Goal: Task Accomplishment & Management: Use online tool/utility

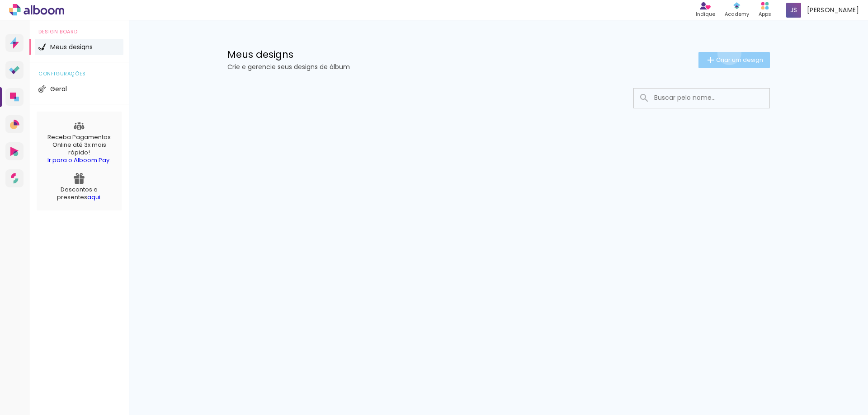
click at [727, 53] on paper-button "Criar um design" at bounding box center [733, 60] width 71 height 16
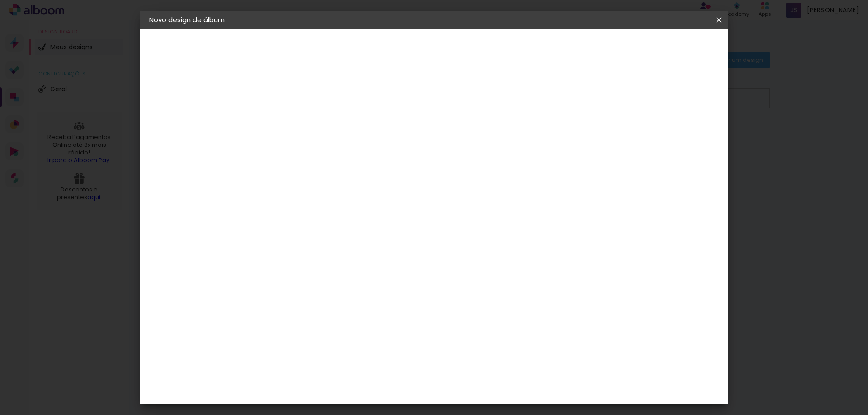
click at [297, 123] on input at bounding box center [297, 121] width 0 height 14
type input "15 ANOS"
type paper-input "15 ANOS"
click at [390, 53] on paper-button "Avançar" at bounding box center [367, 47] width 44 height 15
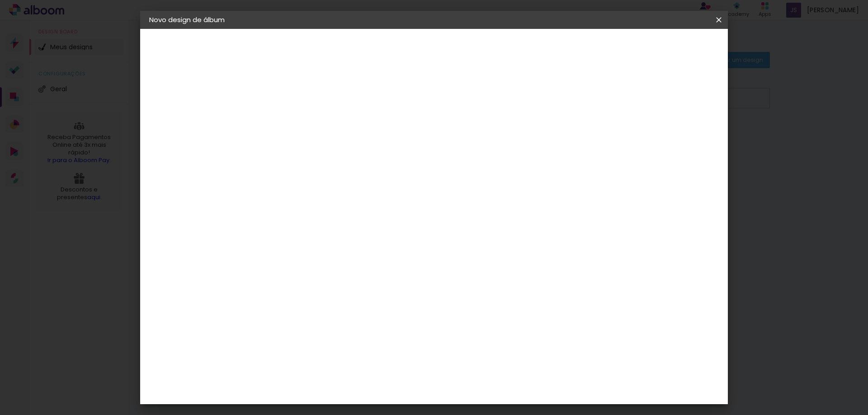
click at [319, 319] on div "Criativa Álbuns" at bounding box center [305, 326] width 28 height 14
click at [0, 0] on slot "Avançar" at bounding box center [0, 0] width 0 height 0
click at [332, 150] on input "text" at bounding box center [314, 157] width 35 height 14
click at [573, 148] on paper-item "Fotolivro Premium" at bounding box center [492, 150] width 181 height 18
type input "Fotolivro Premium"
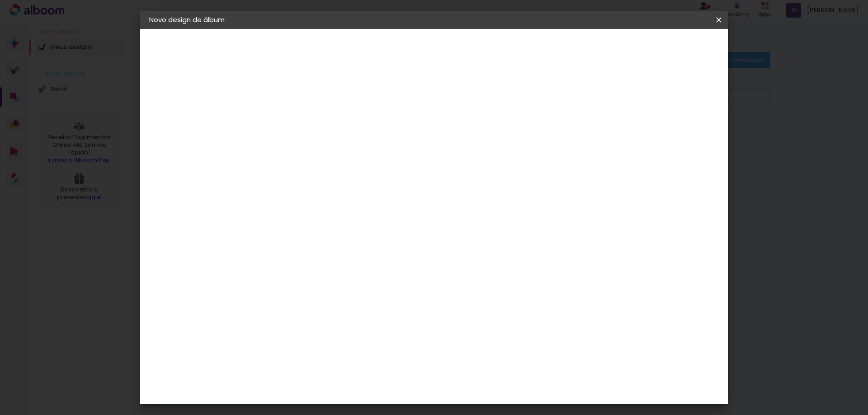
scroll to position [81, 0]
click at [421, 176] on span "20.3 × 60.6 cm" at bounding box center [406, 188] width 30 height 24
click at [0, 0] on slot "Avançar" at bounding box center [0, 0] width 0 height 0
click at [662, 51] on span "Iniciar design" at bounding box center [641, 48] width 41 height 6
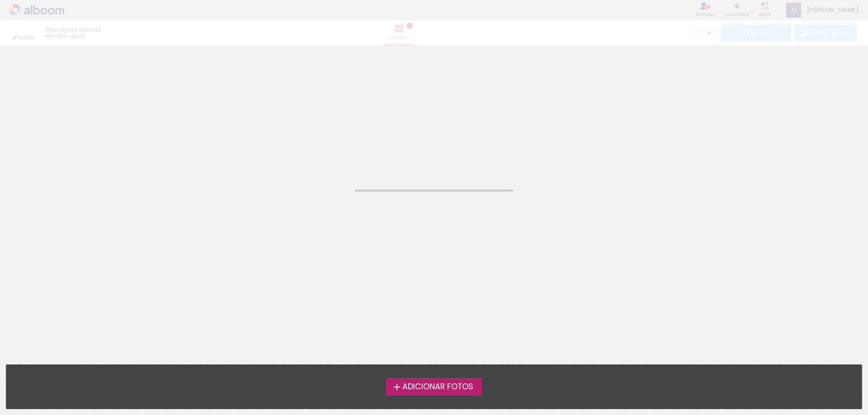
click at [457, 389] on span "Adicionar Fotos" at bounding box center [437, 387] width 71 height 8
click at [0, 0] on input "file" at bounding box center [0, 0] width 0 height 0
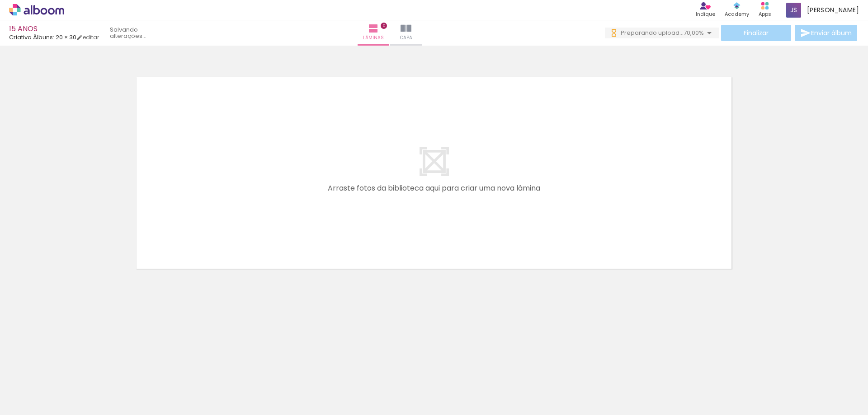
click at [38, 401] on span "Adicionar Fotos" at bounding box center [32, 403] width 27 height 10
click at [0, 0] on input "file" at bounding box center [0, 0] width 0 height 0
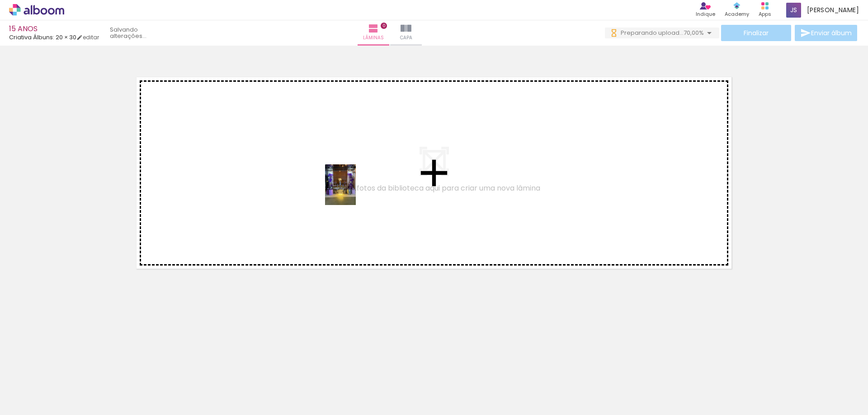
drag, startPoint x: 98, startPoint y: 387, endPoint x: 352, endPoint y: 192, distance: 320.7
click at [352, 192] on quentale-workspace at bounding box center [434, 207] width 868 height 415
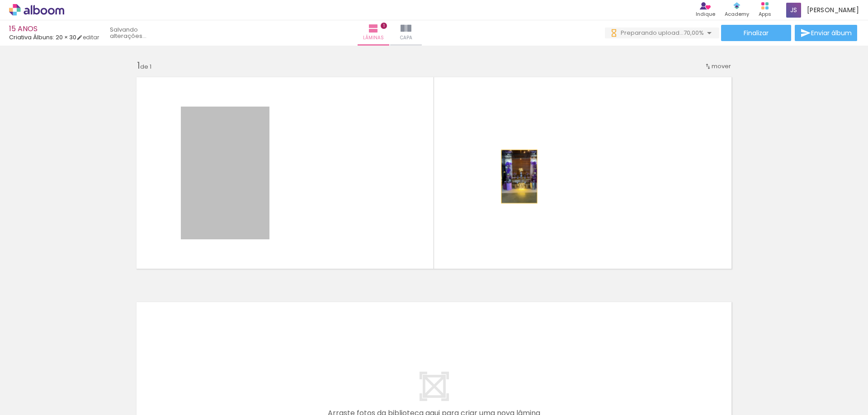
drag, startPoint x: 233, startPoint y: 179, endPoint x: 516, endPoint y: 177, distance: 282.9
click at [516, 177] on quentale-layouter at bounding box center [434, 173] width 606 height 202
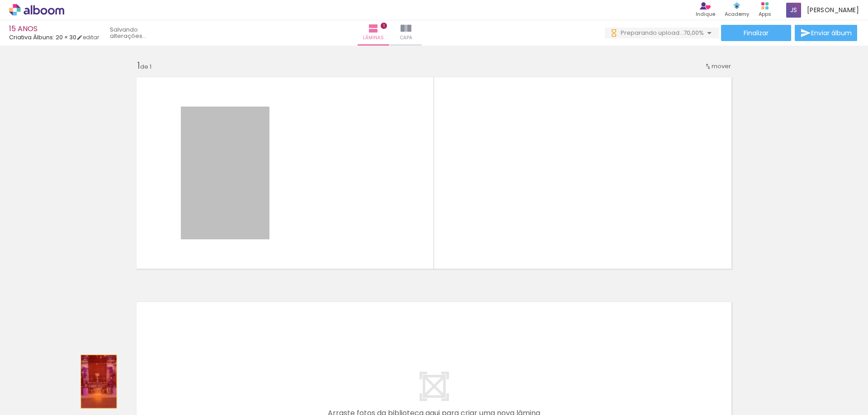
drag, startPoint x: 230, startPoint y: 165, endPoint x: 95, endPoint y: 382, distance: 255.0
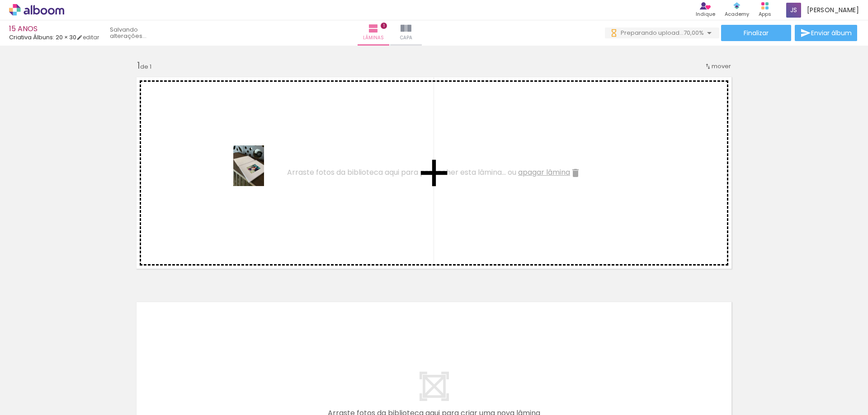
drag, startPoint x: 204, startPoint y: 396, endPoint x: 260, endPoint y: 173, distance: 230.7
click at [260, 173] on quentale-workspace at bounding box center [434, 207] width 868 height 415
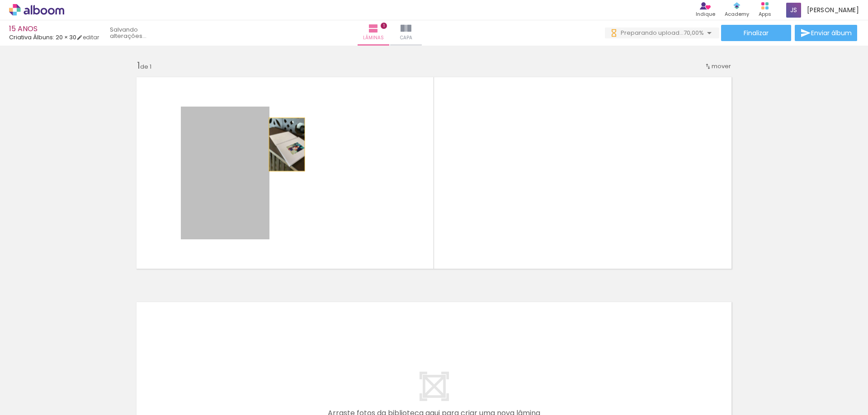
drag, startPoint x: 252, startPoint y: 149, endPoint x: 247, endPoint y: 147, distance: 5.5
click at [278, 145] on quentale-layouter at bounding box center [434, 173] width 606 height 202
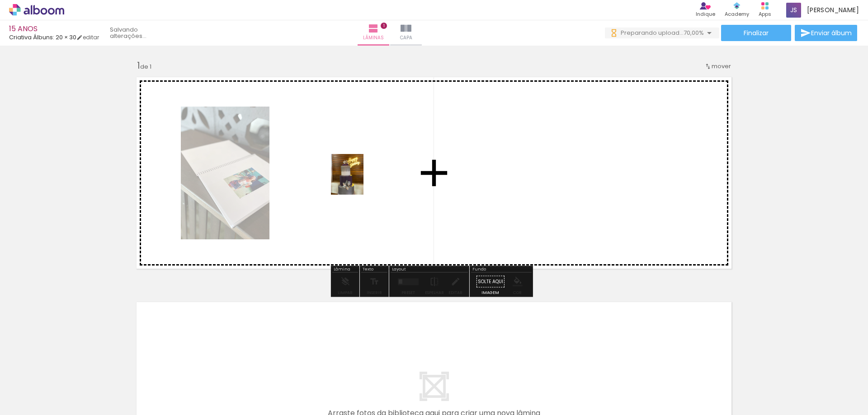
drag, startPoint x: 252, startPoint y: 401, endPoint x: 358, endPoint y: 181, distance: 243.8
click at [358, 181] on quentale-workspace at bounding box center [434, 207] width 868 height 415
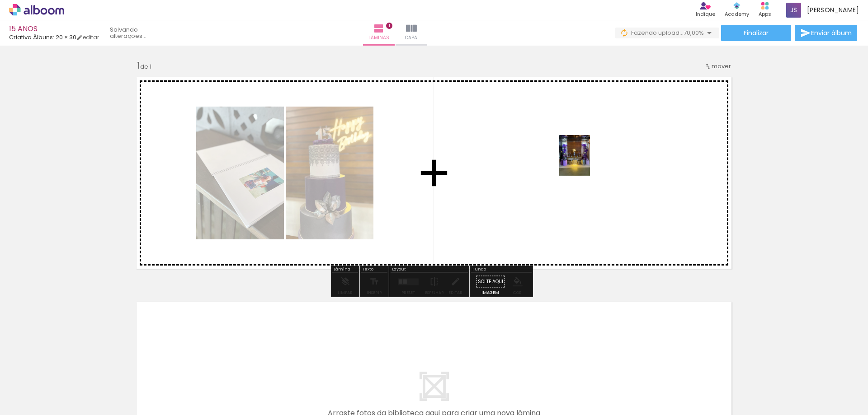
drag, startPoint x: 94, startPoint y: 394, endPoint x: 586, endPoint y: 162, distance: 543.4
click at [586, 162] on quentale-workspace at bounding box center [434, 207] width 868 height 415
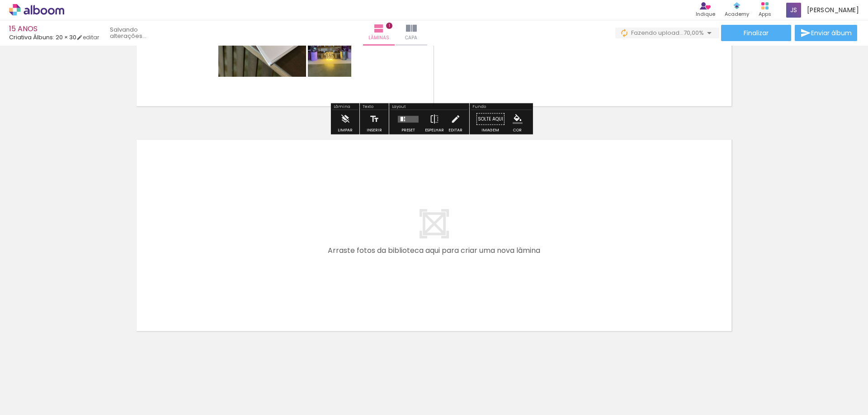
scroll to position [172, 0]
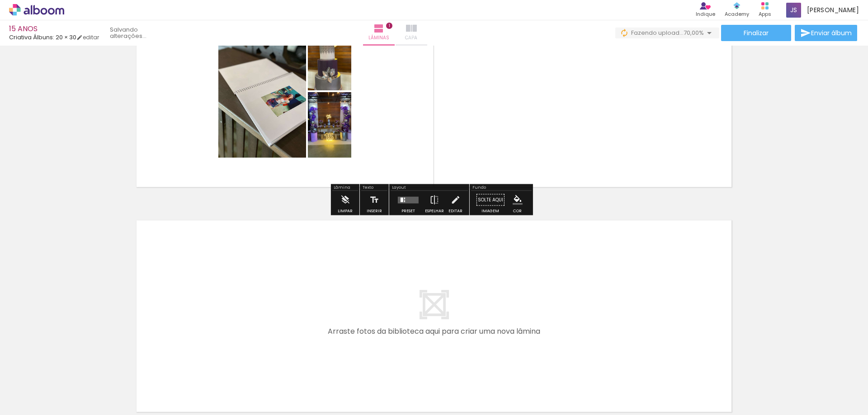
click at [417, 31] on iron-icon at bounding box center [411, 28] width 11 height 11
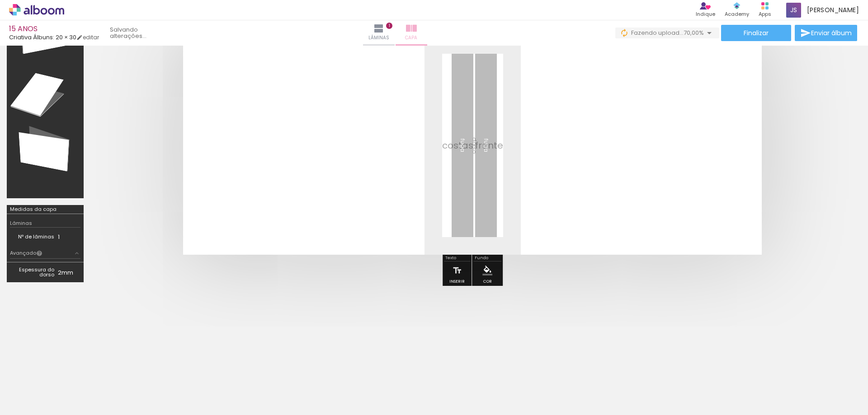
scroll to position [64, 0]
click at [384, 32] on iron-icon at bounding box center [378, 28] width 11 height 11
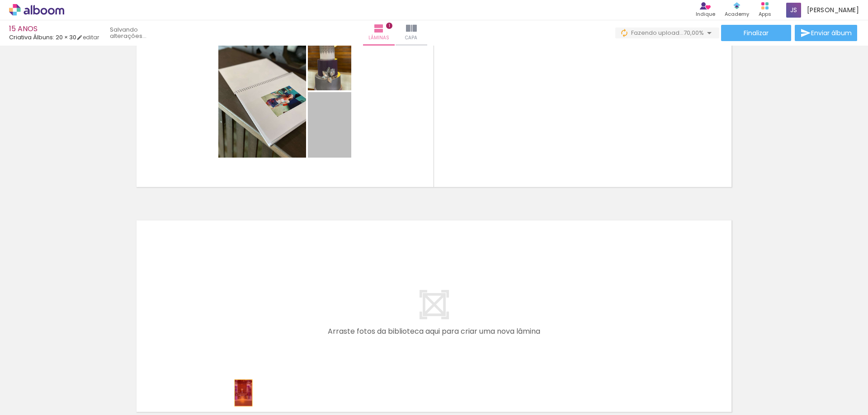
drag, startPoint x: 338, startPoint y: 136, endPoint x: 240, endPoint y: 393, distance: 275.1
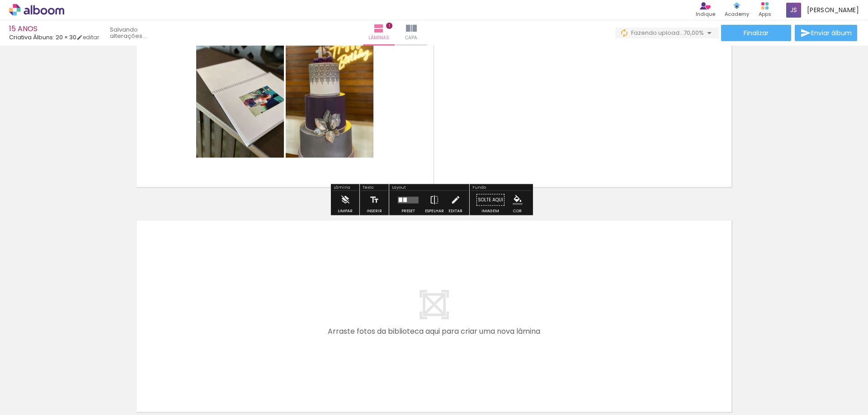
click at [629, 113] on quentale-layouter at bounding box center [434, 91] width 606 height 202
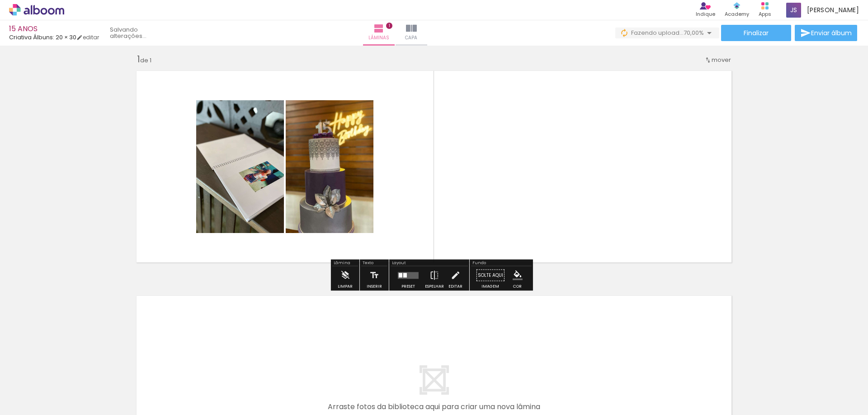
scroll to position [1, 0]
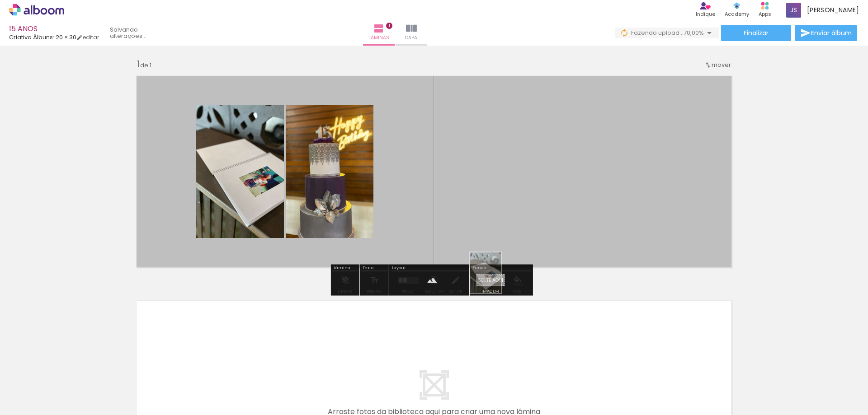
drag, startPoint x: 211, startPoint y: 389, endPoint x: 497, endPoint y: 280, distance: 306.1
click at [497, 280] on quentale-workspace at bounding box center [434, 207] width 868 height 415
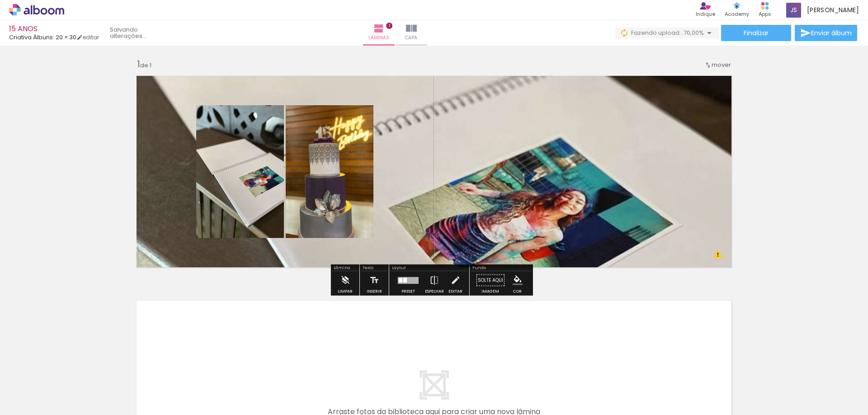
click at [715, 254] on quentale-layouter at bounding box center [434, 172] width 606 height 202
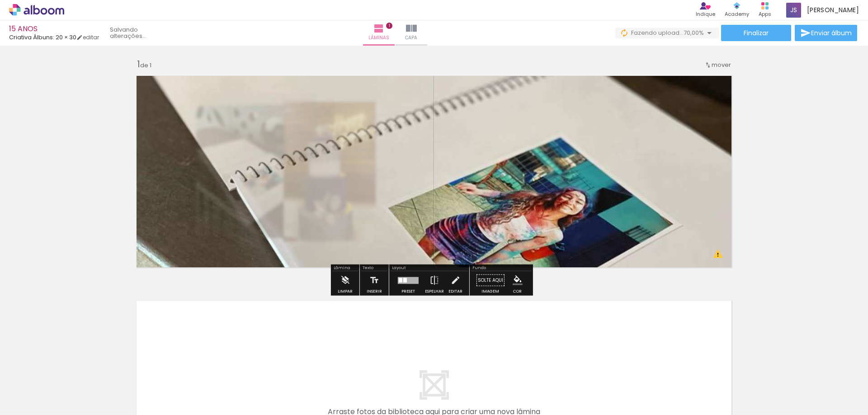
click at [715, 254] on quentale-photo at bounding box center [434, 172] width 606 height 202
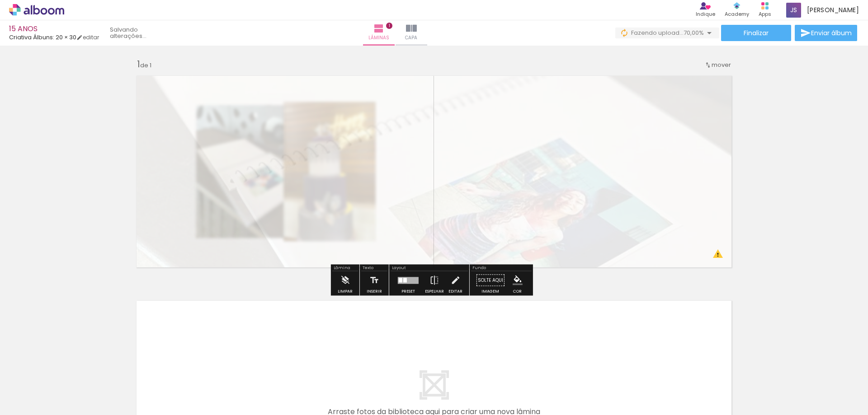
drag, startPoint x: 260, startPoint y: 95, endPoint x: 228, endPoint y: 99, distance: 31.8
type paper-slider "10"
click at [228, 99] on div at bounding box center [233, 93] width 14 height 14
click at [767, 131] on div "Inserir lâmina 1 de 1 O Designbox precisará aumentar a sua imagem em 746% para …" at bounding box center [434, 272] width 868 height 451
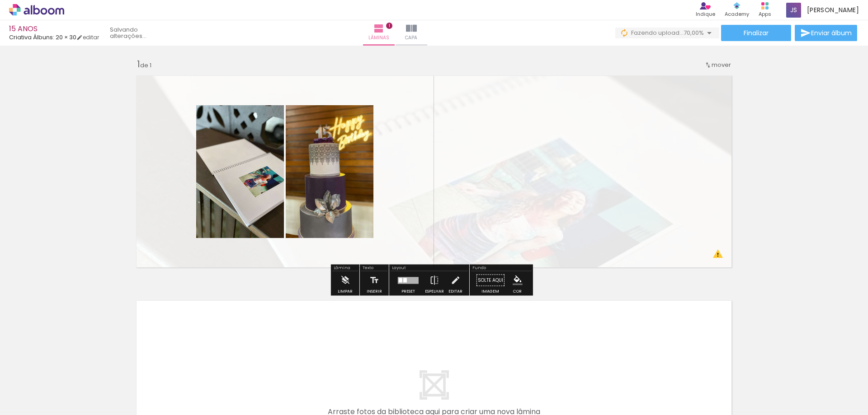
click at [563, 291] on div "Inserir lâmina 1 de 1 O Designbox precisará aumentar a sua imagem em 746% para …" at bounding box center [434, 272] width 868 height 451
click at [583, 167] on quentale-layouter at bounding box center [434, 172] width 606 height 202
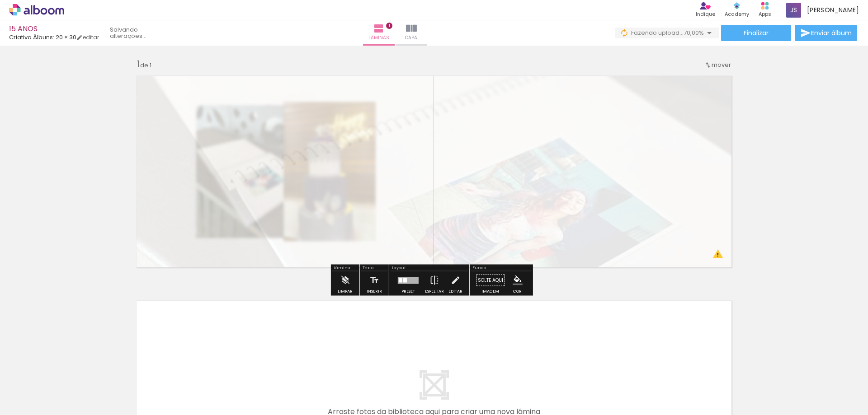
click at [583, 167] on quentale-photo at bounding box center [434, 172] width 606 height 202
click at [279, 275] on div "Inserir lâmina 1 de 1 O Designbox precisará aumentar a sua imagem em 746% para …" at bounding box center [434, 272] width 868 height 451
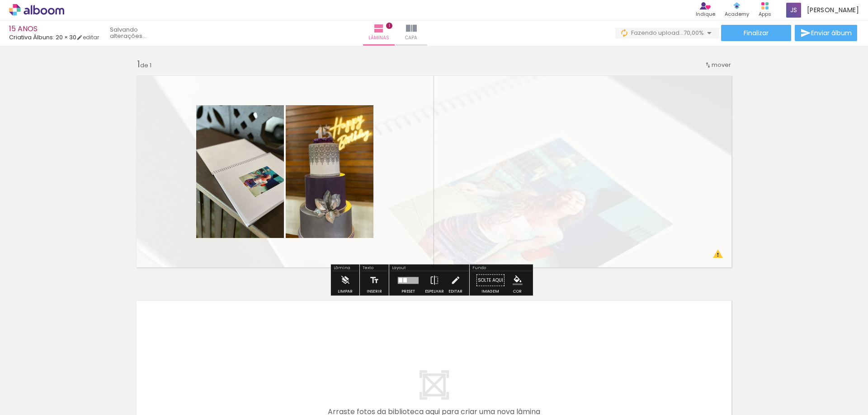
click at [721, 67] on span "mover" at bounding box center [720, 65] width 19 height 9
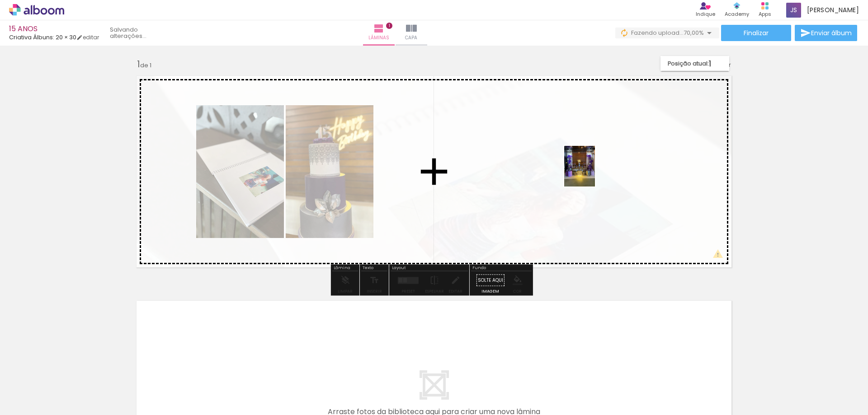
drag, startPoint x: 95, startPoint y: 396, endPoint x: 591, endPoint y: 173, distance: 544.0
click at [591, 173] on quentale-workspace at bounding box center [434, 207] width 868 height 415
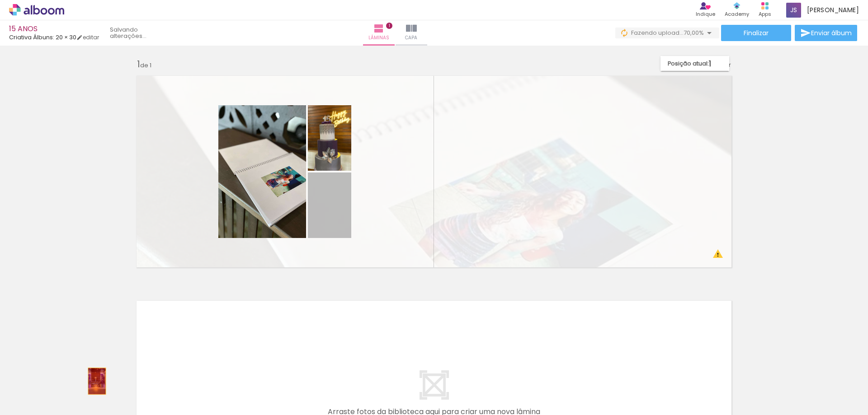
drag, startPoint x: 337, startPoint y: 216, endPoint x: 94, endPoint y: 381, distance: 294.5
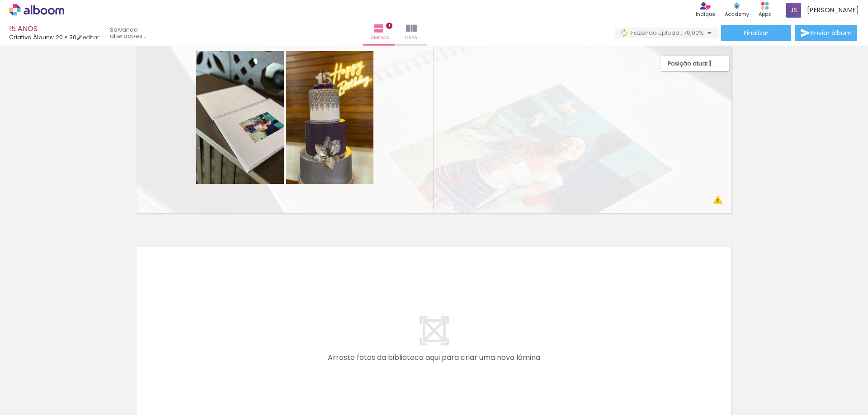
scroll to position [0, 0]
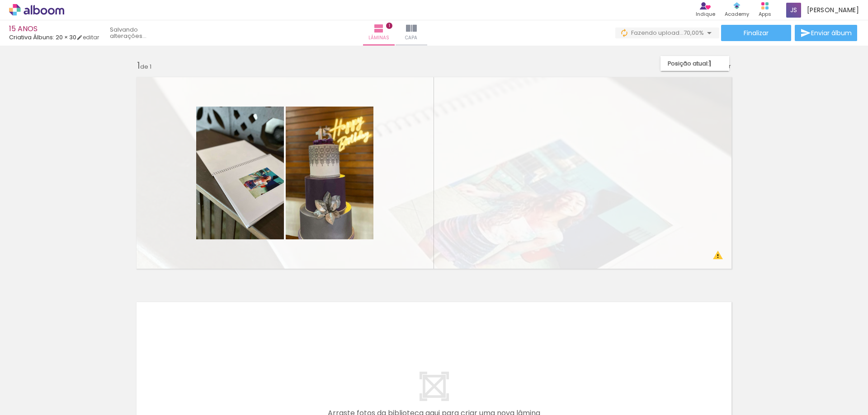
click at [771, 170] on div "Inserir lâmina 1 de 1 O Designbox precisará aumentar a sua imagem em 746% para …" at bounding box center [434, 274] width 868 height 451
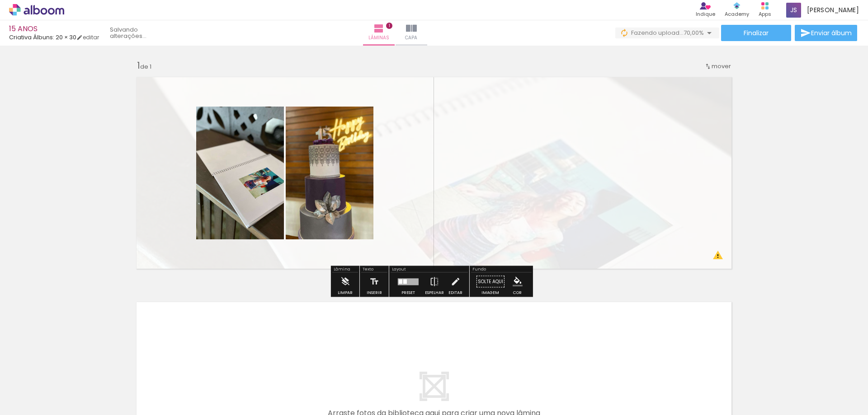
click at [578, 292] on div "Inserir lâmina 1 de 1 O Designbox precisará aumentar a sua imagem em 746% para …" at bounding box center [434, 274] width 868 height 451
click at [762, 254] on div "Inserir lâmina 1 de 1 O Designbox precisará aumentar a sua imagem em 746% para …" at bounding box center [434, 274] width 868 height 451
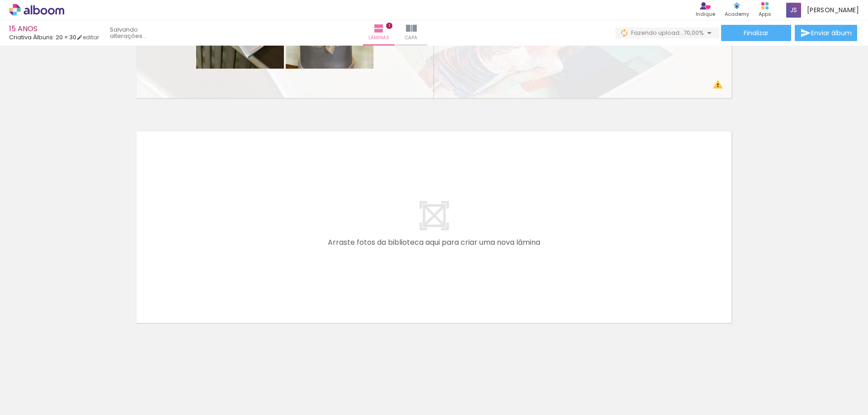
scroll to position [0, 905]
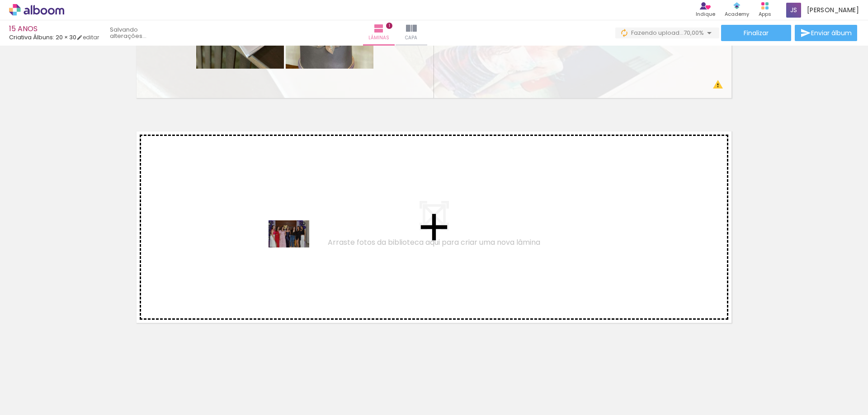
drag, startPoint x: 491, startPoint y: 391, endPoint x: 296, endPoint y: 248, distance: 242.5
click at [296, 248] on quentale-workspace at bounding box center [434, 207] width 868 height 415
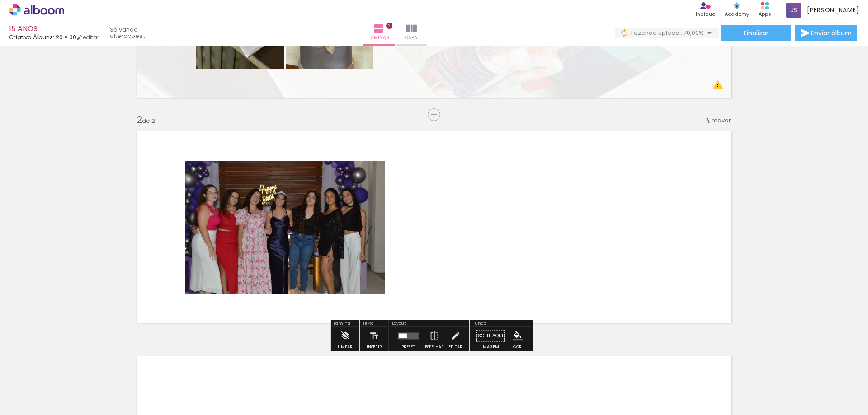
scroll to position [196, 0]
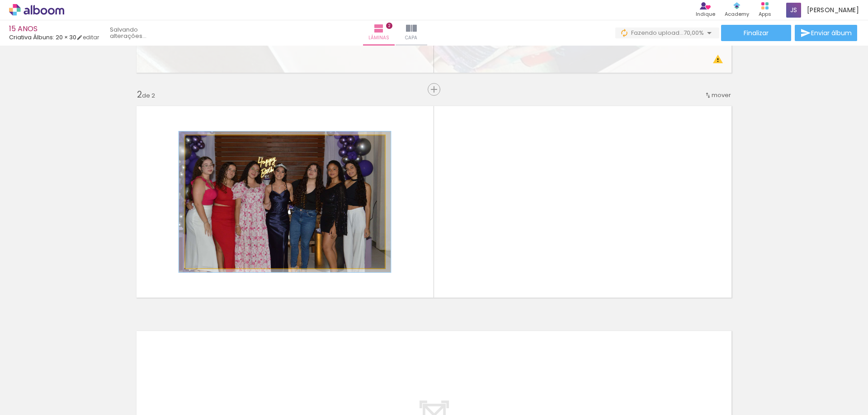
type paper-slider "106"
click at [207, 145] on div at bounding box center [208, 145] width 8 height 8
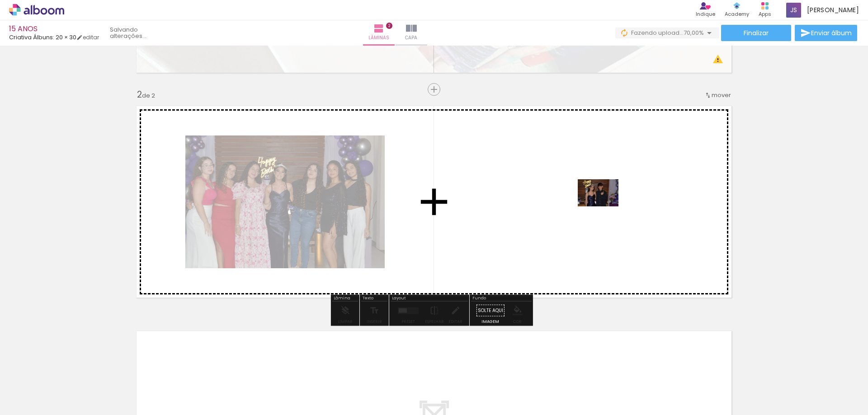
drag, startPoint x: 664, startPoint y: 394, endPoint x: 605, endPoint y: 207, distance: 196.7
click at [605, 207] on quentale-workspace at bounding box center [434, 207] width 868 height 415
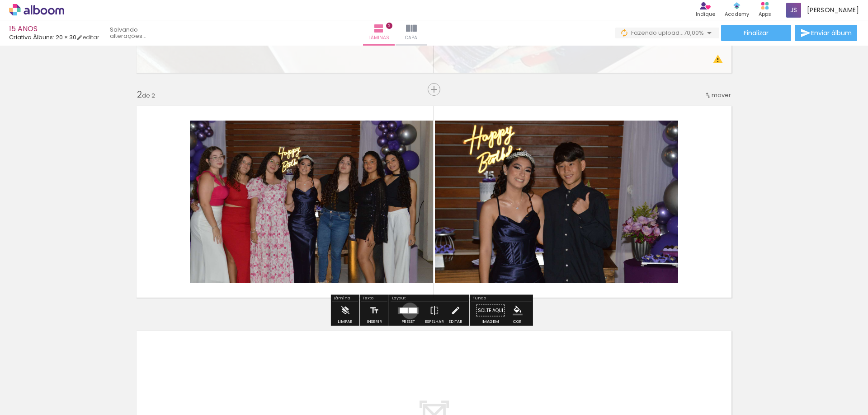
click at [409, 311] on div at bounding box center [413, 310] width 8 height 5
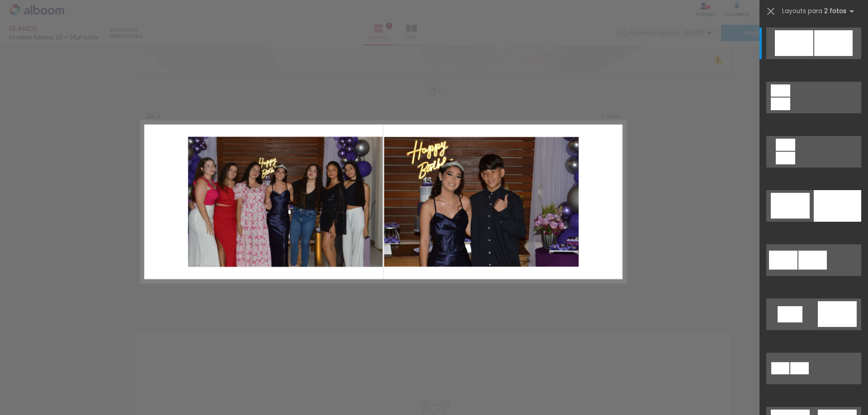
scroll to position [196, 0]
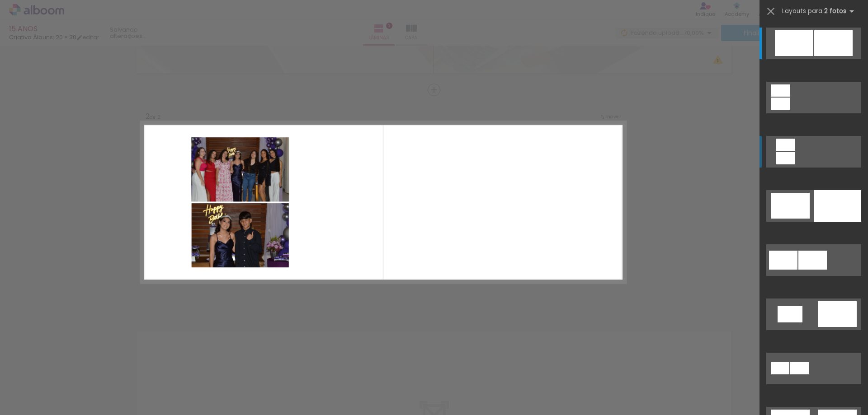
click at [784, 56] on div at bounding box center [794, 43] width 38 height 26
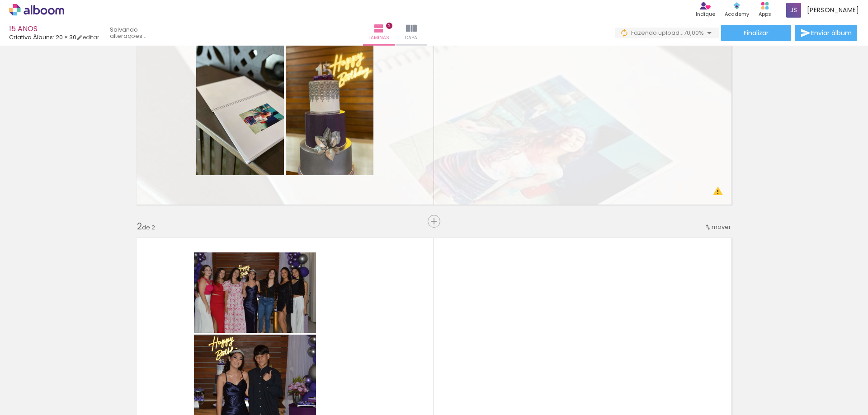
scroll to position [49, 0]
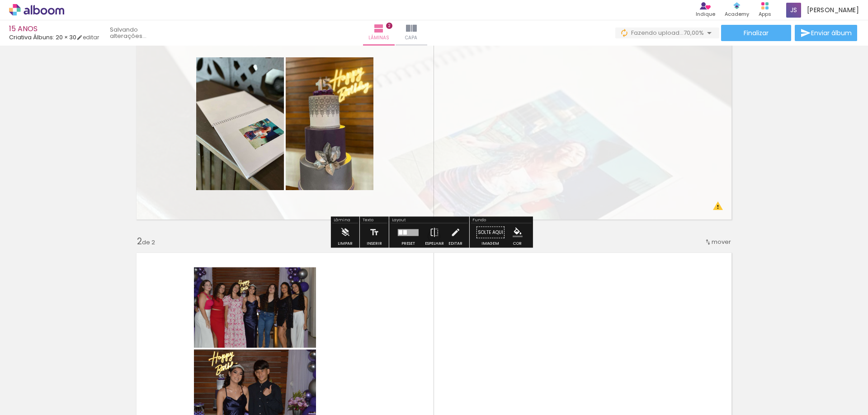
click at [413, 236] on div at bounding box center [408, 233] width 24 height 18
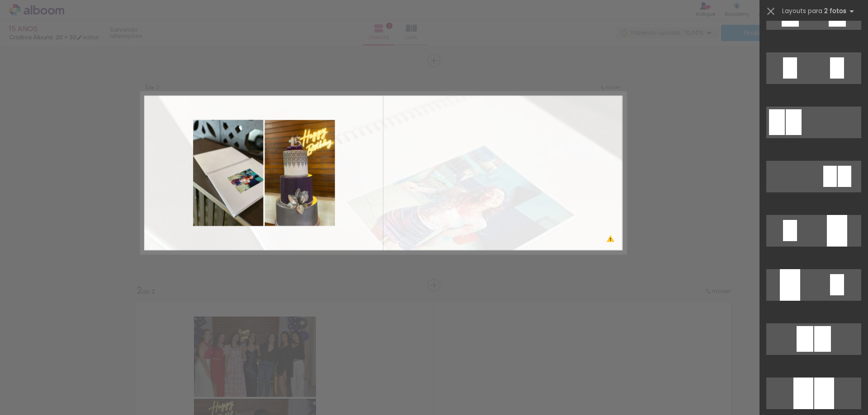
scroll to position [0, 0]
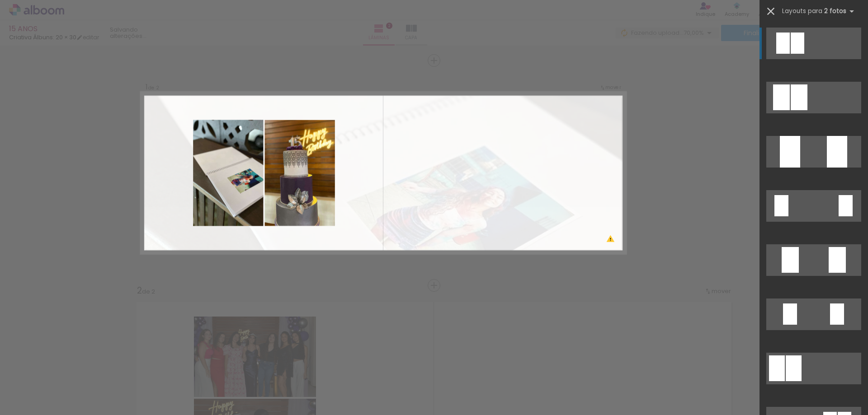
click at [767, 6] on iron-icon at bounding box center [770, 11] width 13 height 13
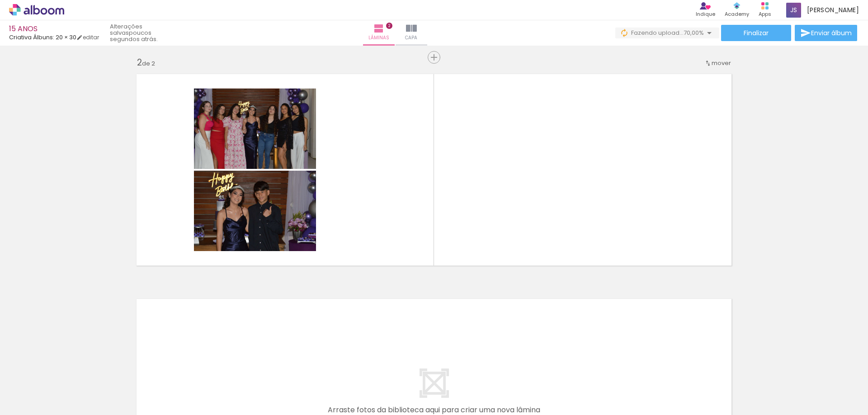
scroll to position [230, 0]
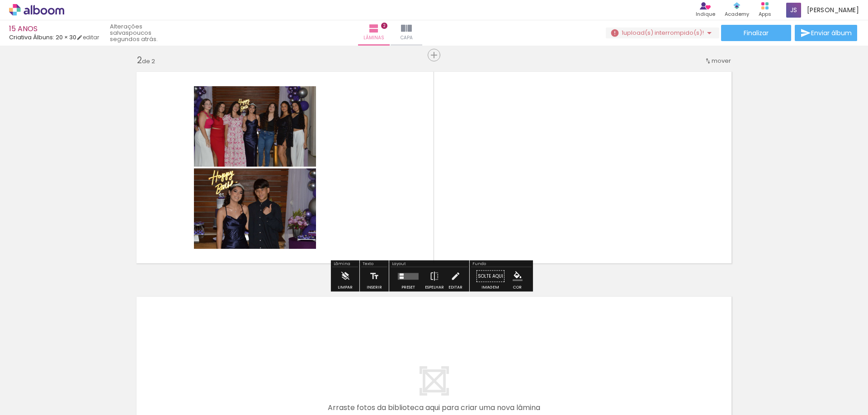
click at [409, 277] on quentale-layouter at bounding box center [408, 276] width 21 height 7
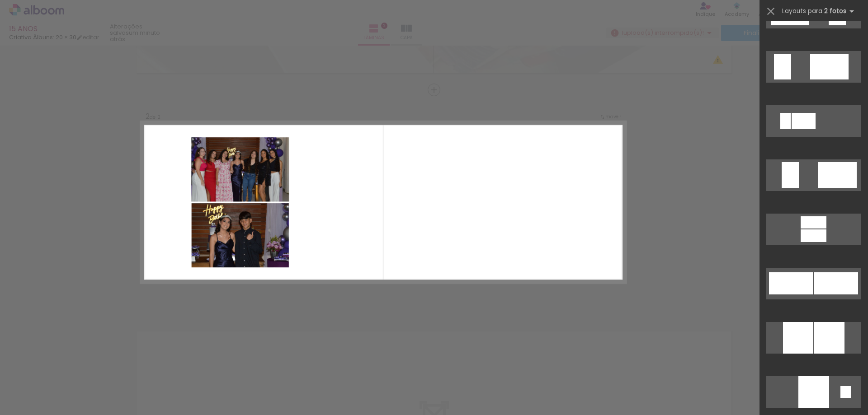
scroll to position [1881, 0]
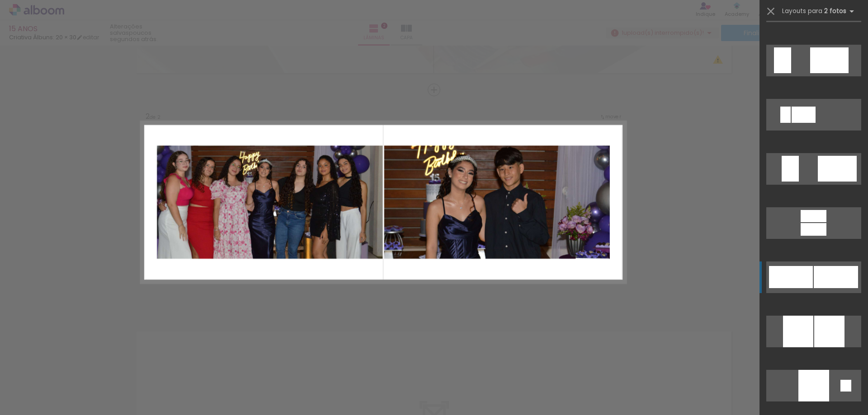
click at [815, 123] on div at bounding box center [803, 115] width 24 height 16
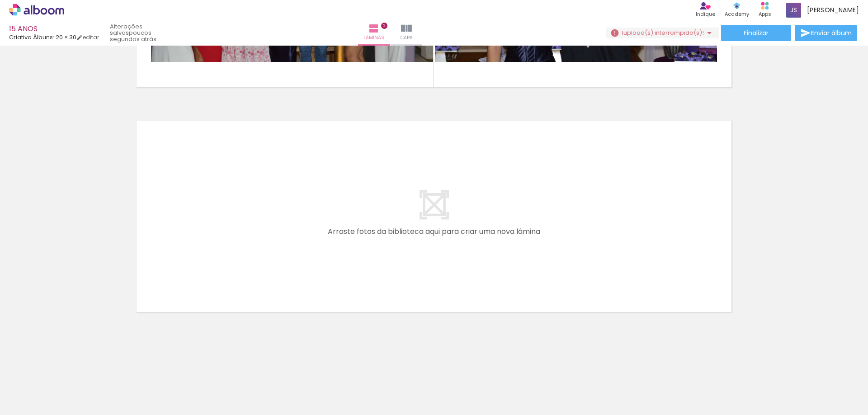
scroll to position [0, 0]
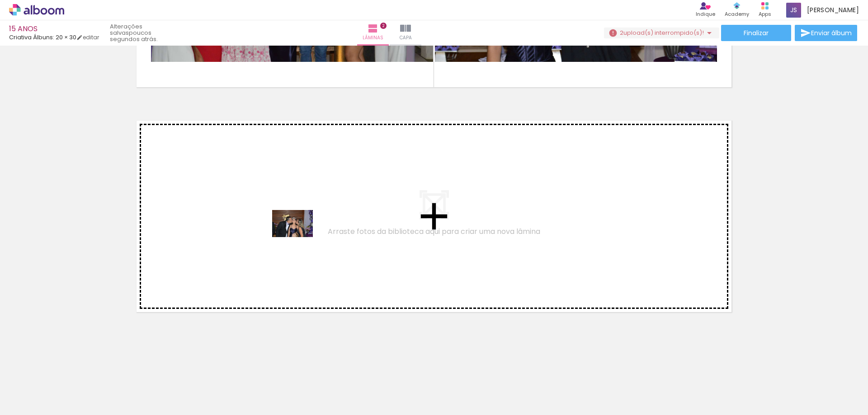
drag, startPoint x: 447, startPoint y: 391, endPoint x: 299, endPoint y: 237, distance: 213.5
click at [299, 237] on quentale-workspace at bounding box center [434, 207] width 868 height 415
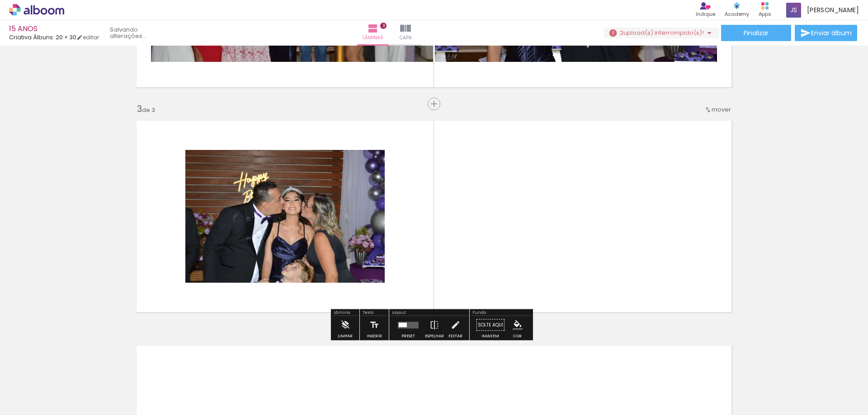
scroll to position [421, 0]
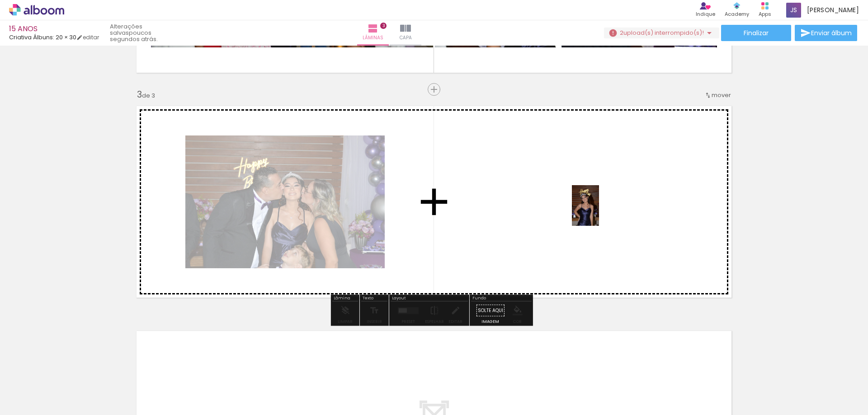
drag, startPoint x: 602, startPoint y: 389, endPoint x: 599, endPoint y: 211, distance: 178.1
click at [599, 211] on quentale-workspace at bounding box center [434, 207] width 868 height 415
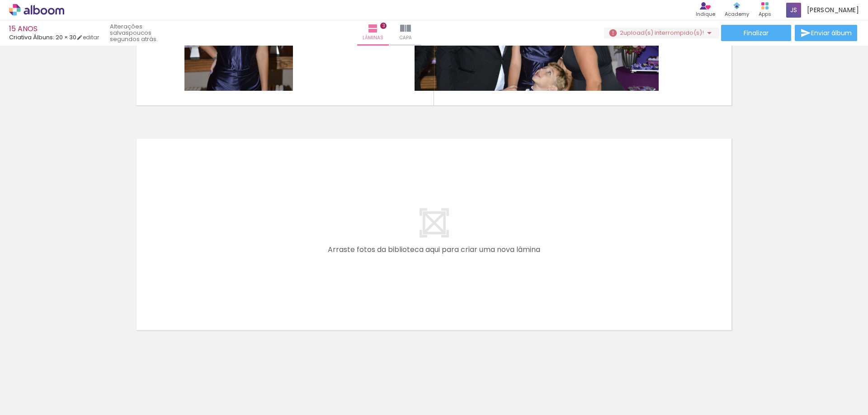
scroll to position [622, 0]
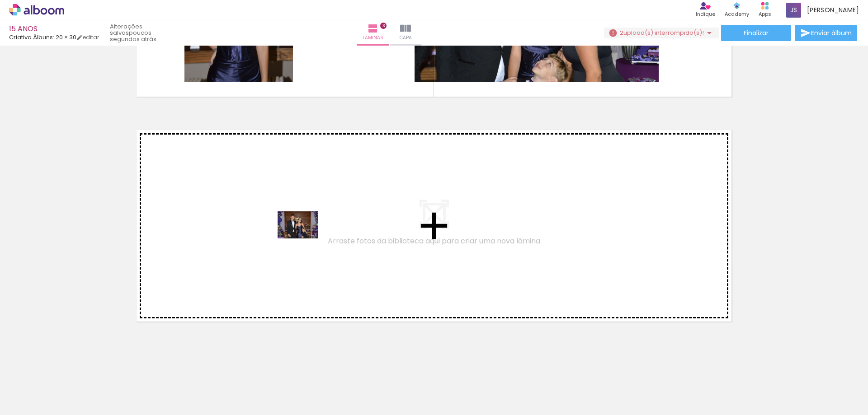
drag, startPoint x: 489, startPoint y: 386, endPoint x: 305, endPoint y: 239, distance: 235.7
click at [305, 239] on quentale-workspace at bounding box center [434, 207] width 868 height 415
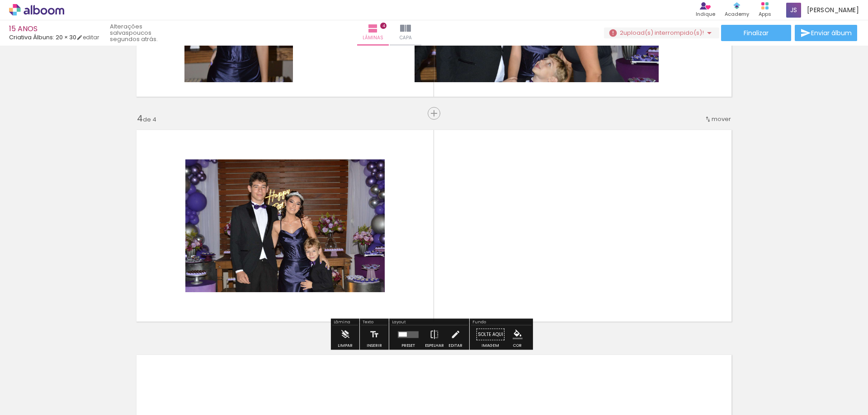
scroll to position [646, 0]
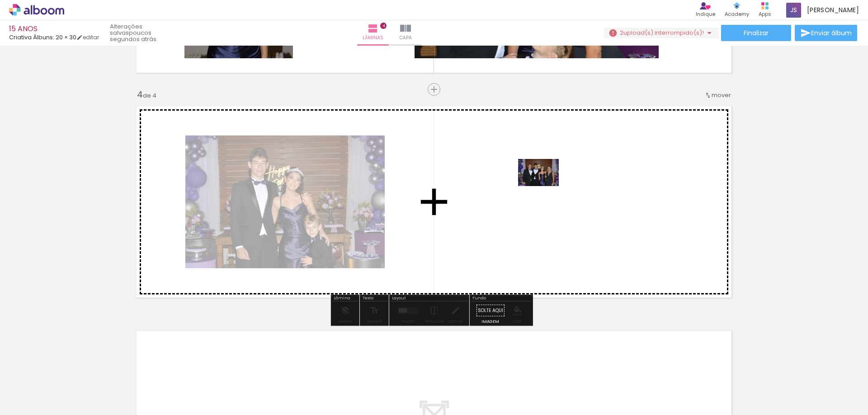
drag, startPoint x: 546, startPoint y: 391, endPoint x: 545, endPoint y: 186, distance: 205.2
click at [545, 186] on quentale-workspace at bounding box center [434, 207] width 868 height 415
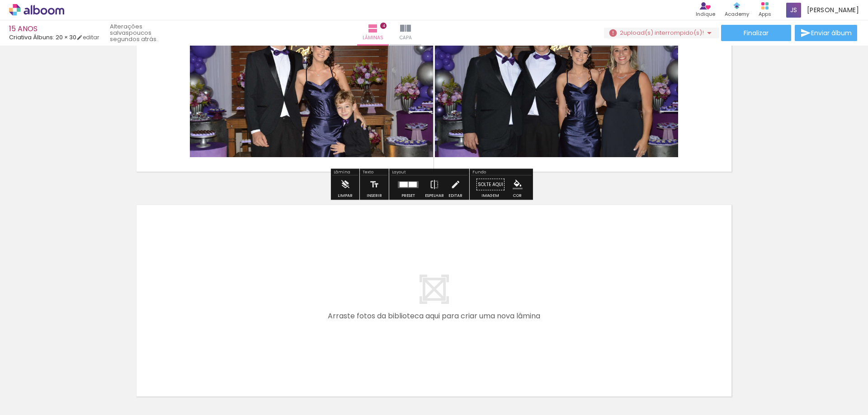
scroll to position [847, 0]
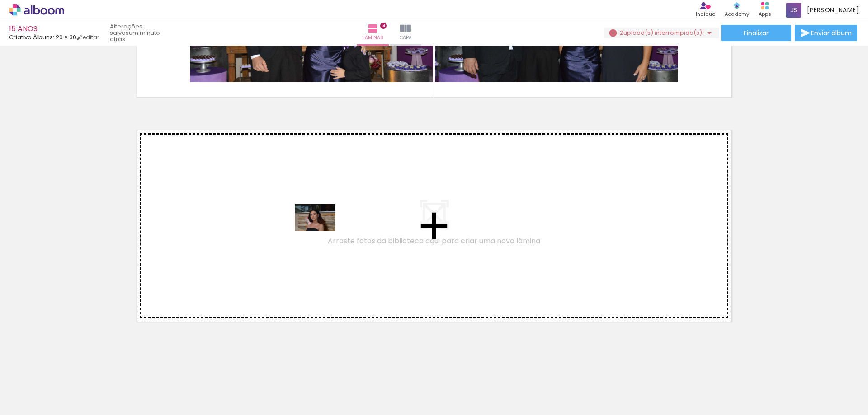
drag, startPoint x: 304, startPoint y: 395, endPoint x: 322, endPoint y: 221, distance: 174.9
click at [322, 221] on quentale-workspace at bounding box center [434, 207] width 868 height 415
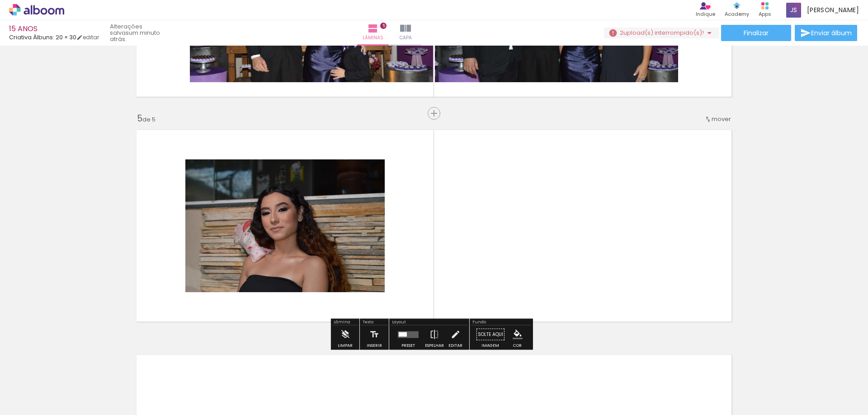
scroll to position [871, 0]
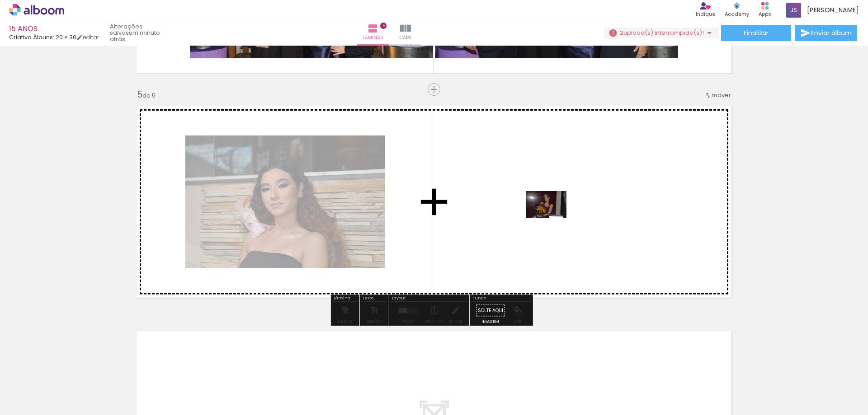
drag, startPoint x: 345, startPoint y: 390, endPoint x: 553, endPoint y: 218, distance: 269.3
click at [553, 218] on quentale-workspace at bounding box center [434, 207] width 868 height 415
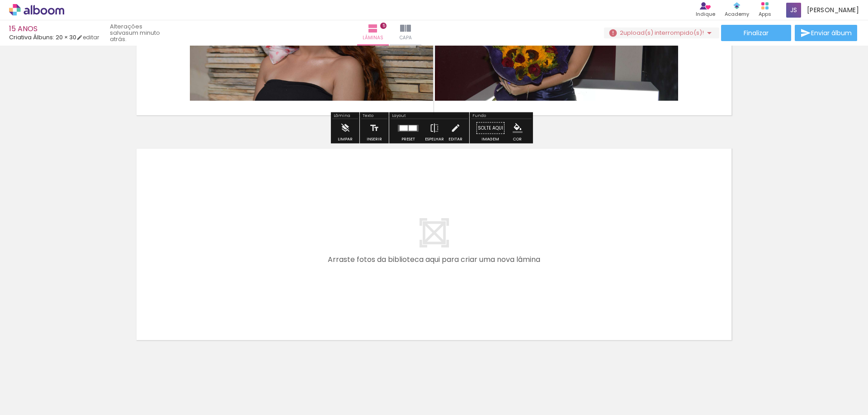
scroll to position [1072, 0]
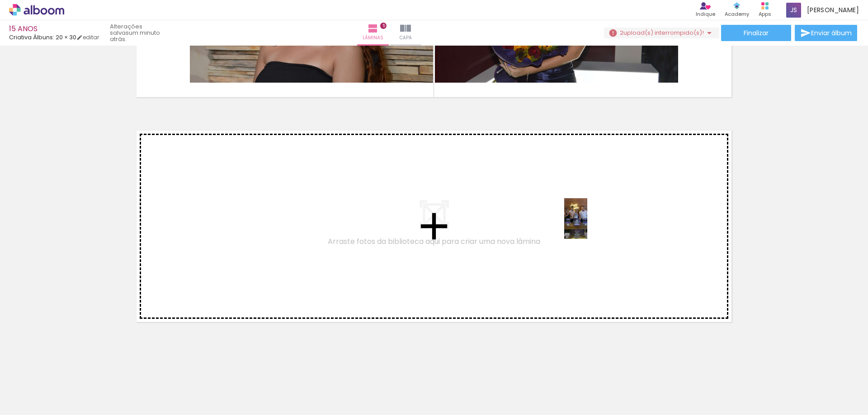
drag, startPoint x: 152, startPoint y: 400, endPoint x: 591, endPoint y: 226, distance: 472.7
click at [591, 226] on quentale-workspace at bounding box center [434, 207] width 868 height 415
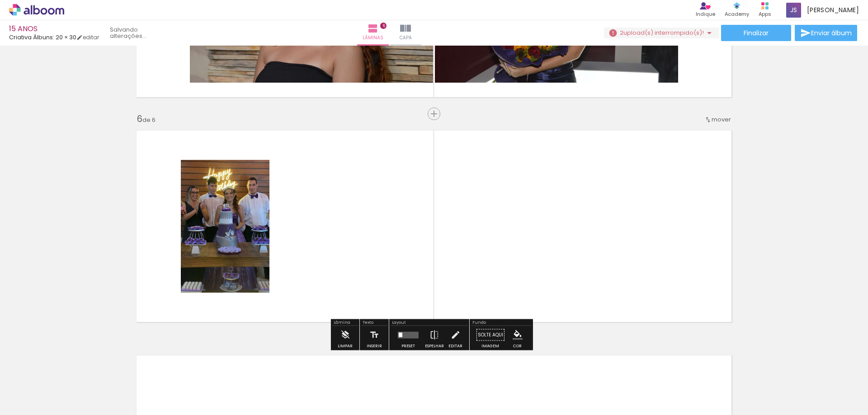
scroll to position [1096, 0]
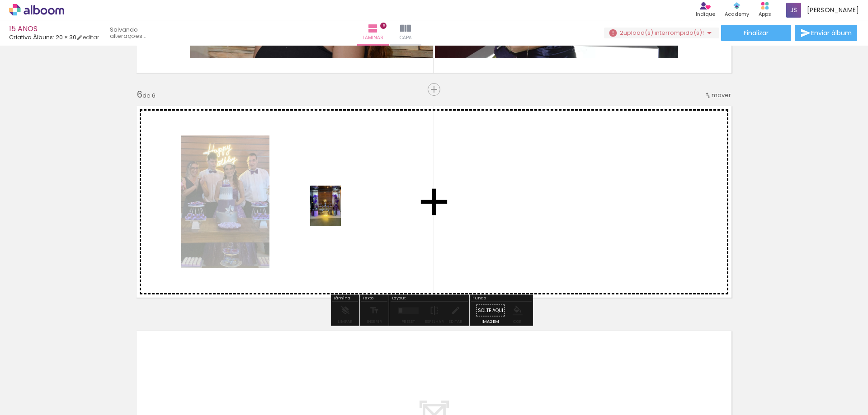
drag, startPoint x: 113, startPoint y: 381, endPoint x: 337, endPoint y: 213, distance: 280.1
click at [337, 213] on quentale-workspace at bounding box center [434, 207] width 868 height 415
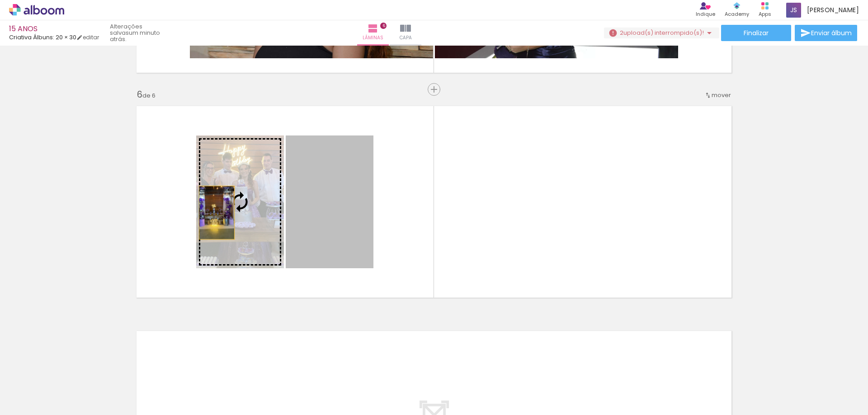
drag, startPoint x: 330, startPoint y: 213, endPoint x: 213, endPoint y: 213, distance: 116.6
click at [0, 0] on slot at bounding box center [0, 0] width 0 height 0
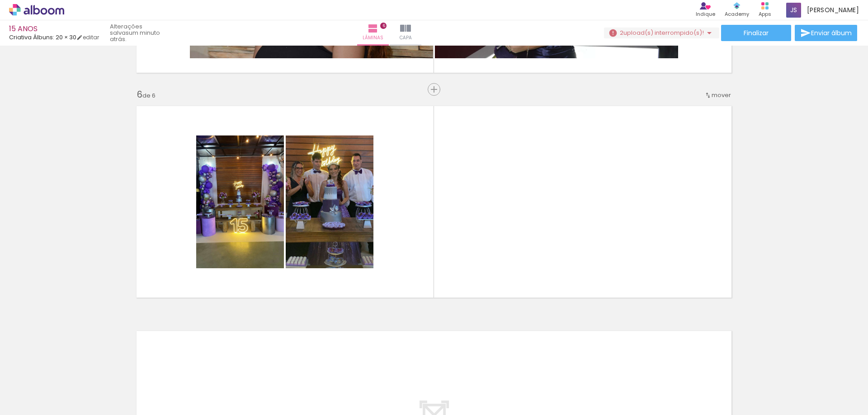
scroll to position [0, 477]
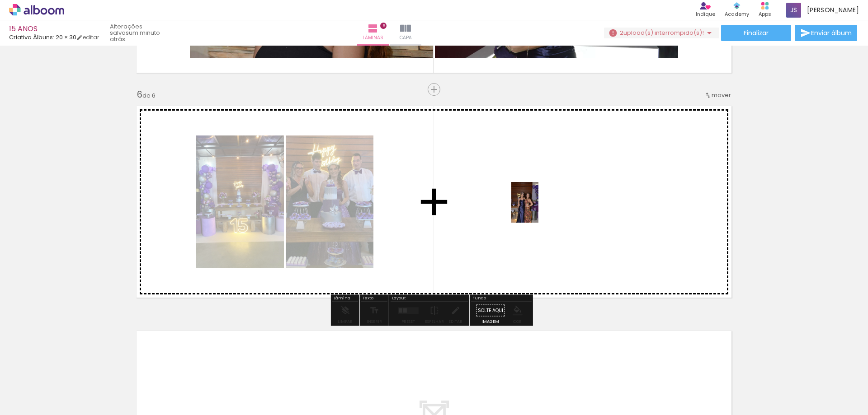
drag, startPoint x: 433, startPoint y: 393, endPoint x: 539, endPoint y: 209, distance: 212.8
click at [539, 209] on quentale-workspace at bounding box center [434, 207] width 868 height 415
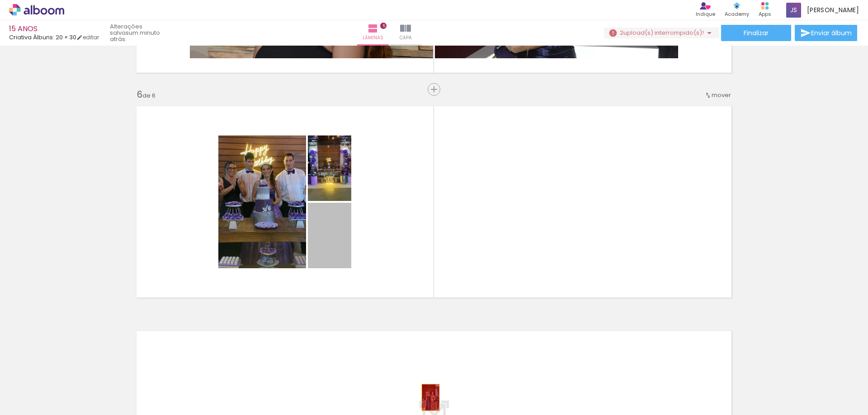
drag, startPoint x: 324, startPoint y: 238, endPoint x: 427, endPoint y: 398, distance: 190.3
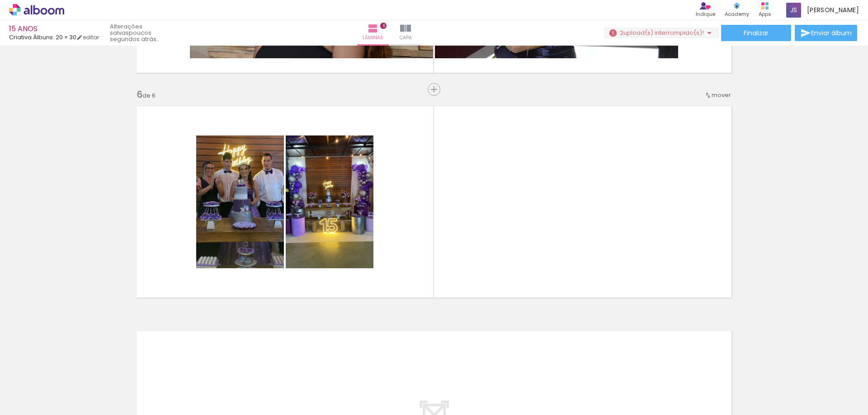
scroll to position [0, 0]
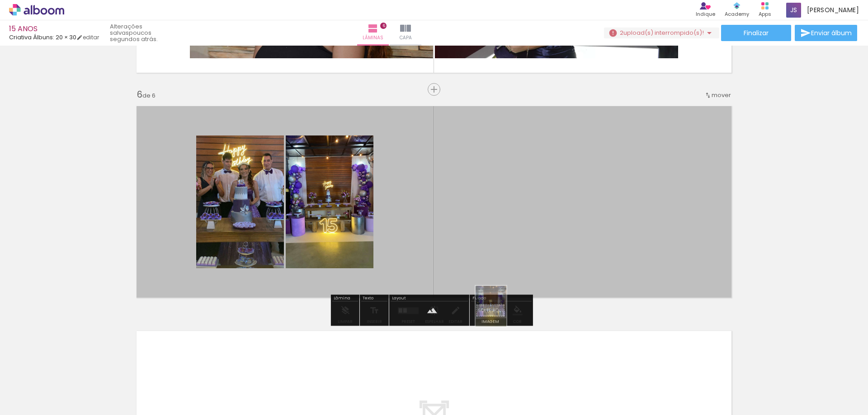
drag, startPoint x: 94, startPoint y: 393, endPoint x: 503, endPoint y: 313, distance: 415.8
click at [503, 313] on quentale-workspace at bounding box center [434, 207] width 868 height 415
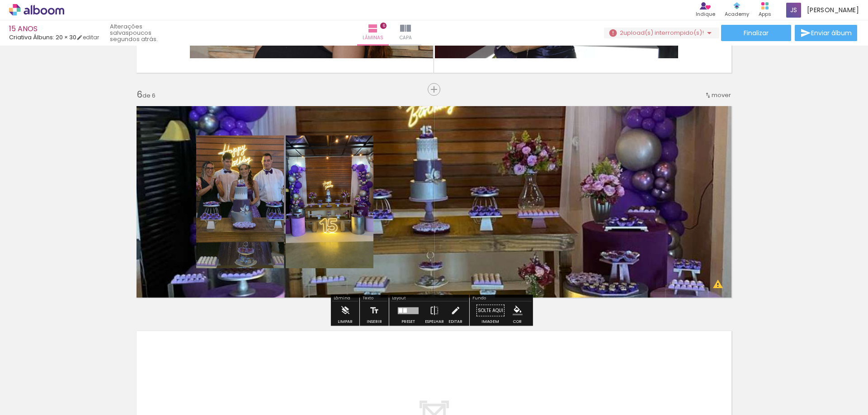
click at [717, 283] on quentale-layouter at bounding box center [434, 202] width 606 height 202
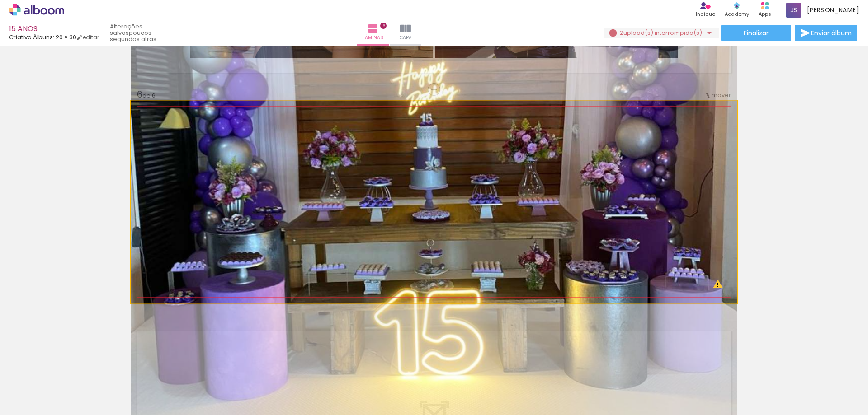
drag, startPoint x: 646, startPoint y: 259, endPoint x: 650, endPoint y: 191, distance: 68.8
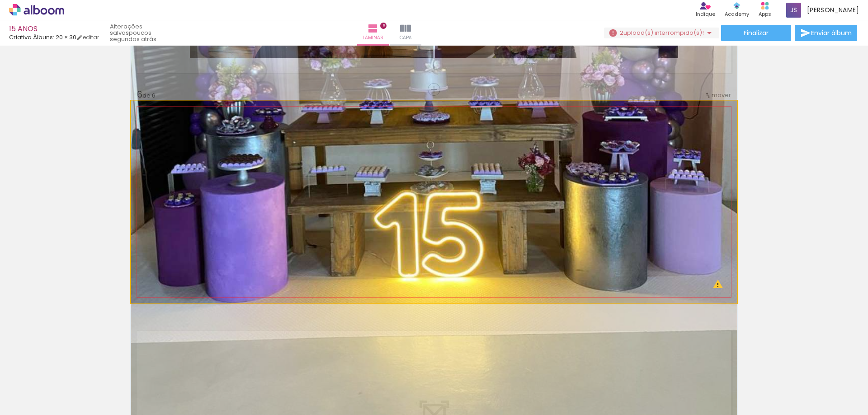
drag, startPoint x: 636, startPoint y: 247, endPoint x: 635, endPoint y: 181, distance: 65.5
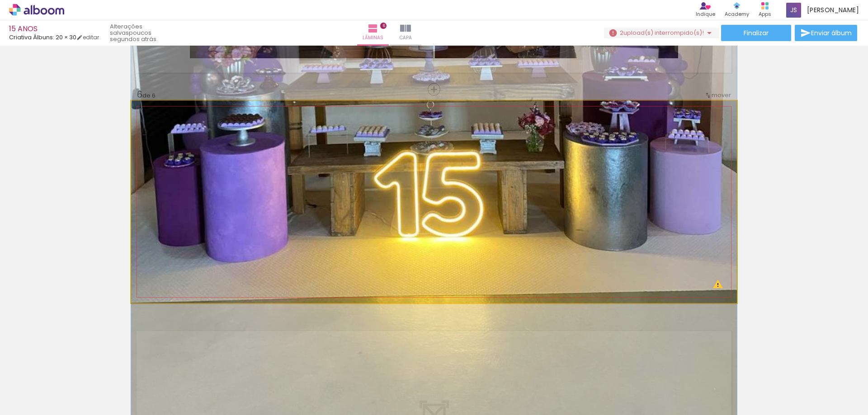
drag, startPoint x: 638, startPoint y: 219, endPoint x: 638, endPoint y: 203, distance: 15.8
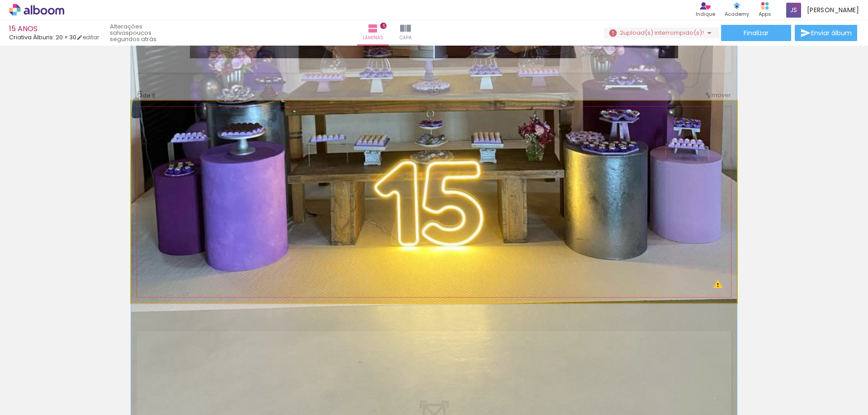
drag, startPoint x: 635, startPoint y: 213, endPoint x: 635, endPoint y: 222, distance: 9.1
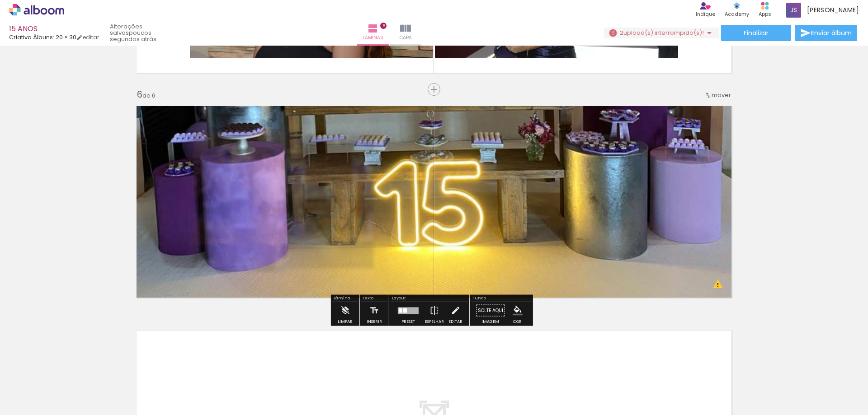
click at [0, 0] on slot "P&B" at bounding box center [0, 0] width 0 height 0
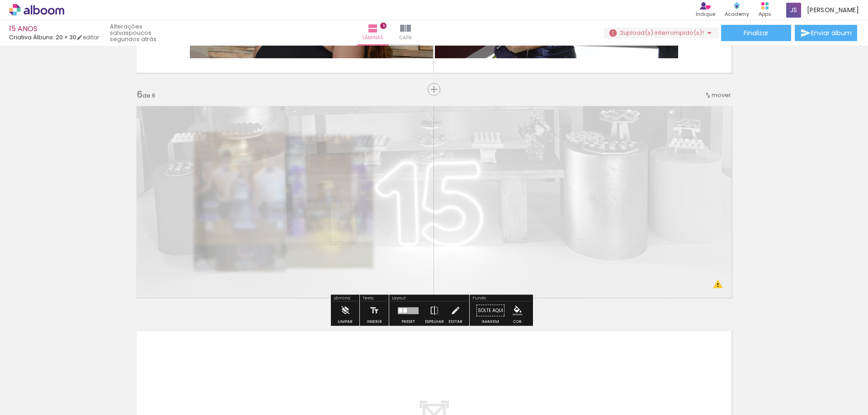
drag, startPoint x: 259, startPoint y: 125, endPoint x: 231, endPoint y: 125, distance: 28.5
type paper-slider "20"
click at [234, 125] on div at bounding box center [236, 123] width 5 height 5
click at [0, 0] on slot "P&B" at bounding box center [0, 0] width 0 height 0
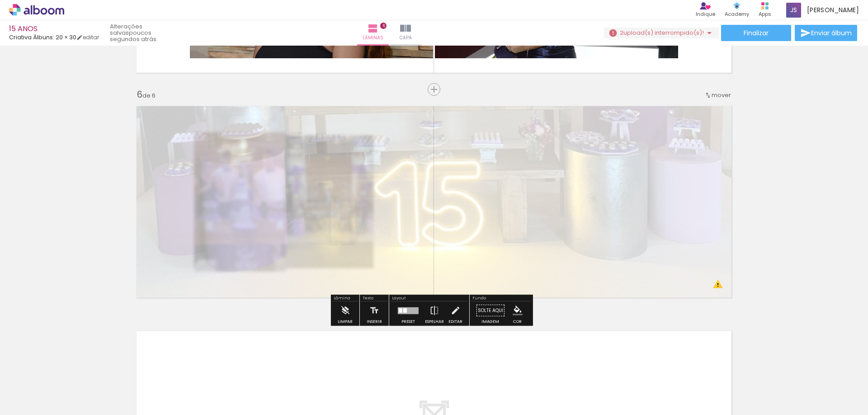
click at [234, 123] on div at bounding box center [236, 123] width 5 height 5
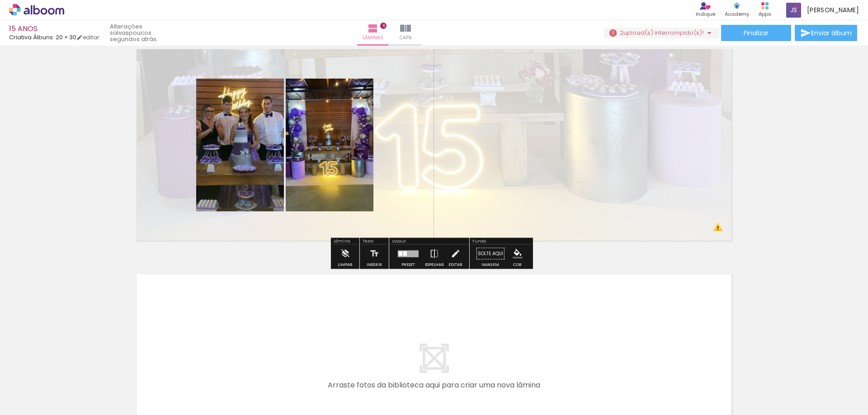
scroll to position [1226, 0]
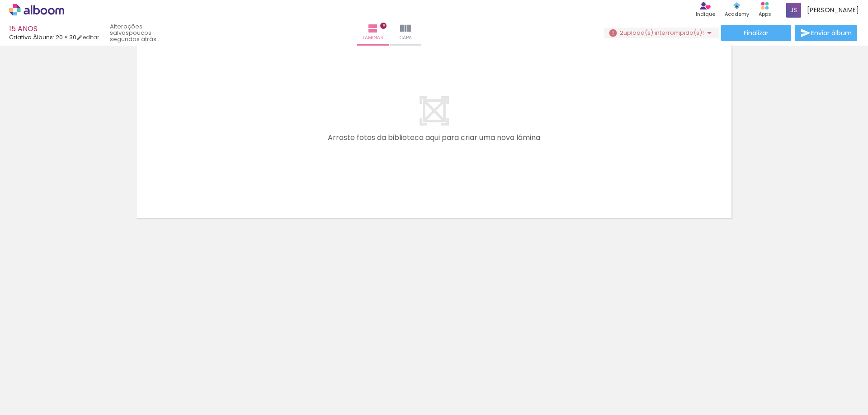
scroll to position [0, 785]
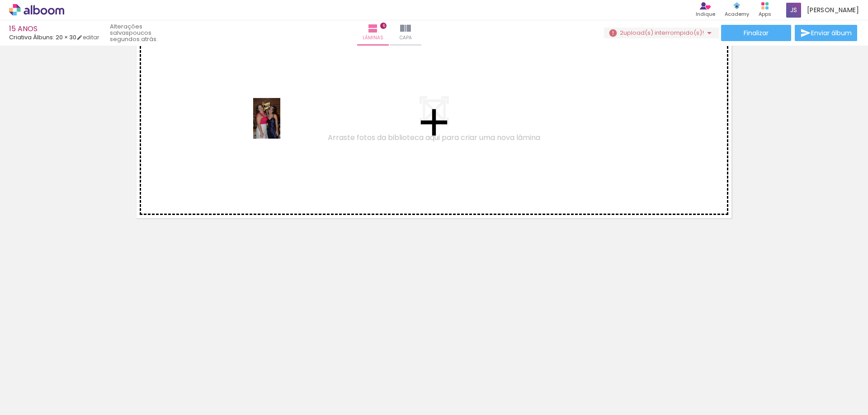
drag, startPoint x: 478, startPoint y: 388, endPoint x: 280, endPoint y: 125, distance: 328.9
click at [280, 125] on quentale-workspace at bounding box center [434, 207] width 868 height 415
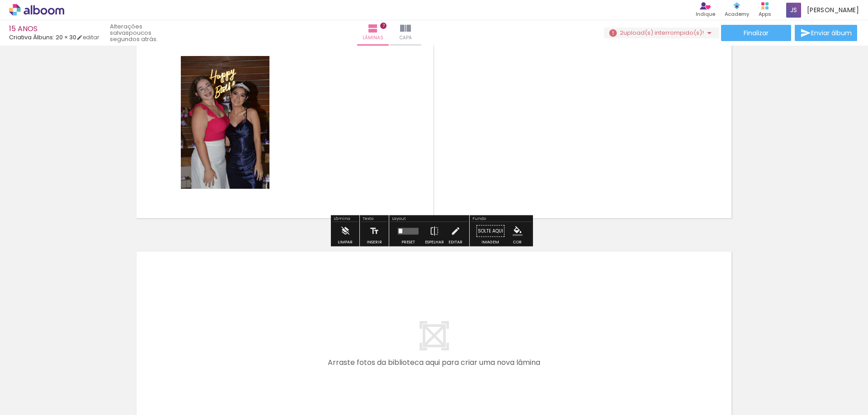
scroll to position [1322, 0]
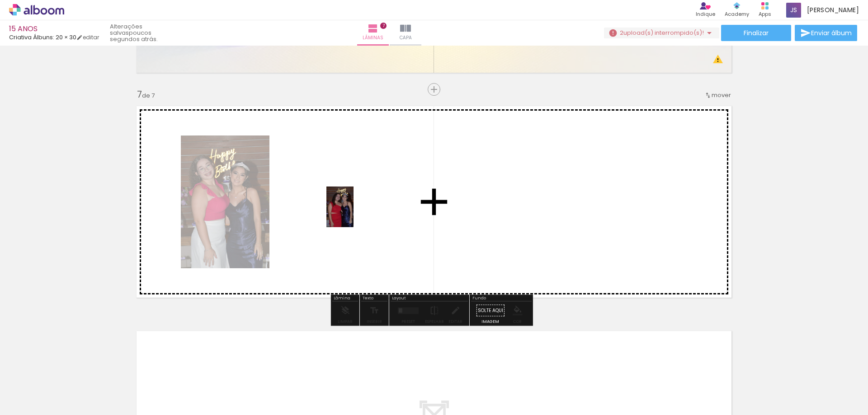
drag, startPoint x: 523, startPoint y: 398, endPoint x: 353, endPoint y: 214, distance: 250.4
click at [353, 214] on quentale-workspace at bounding box center [434, 207] width 868 height 415
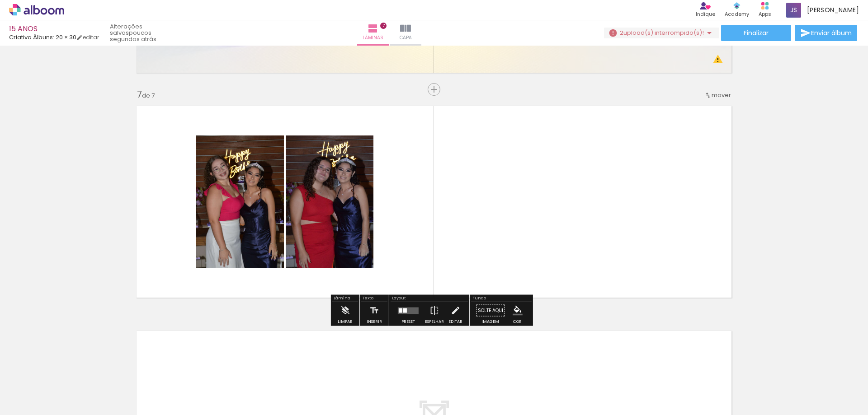
click at [407, 317] on div at bounding box center [408, 311] width 24 height 18
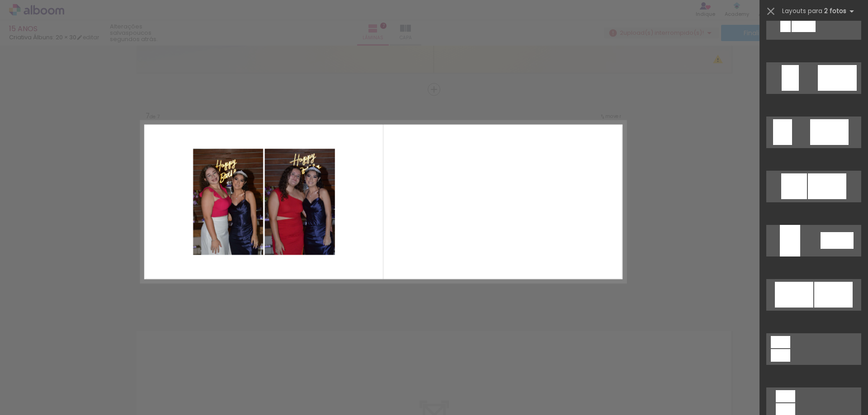
scroll to position [2099, 0]
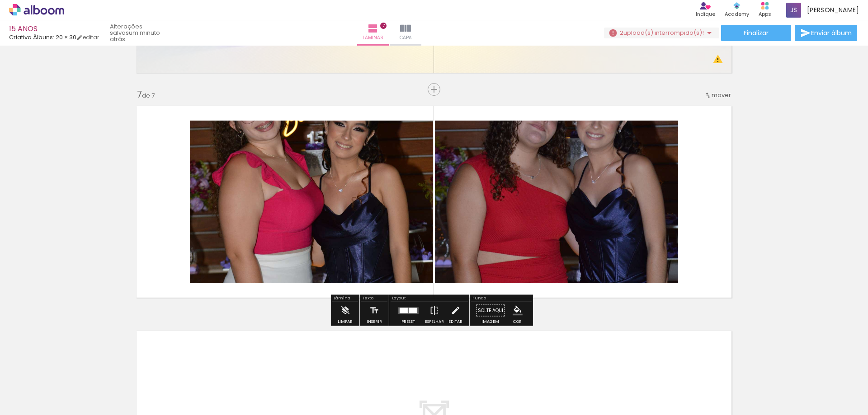
scroll to position [0, 1076]
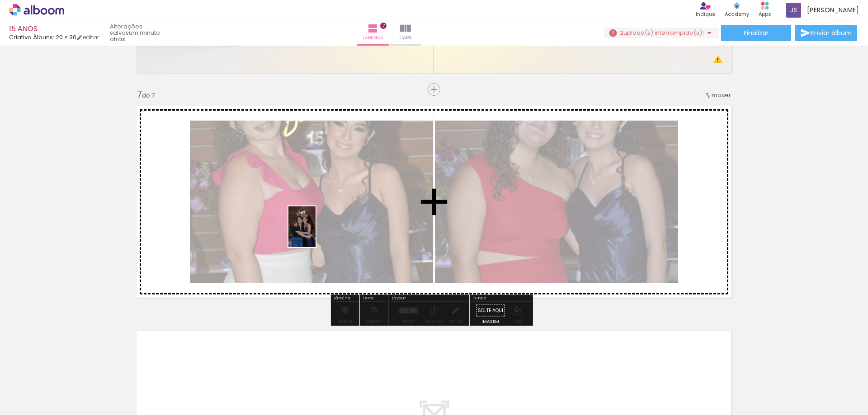
drag, startPoint x: 288, startPoint y: 365, endPoint x: 316, endPoint y: 229, distance: 139.3
click at [316, 229] on quentale-workspace at bounding box center [434, 207] width 868 height 415
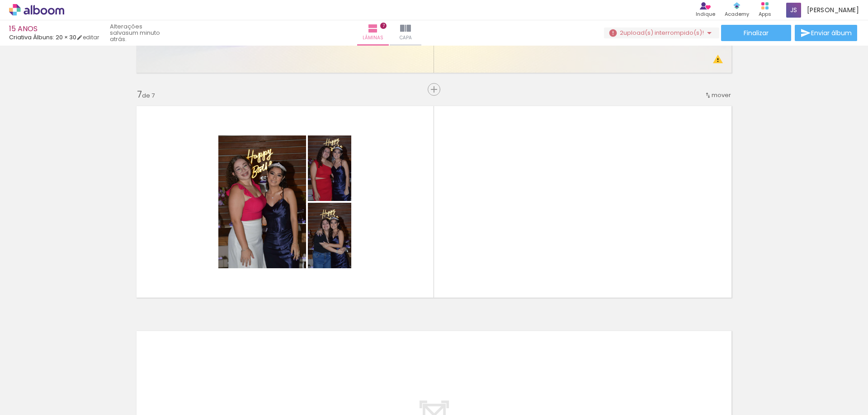
scroll to position [0, 1083]
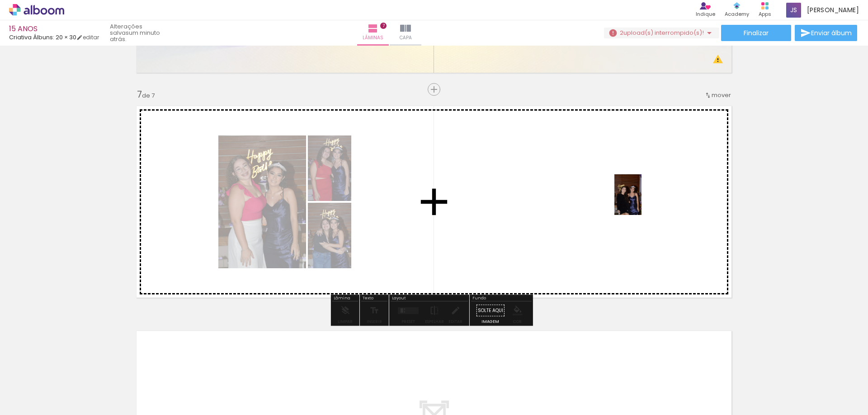
drag, startPoint x: 636, startPoint y: 395, endPoint x: 641, endPoint y: 201, distance: 194.4
click at [641, 201] on quentale-workspace at bounding box center [434, 207] width 868 height 415
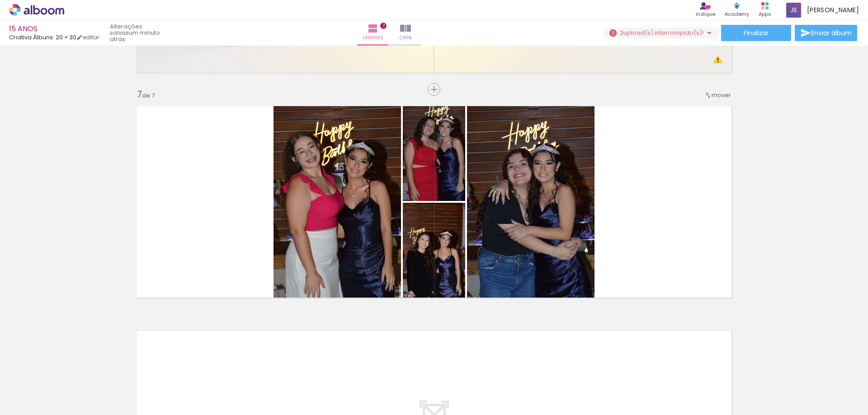
scroll to position [0, 1196]
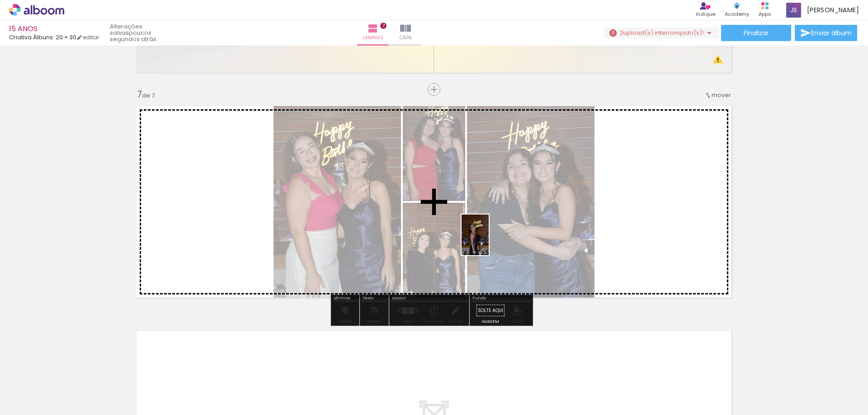
drag, startPoint x: 314, startPoint y: 397, endPoint x: 489, endPoint y: 242, distance: 233.7
click at [489, 242] on quentale-workspace at bounding box center [434, 207] width 868 height 415
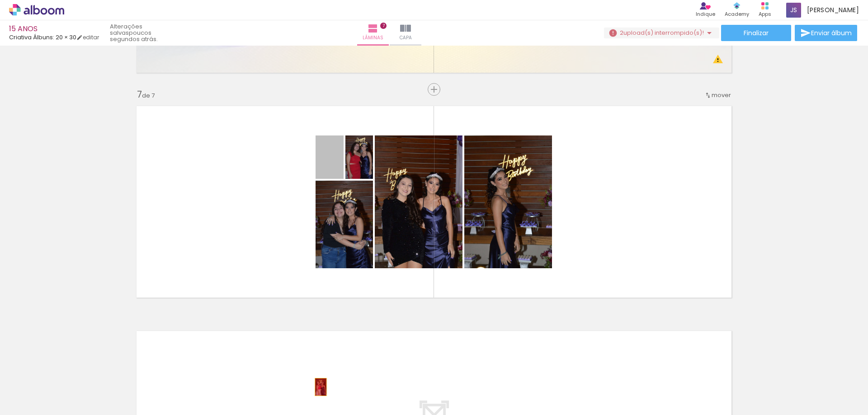
drag, startPoint x: 336, startPoint y: 156, endPoint x: 317, endPoint y: 387, distance: 232.1
click at [317, 387] on quentale-workspace at bounding box center [434, 207] width 868 height 415
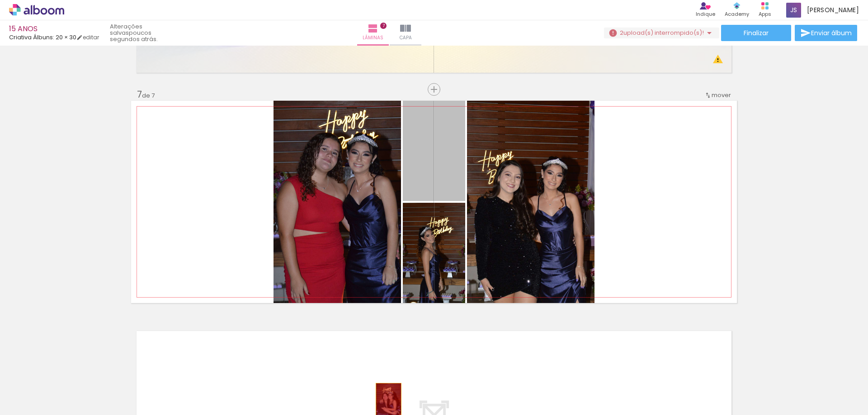
drag, startPoint x: 446, startPoint y: 164, endPoint x: 390, endPoint y: 395, distance: 238.4
click at [386, 404] on quentale-workspace at bounding box center [434, 207] width 868 height 415
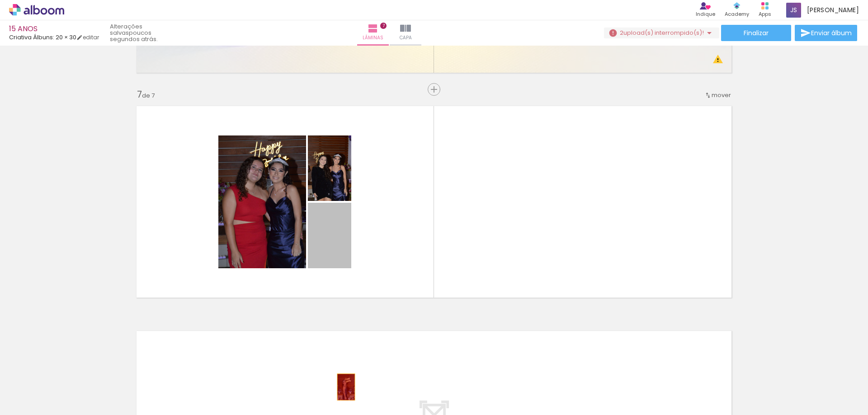
drag, startPoint x: 337, startPoint y: 241, endPoint x: 343, endPoint y: 387, distance: 146.1
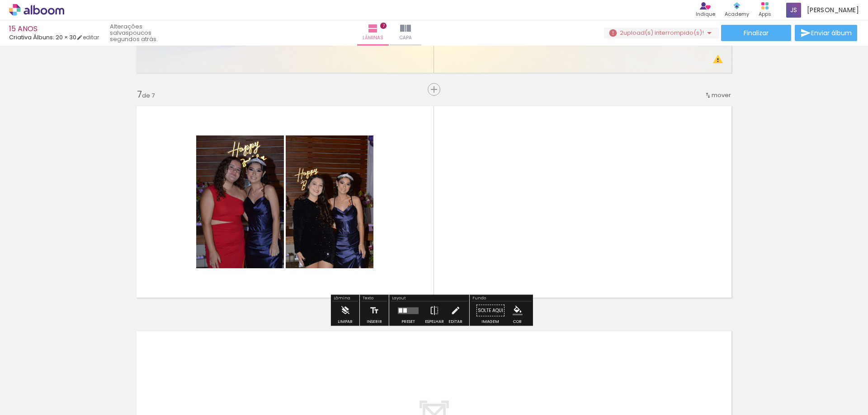
click at [409, 310] on quentale-layouter at bounding box center [408, 310] width 21 height 7
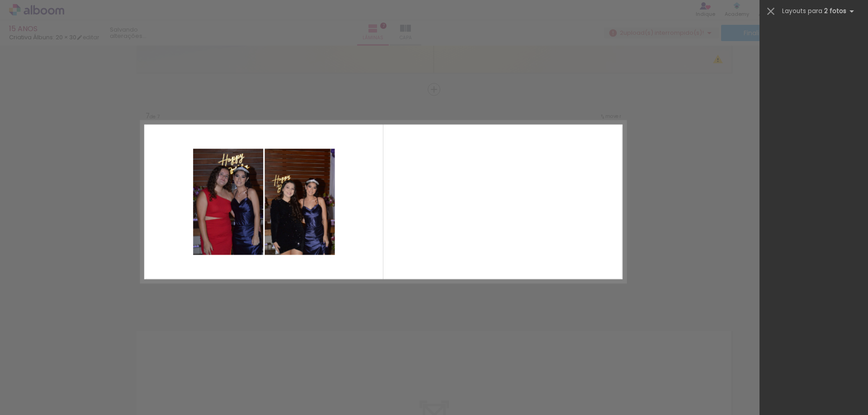
scroll to position [0, 0]
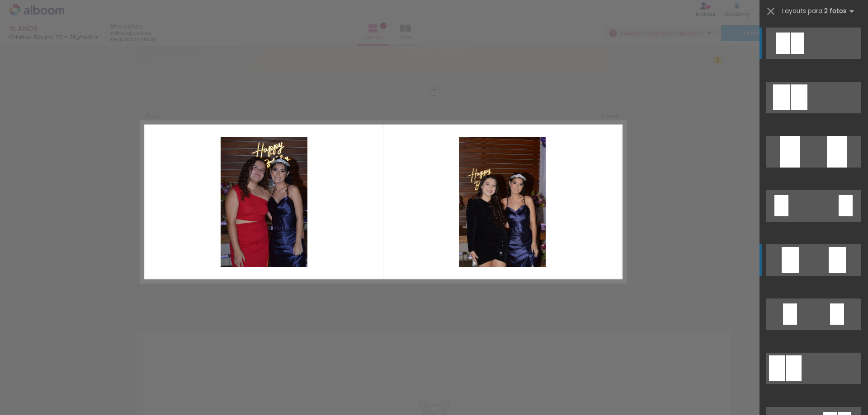
click at [828, 259] on div at bounding box center [836, 260] width 17 height 26
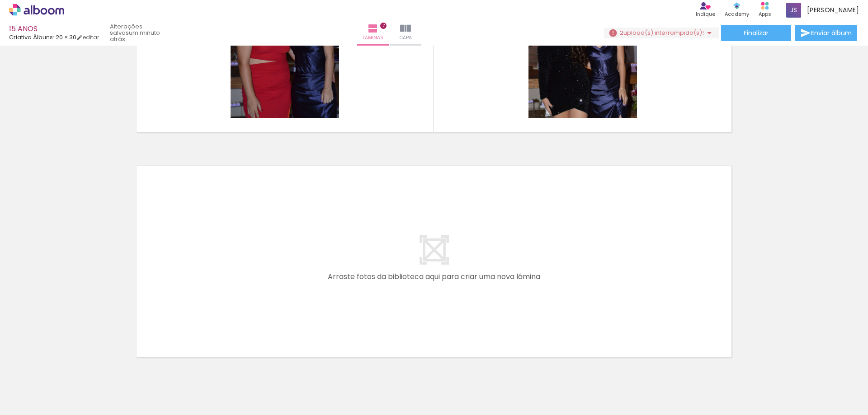
scroll to position [1494, 0]
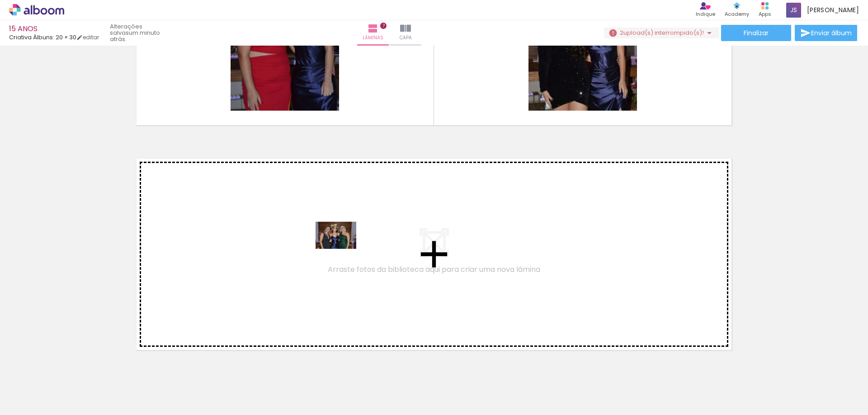
drag, startPoint x: 620, startPoint y: 390, endPoint x: 343, endPoint y: 249, distance: 311.3
click at [343, 249] on quentale-workspace at bounding box center [434, 207] width 868 height 415
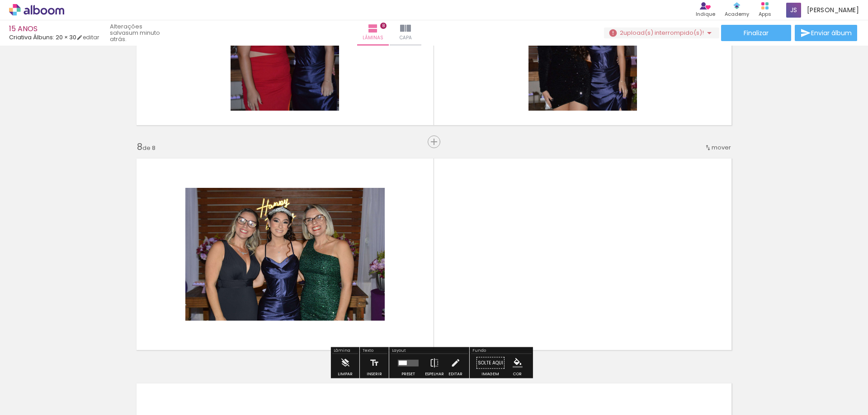
scroll to position [1547, 0]
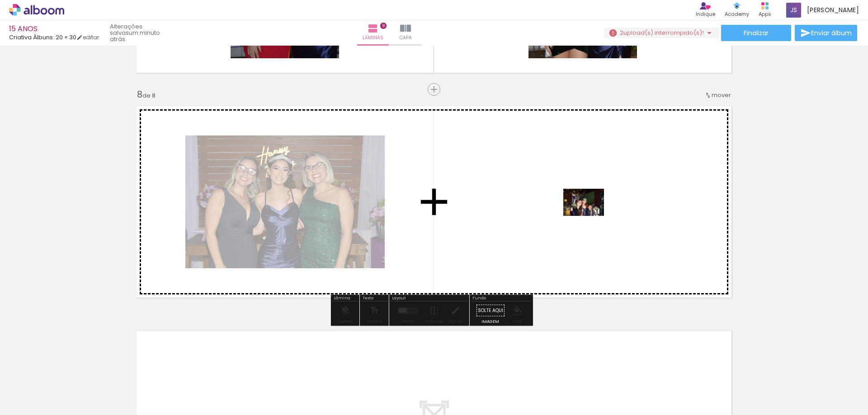
drag, startPoint x: 666, startPoint y: 393, endPoint x: 589, endPoint y: 214, distance: 194.8
click at [589, 214] on quentale-workspace at bounding box center [434, 207] width 868 height 415
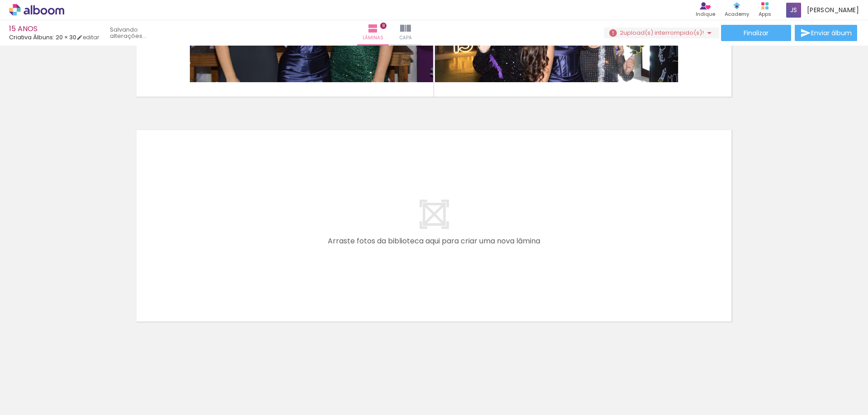
scroll to position [0, 0]
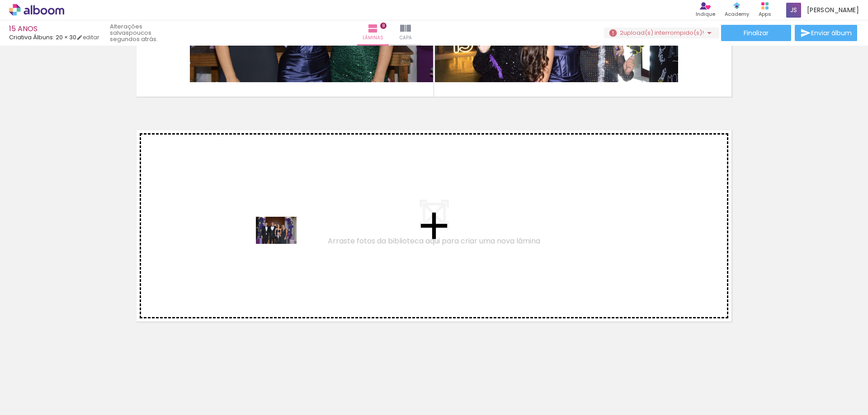
drag, startPoint x: 371, startPoint y: 339, endPoint x: 282, endPoint y: 242, distance: 131.5
click at [282, 242] on quentale-workspace at bounding box center [434, 207] width 868 height 415
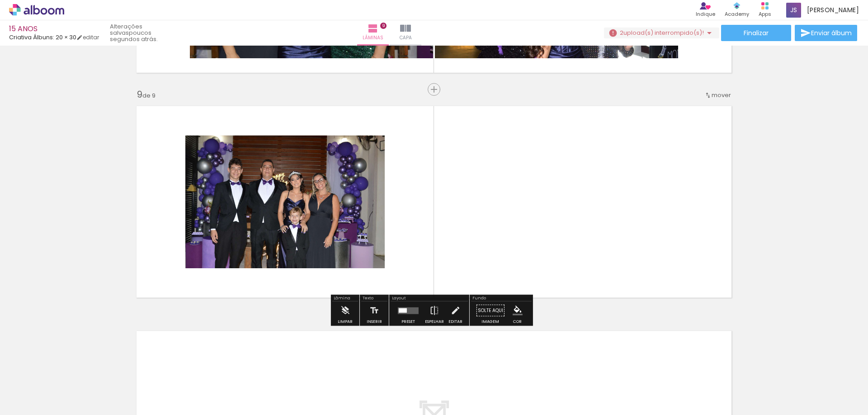
scroll to position [0, 230]
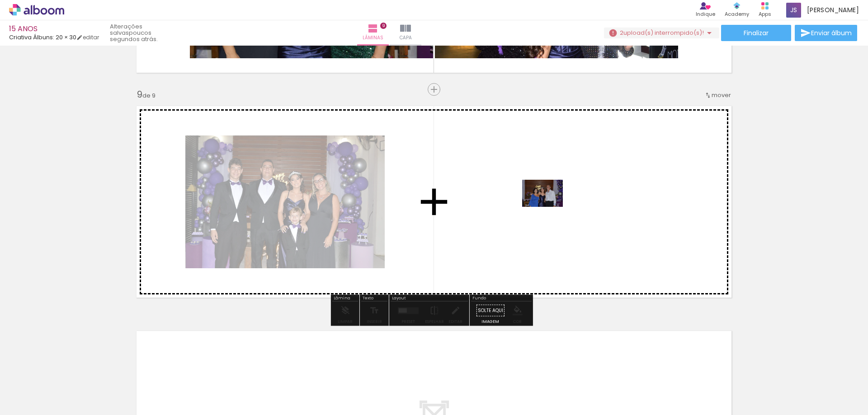
drag, startPoint x: 431, startPoint y: 388, endPoint x: 555, endPoint y: 198, distance: 227.1
click at [555, 198] on quentale-workspace at bounding box center [434, 207] width 868 height 415
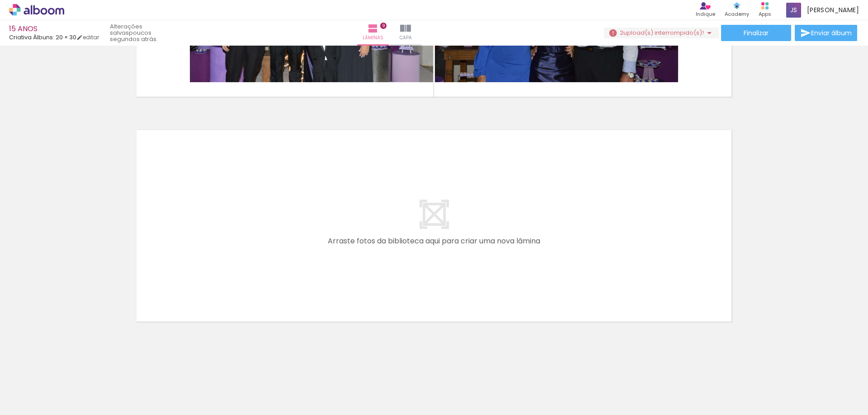
scroll to position [0, 392]
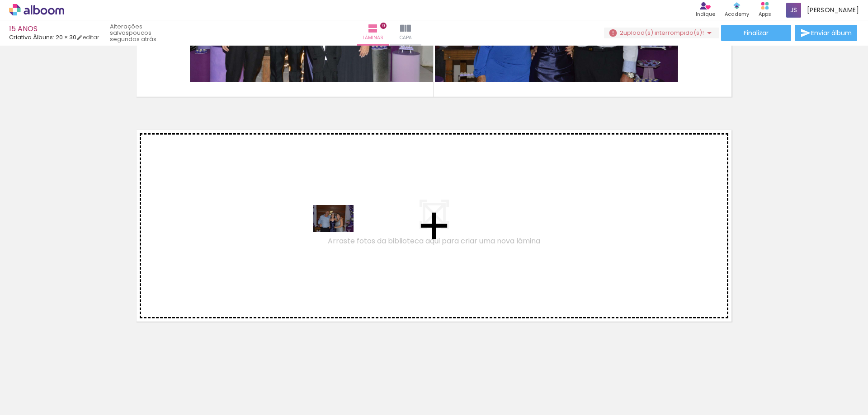
drag, startPoint x: 315, startPoint y: 395, endPoint x: 340, endPoint y: 231, distance: 165.4
click at [340, 231] on quentale-workspace at bounding box center [434, 207] width 868 height 415
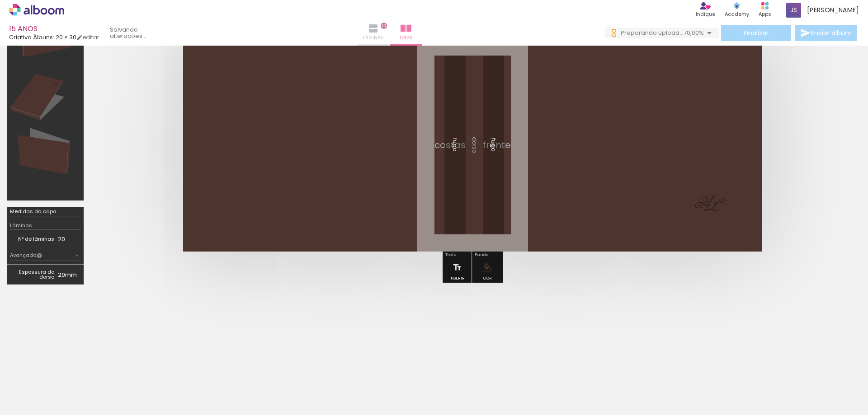
scroll to position [0, 200]
click at [379, 30] on iron-icon at bounding box center [373, 28] width 11 height 11
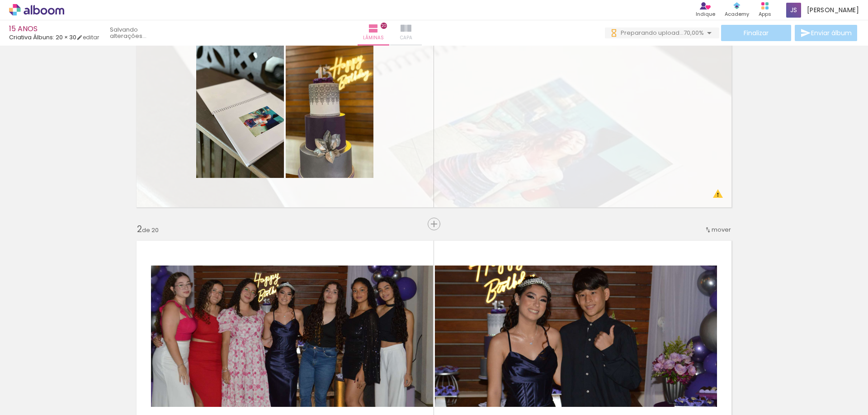
click at [411, 29] on iron-icon at bounding box center [405, 28] width 11 height 11
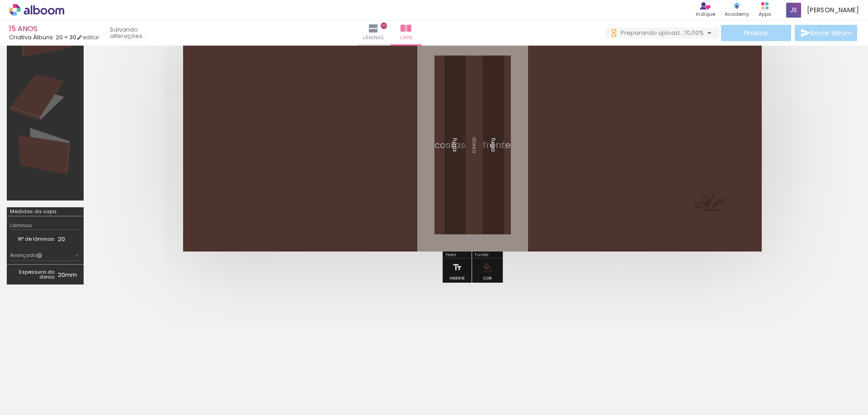
click at [770, 30] on div "Finalizar Enviar álbum" at bounding box center [732, 33] width 254 height 16
click at [384, 34] on span "Lâminas" at bounding box center [373, 38] width 21 height 8
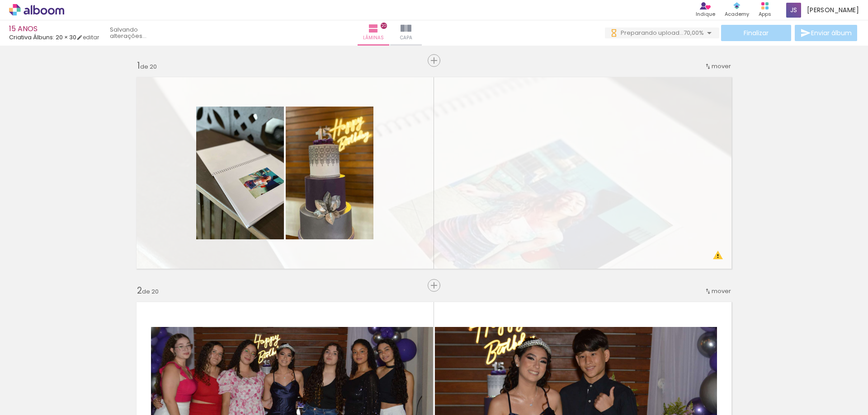
click at [742, 32] on div "Finalizar Enviar álbum" at bounding box center [732, 33] width 254 height 16
click at [700, 29] on span "70,00%" at bounding box center [693, 32] width 20 height 9
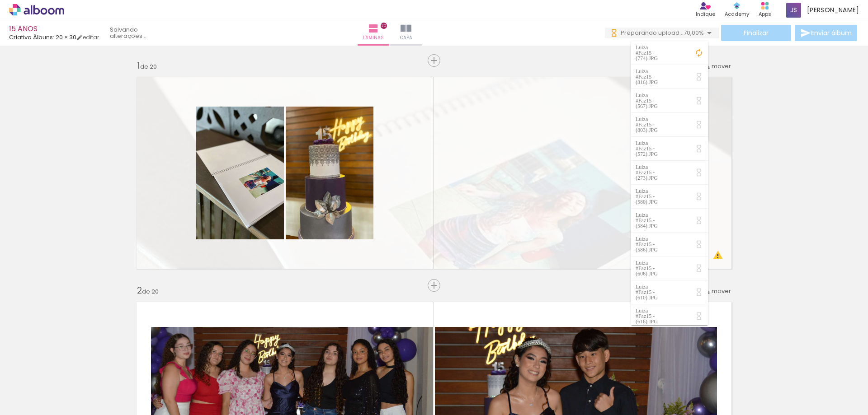
click at [698, 50] on iron-icon at bounding box center [698, 52] width 9 height 9
click at [701, 72] on iron-icon at bounding box center [698, 76] width 9 height 9
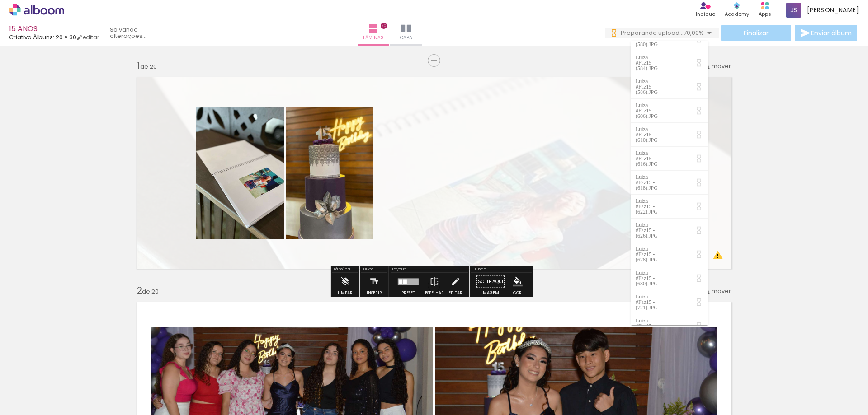
scroll to position [117, 0]
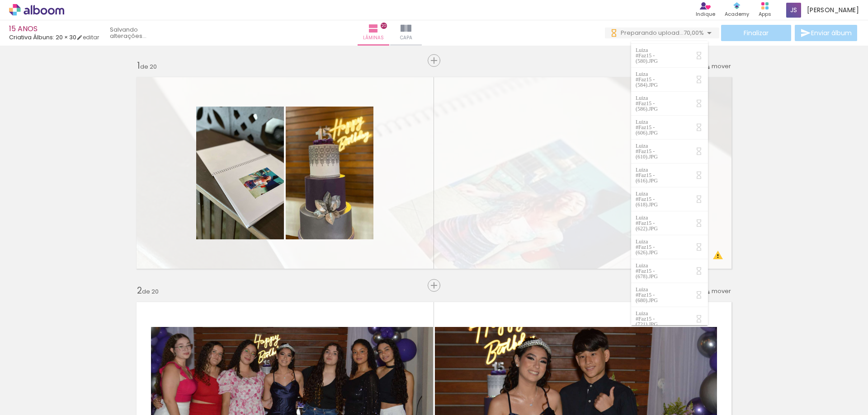
click at [699, 360] on iron-icon at bounding box center [698, 364] width 9 height 9
click at [700, 378] on iron-icon at bounding box center [698, 382] width 9 height 9
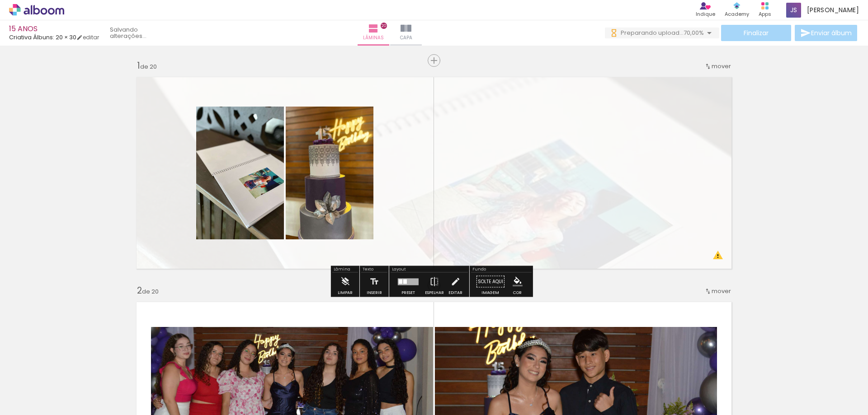
click at [610, 34] on iron-icon at bounding box center [613, 32] width 9 height 9
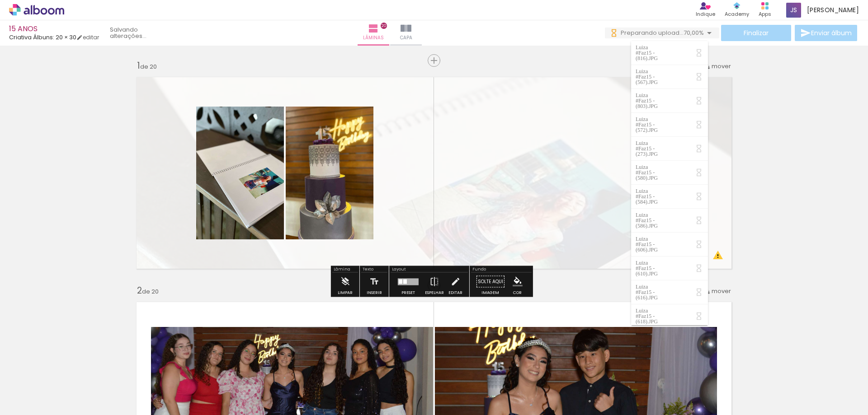
click at [610, 34] on iron-icon at bounding box center [613, 32] width 9 height 9
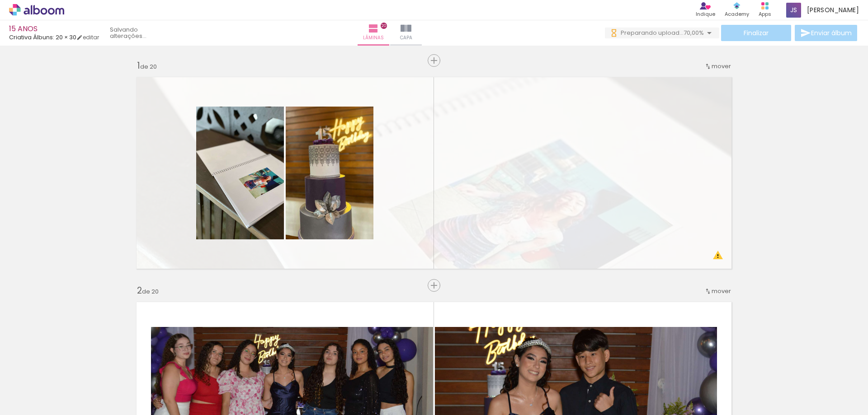
click at [813, 35] on div "Finalizar Enviar álbum" at bounding box center [732, 33] width 254 height 16
click at [751, 32] on div "Finalizar Enviar álbum" at bounding box center [732, 33] width 254 height 16
click at [658, 33] on span "Preparando upload..." at bounding box center [652, 32] width 63 height 9
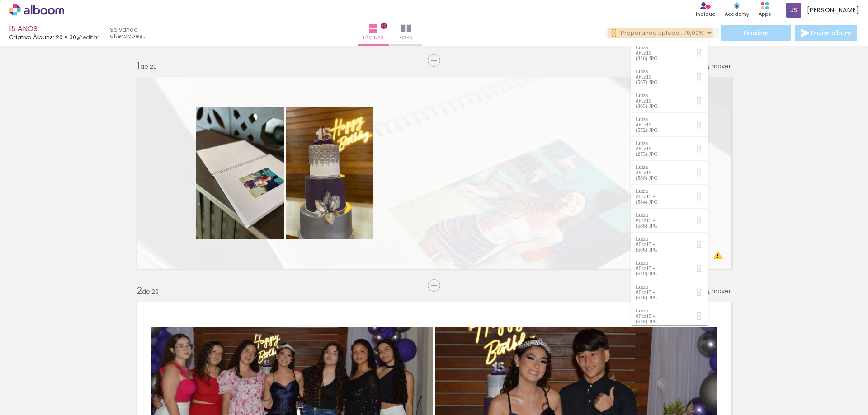
click at [658, 33] on span "Preparando upload..." at bounding box center [652, 32] width 63 height 9
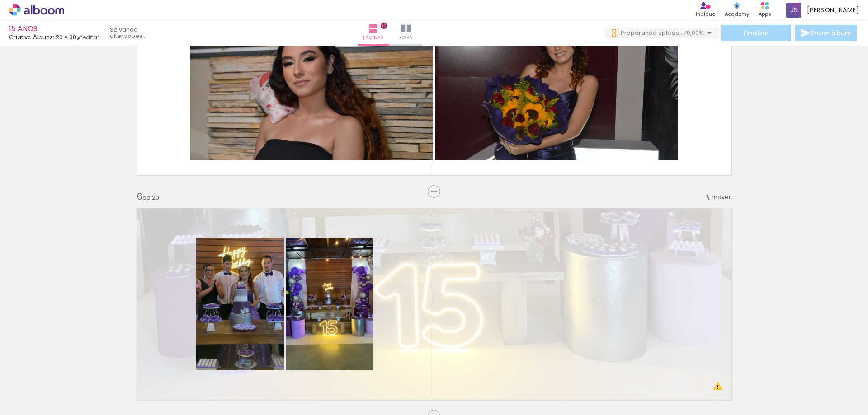
scroll to position [1175, 0]
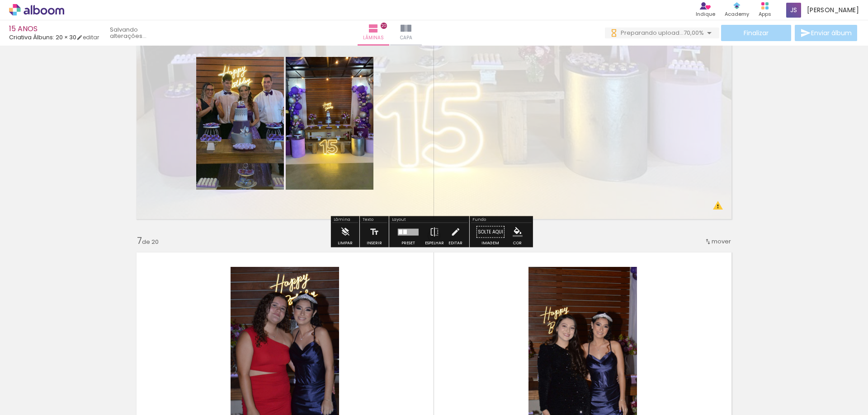
drag, startPoint x: 831, startPoint y: 175, endPoint x: 825, endPoint y: 147, distance: 28.6
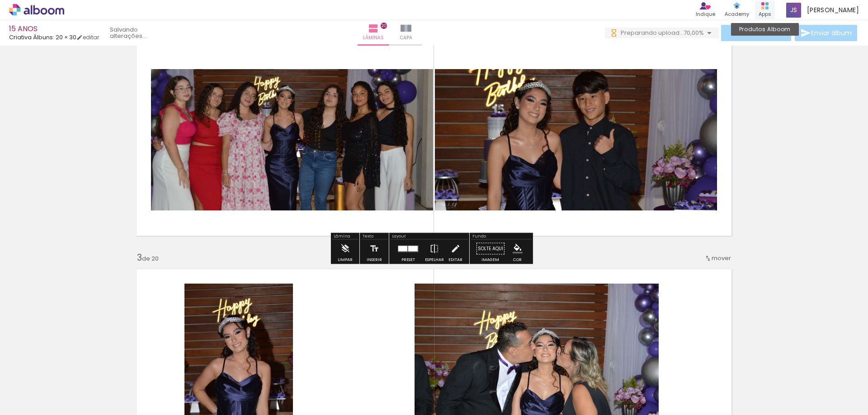
scroll to position [245, 0]
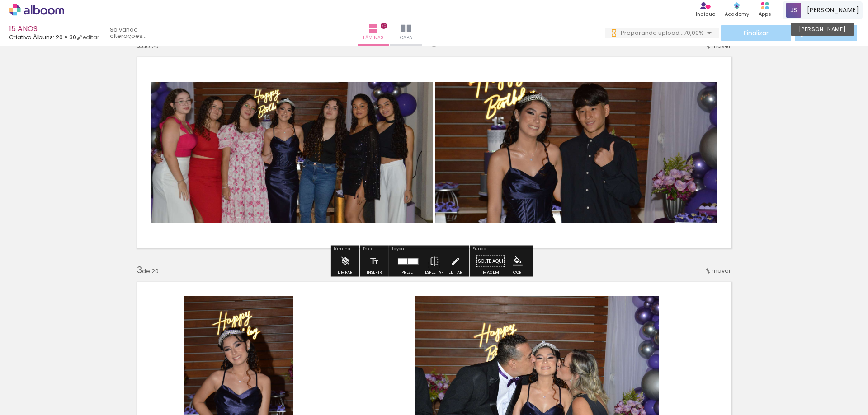
click at [828, 10] on div "Jackson Conta Alboom" at bounding box center [822, 10] width 80 height 18
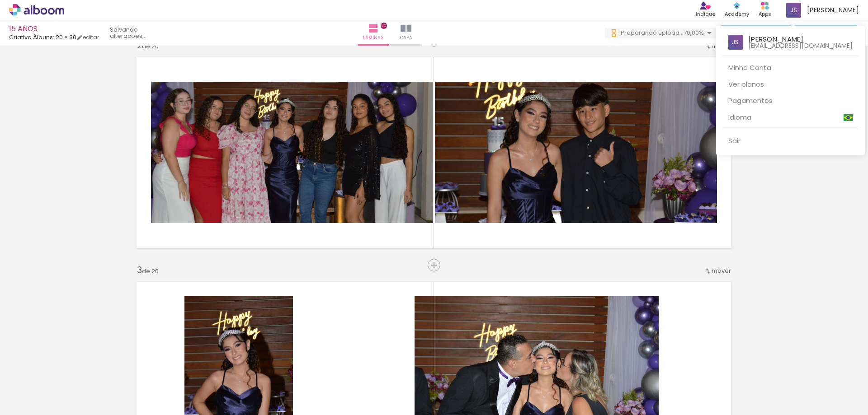
click at [792, 7] on div at bounding box center [434, 207] width 868 height 415
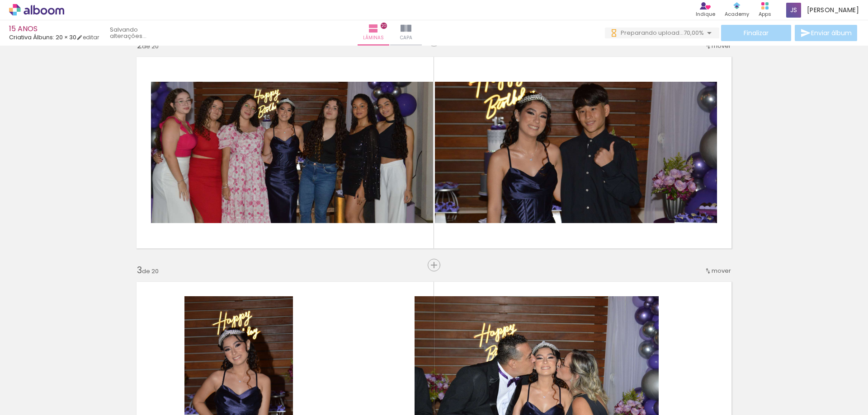
click at [768, 7] on rect at bounding box center [766, 7] width 3 height 3
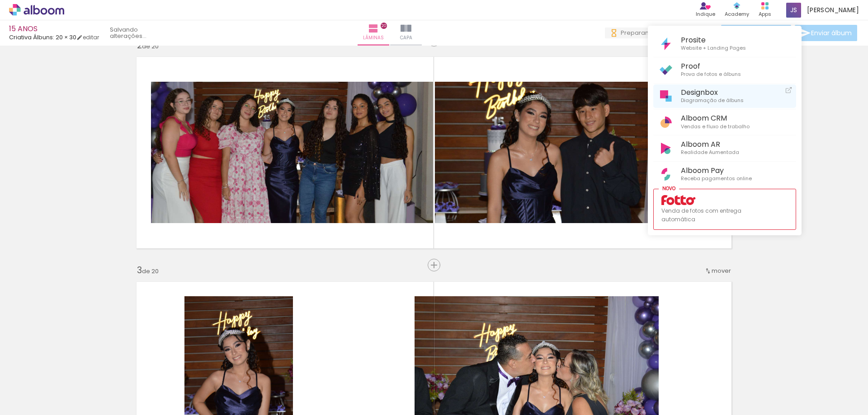
click at [733, 91] on span "Designbox" at bounding box center [712, 92] width 63 height 9
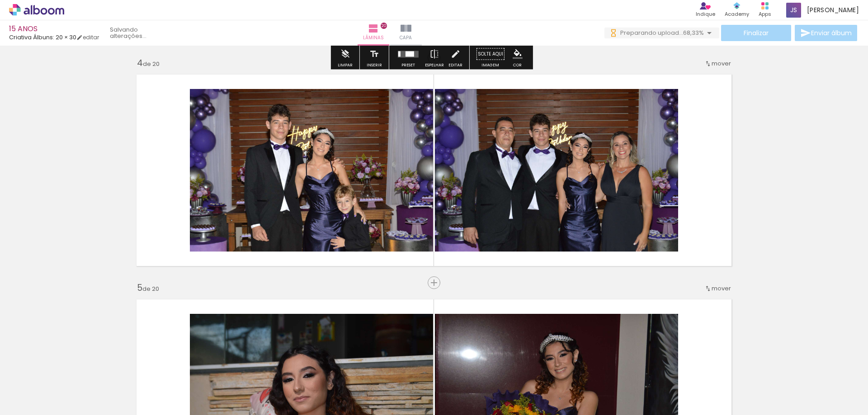
click at [689, 29] on span "68,33%" at bounding box center [693, 32] width 21 height 9
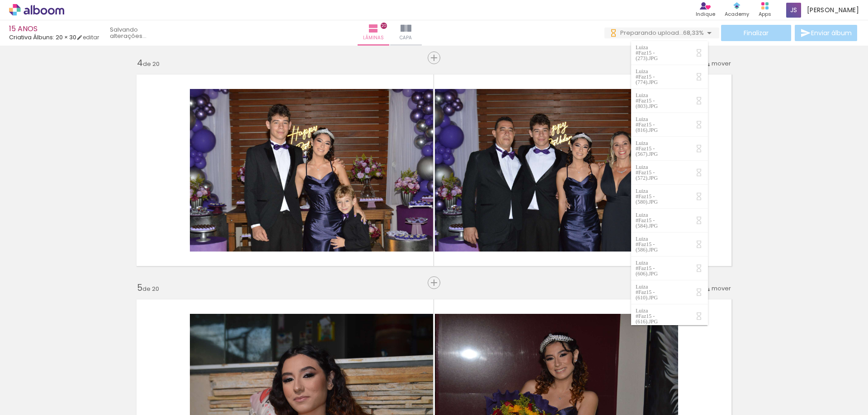
click at [660, 49] on div "Luiza #Faz15 - (273).JPG" at bounding box center [647, 53] width 24 height 16
click at [660, 69] on div "Luiza #Faz15 - (774).JPG" at bounding box center [647, 77] width 24 height 16
click at [677, 89] on paper-item "Luiza #Faz15 - (803).JPG" at bounding box center [669, 101] width 77 height 24
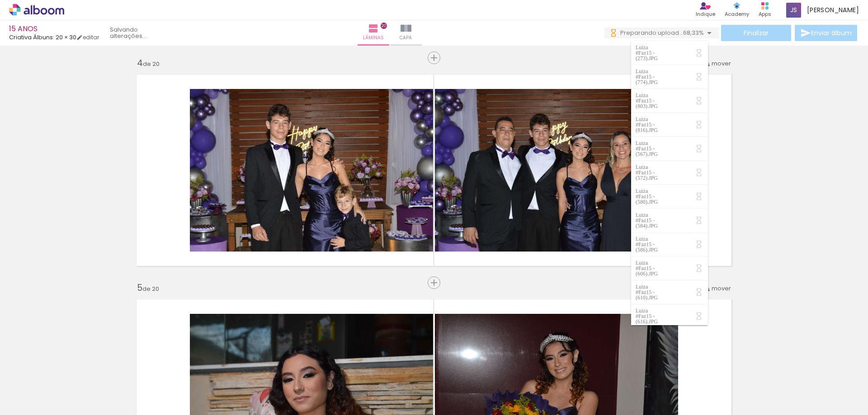
click at [677, 89] on paper-item "Luiza #Faz15 - (803).JPG" at bounding box center [669, 101] width 77 height 24
click at [677, 113] on paper-item "Luiza #Faz15 - (816).JPG" at bounding box center [669, 125] width 77 height 24
click at [678, 137] on paper-item "Luiza #Faz15 - (567).JPG" at bounding box center [669, 149] width 77 height 24
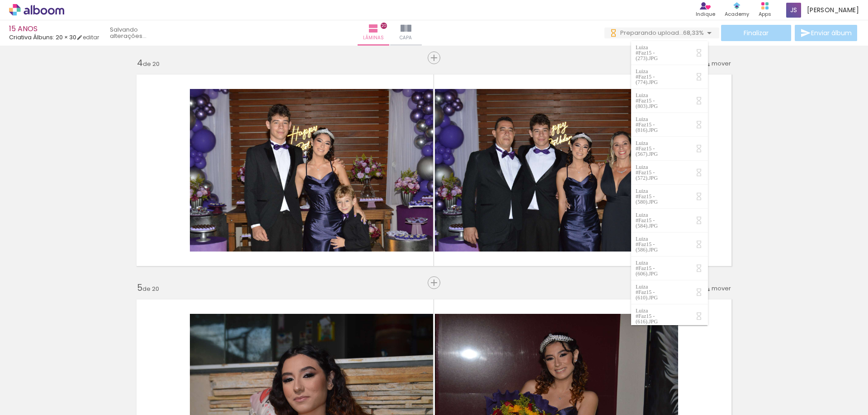
scroll to position [33, 0]
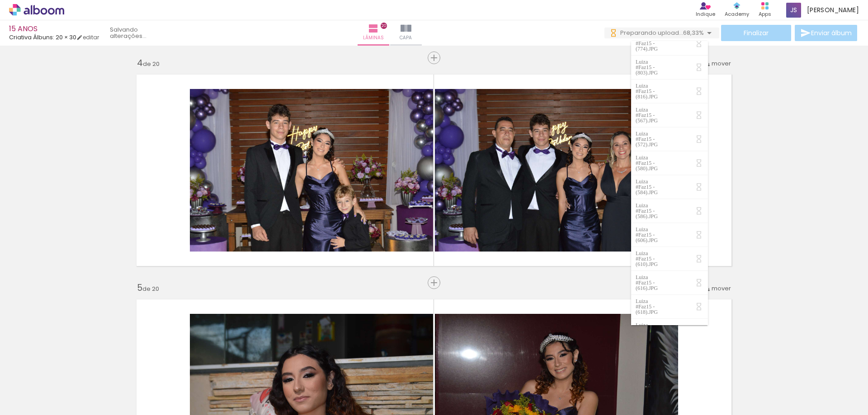
click at [660, 395] on div "Luiza #Faz15 - (680).JPG" at bounding box center [647, 403] width 24 height 16
click at [660, 371] on div "Luiza #Faz15 - (678).JPG" at bounding box center [647, 379] width 24 height 16
click at [675, 343] on paper-item "Luiza #Faz15 - (626).JPG" at bounding box center [669, 355] width 77 height 24
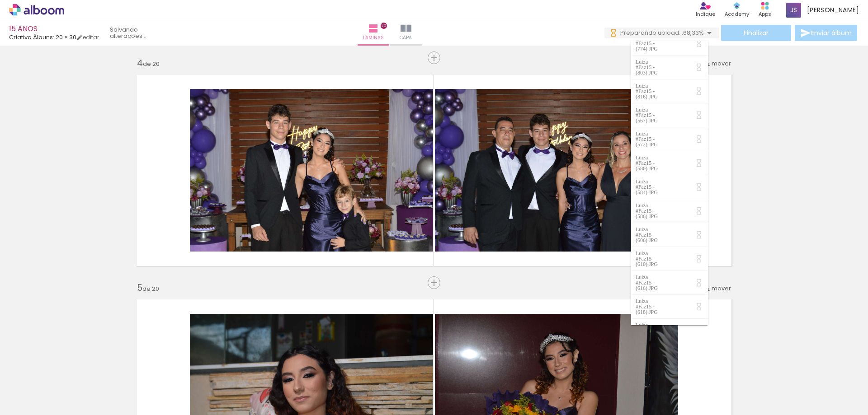
click at [675, 343] on paper-item "Luiza #Faz15 - (626).JPG" at bounding box center [669, 355] width 77 height 24
click at [675, 295] on paper-item "Luiza #Faz15 - (618).JPG" at bounding box center [669, 307] width 77 height 24
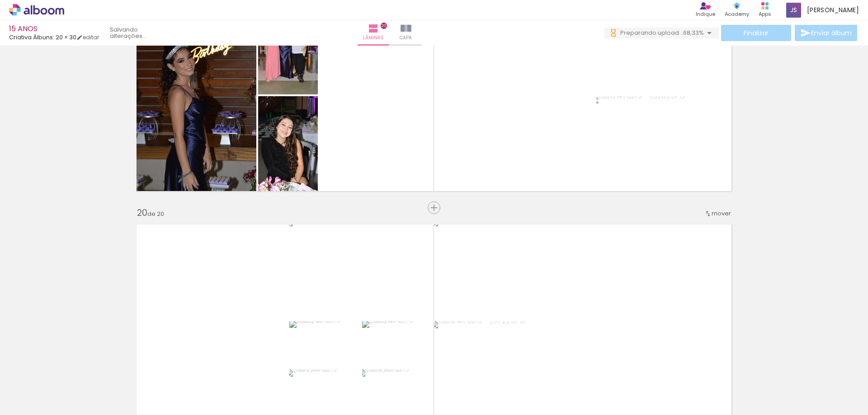
scroll to position [4203, 0]
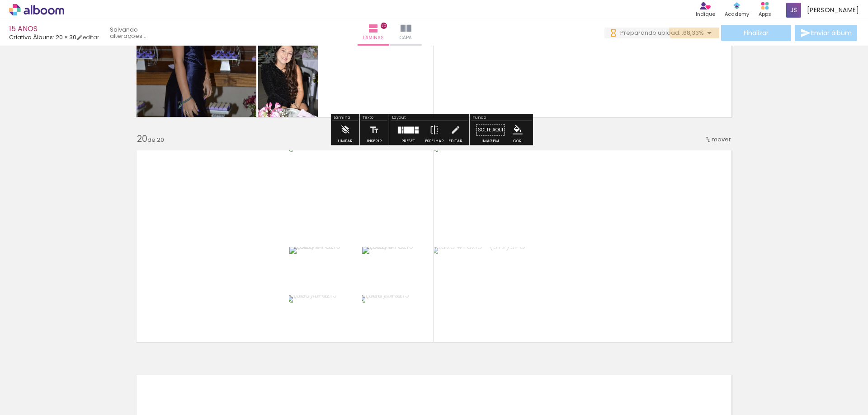
click at [696, 31] on span "68,33%" at bounding box center [693, 32] width 21 height 9
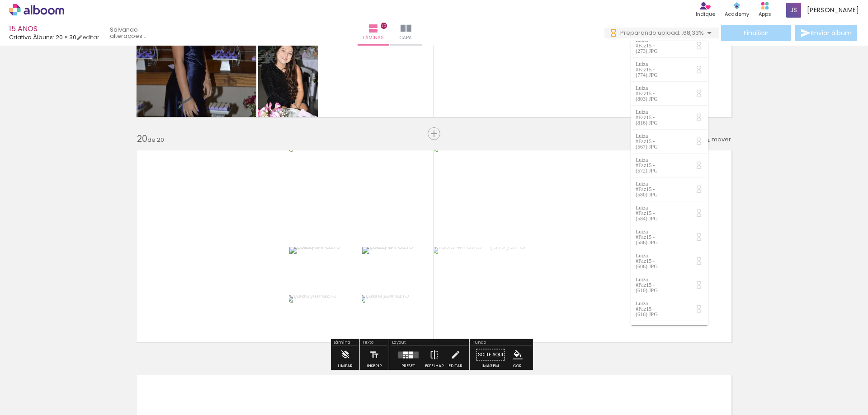
scroll to position [33, 0]
click at [660, 371] on div "Luiza #Faz15 - (678).JPG" at bounding box center [647, 379] width 24 height 16
click at [676, 343] on paper-item "Luiza #Faz15 - (626).JPG" at bounding box center [669, 355] width 77 height 24
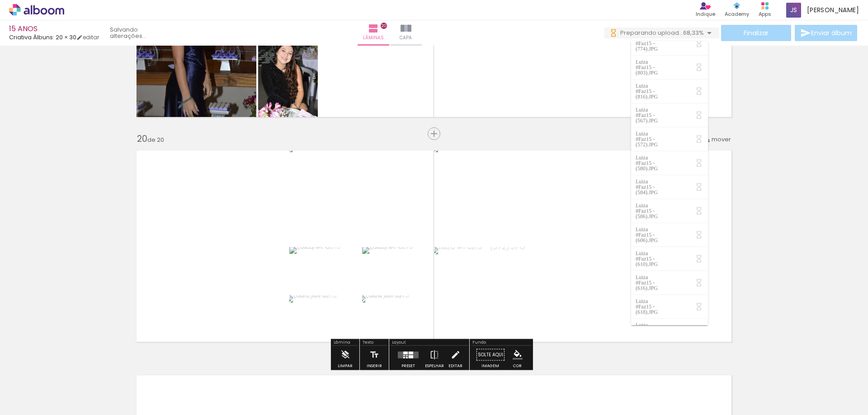
click at [660, 299] on div "Luiza #Faz15 - (618).JPG" at bounding box center [647, 307] width 24 height 16
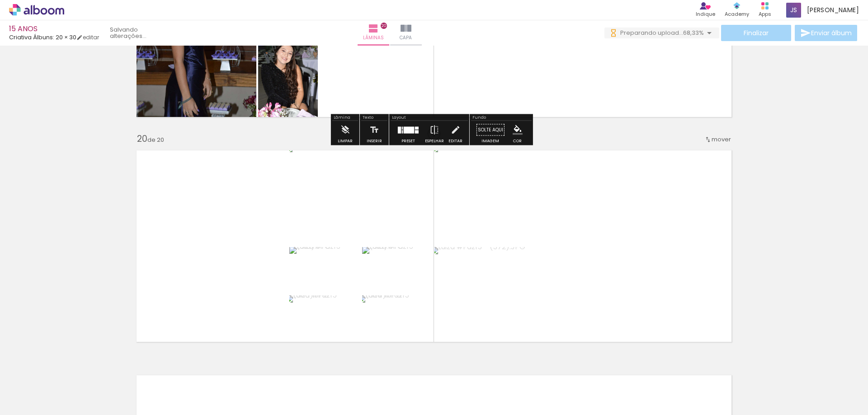
click at [671, 33] on span "Preparando upload..." at bounding box center [651, 32] width 63 height 9
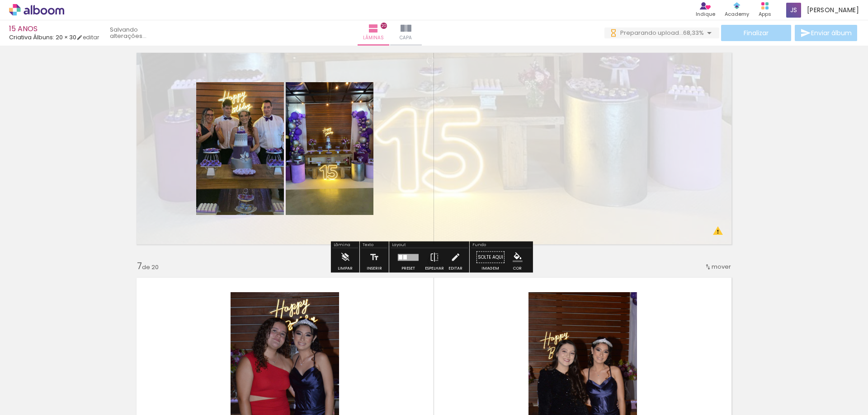
scroll to position [1104, 0]
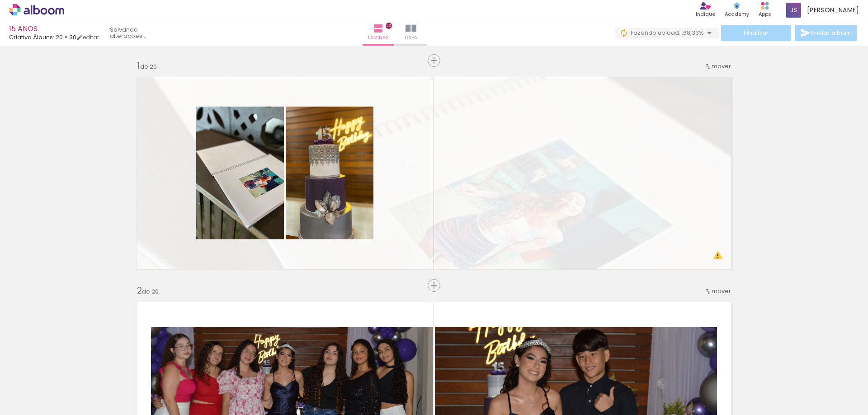
scroll to position [0, 2246]
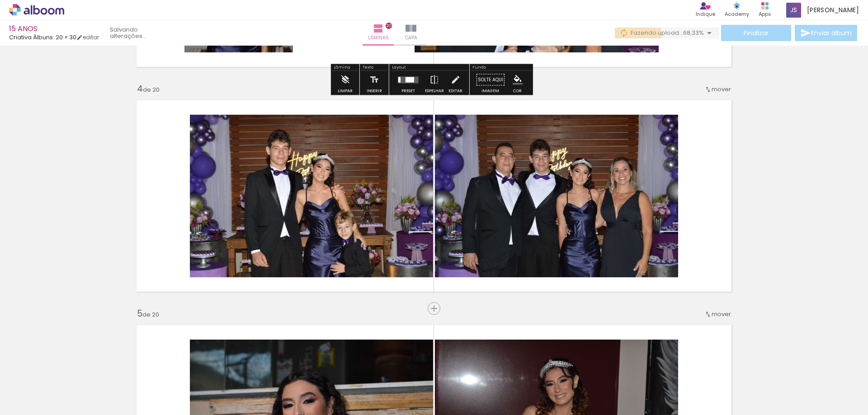
click at [619, 34] on iron-icon at bounding box center [623, 32] width 9 height 9
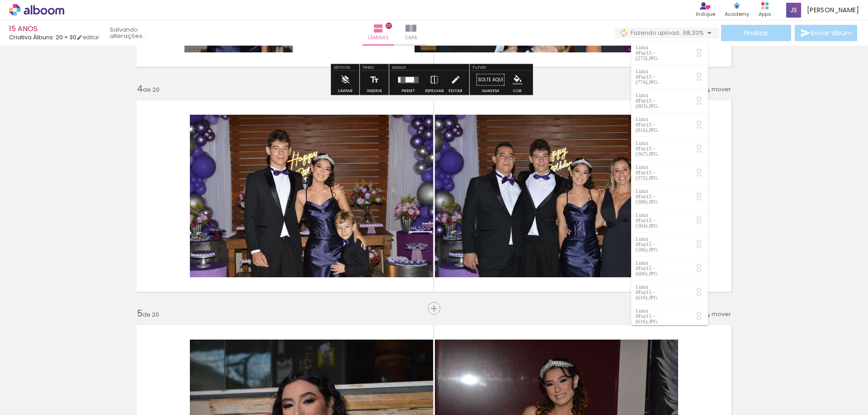
click at [619, 34] on iron-icon at bounding box center [623, 32] width 9 height 9
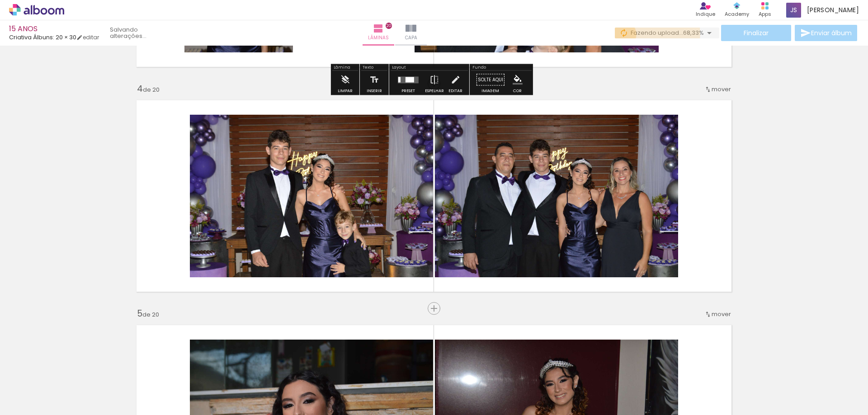
click at [619, 34] on iron-icon at bounding box center [623, 32] width 9 height 9
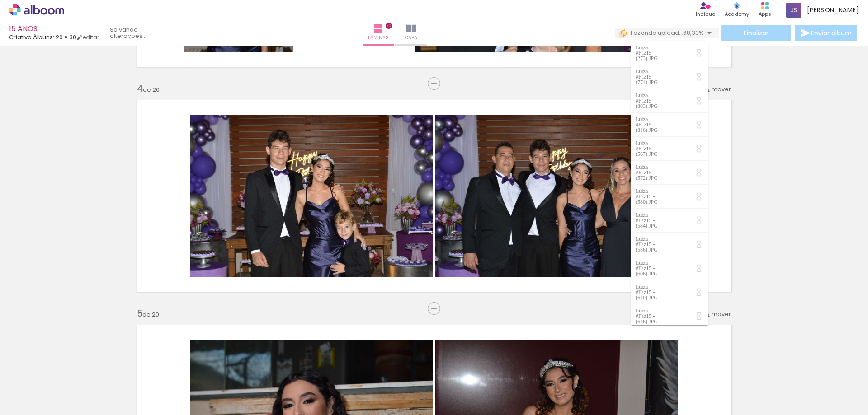
click at [619, 34] on iron-icon at bounding box center [623, 32] width 9 height 9
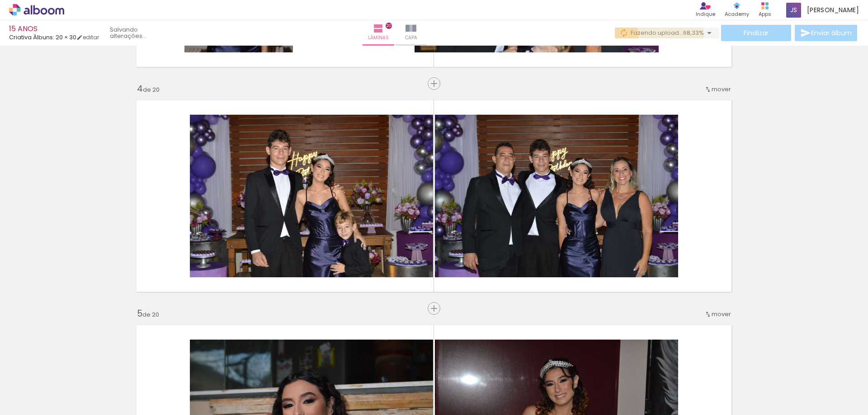
click at [619, 34] on iron-icon at bounding box center [623, 32] width 9 height 9
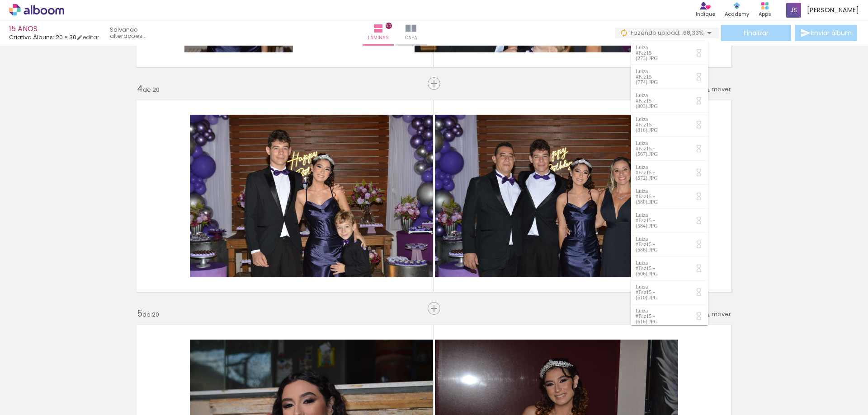
drag, startPoint x: 619, startPoint y: 34, endPoint x: 823, endPoint y: 169, distance: 244.7
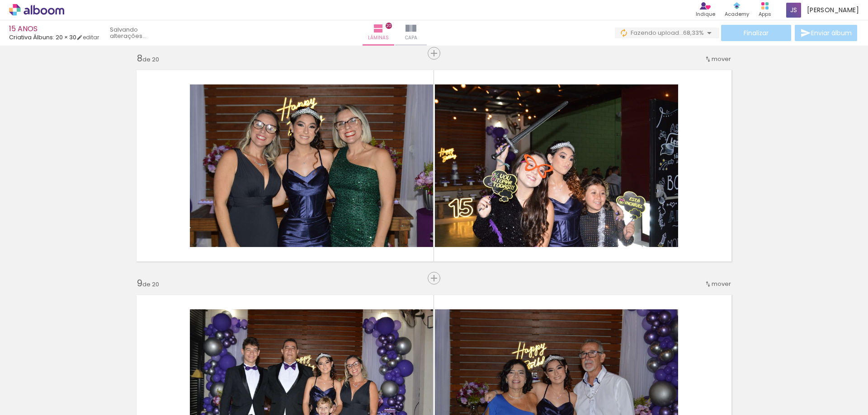
scroll to position [1692, 0]
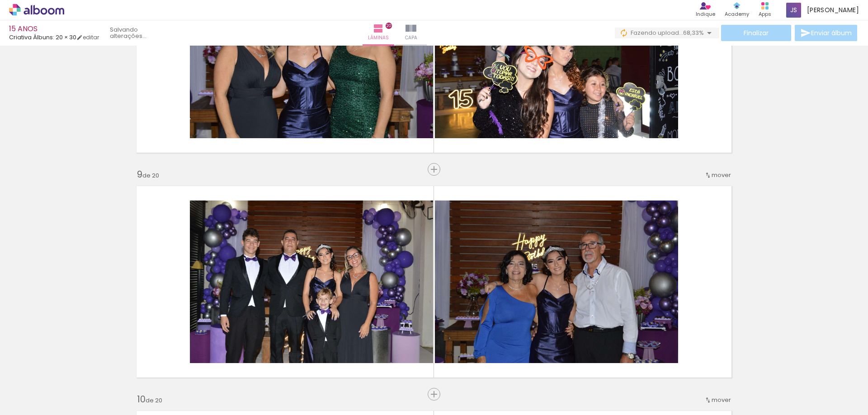
click at [751, 30] on div "Finalizar Enviar álbum" at bounding box center [737, 33] width 244 height 16
click at [824, 33] on div "Finalizar Enviar álbum" at bounding box center [737, 33] width 244 height 16
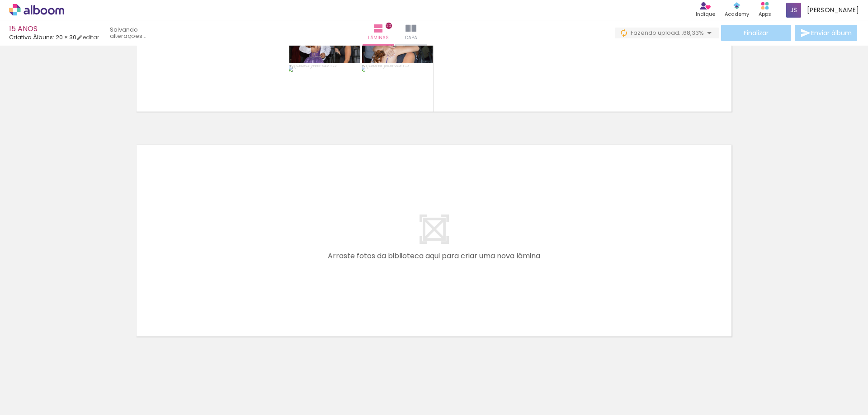
scroll to position [4449, 0]
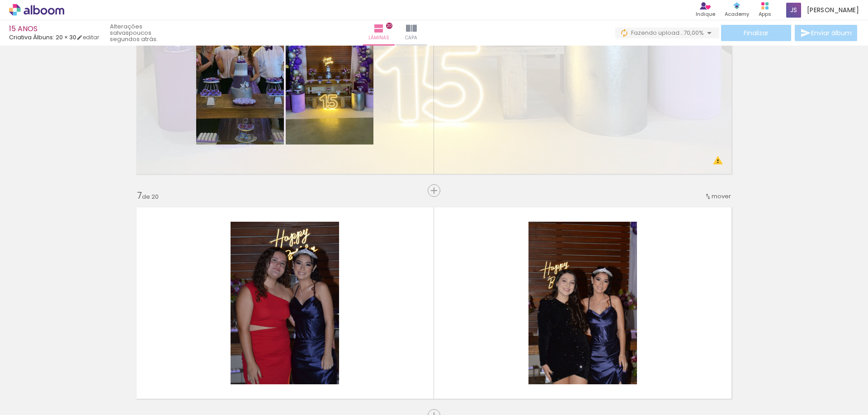
scroll to position [1130, 0]
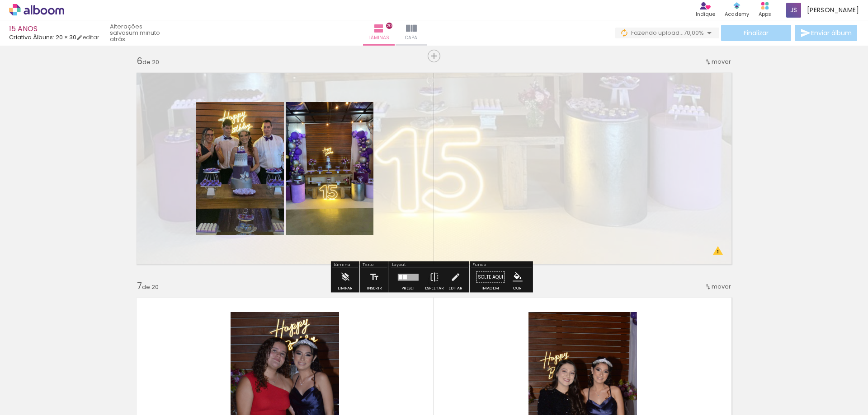
click at [714, 253] on quentale-layouter at bounding box center [434, 168] width 606 height 202
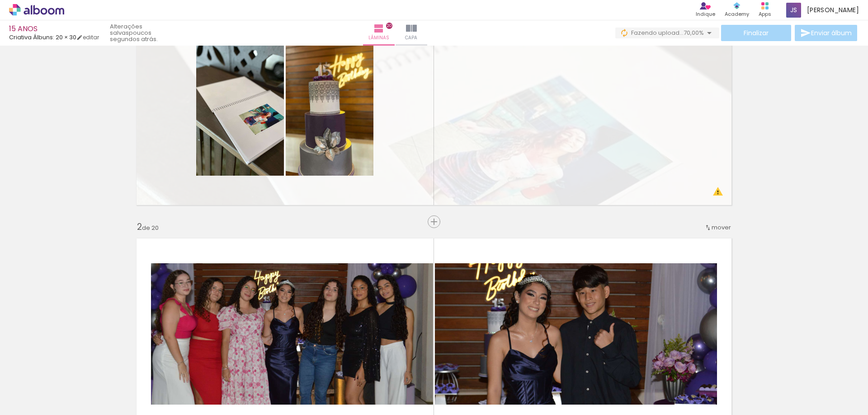
scroll to position [0, 0]
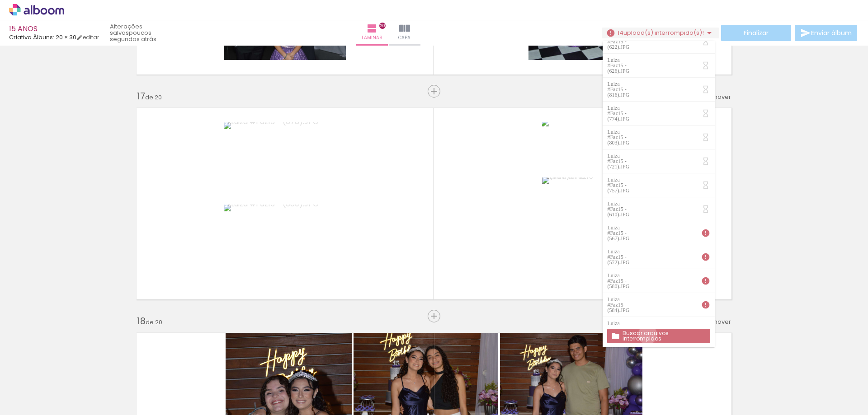
click at [0, 0] on slot "Buscar arquivos interrompidos" at bounding box center [0, 0] width 0 height 0
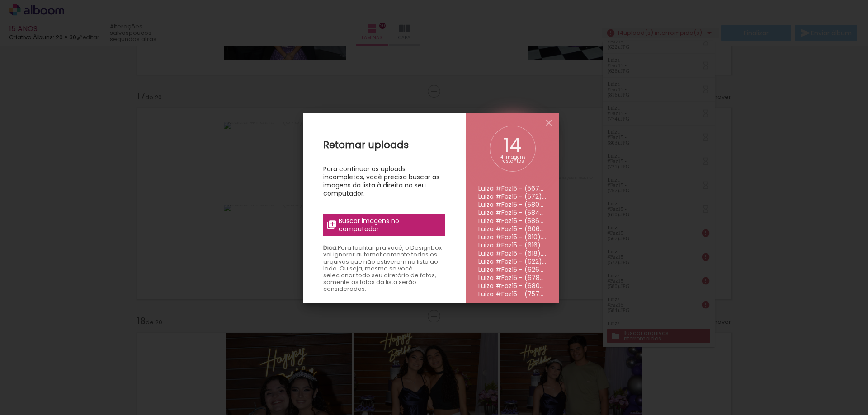
click at [353, 222] on span "Buscar imagens no computador" at bounding box center [389, 225] width 101 height 16
click at [0, 0] on input "file" at bounding box center [0, 0] width 0 height 0
click at [547, 124] on iron-icon at bounding box center [548, 123] width 11 height 11
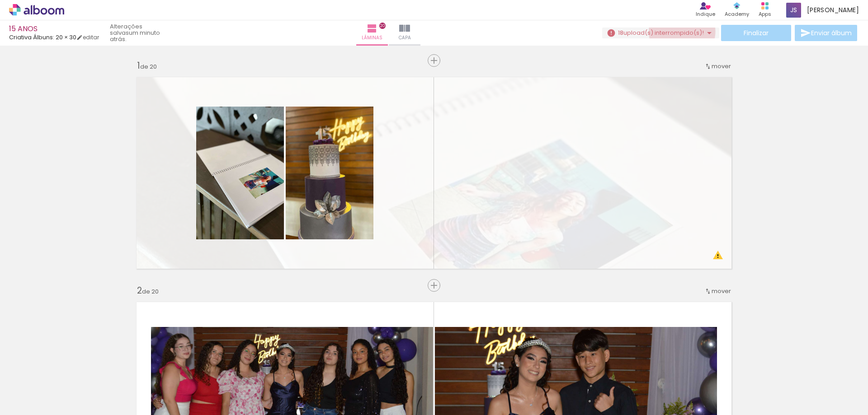
click at [678, 32] on span "upload(s) interrompido(s)!" at bounding box center [663, 32] width 80 height 9
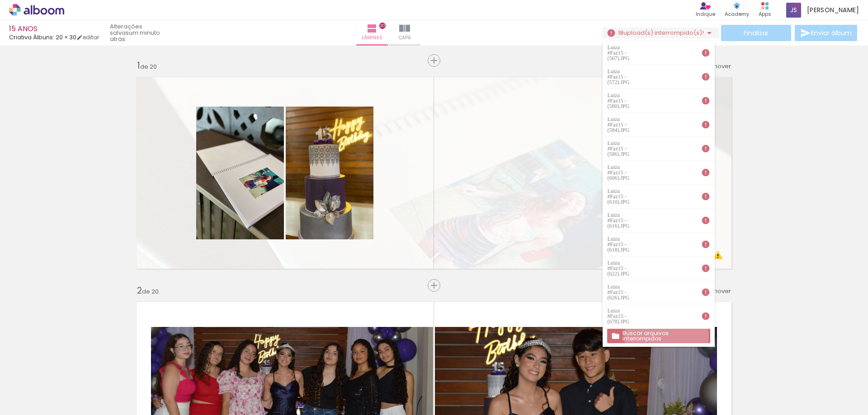
click at [0, 0] on slot "Buscar arquivos interrompidos" at bounding box center [0, 0] width 0 height 0
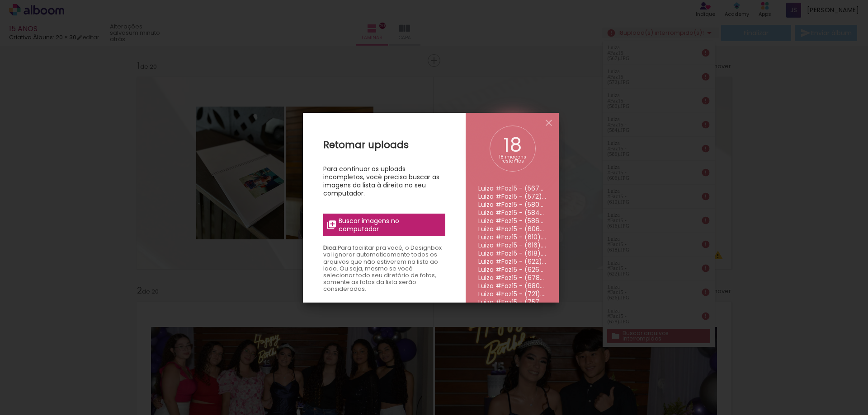
click at [421, 227] on span "Buscar imagens no computador" at bounding box center [389, 225] width 101 height 16
click at [0, 0] on input "file" at bounding box center [0, 0] width 0 height 0
click at [399, 228] on span "Buscar imagens no computador" at bounding box center [389, 225] width 101 height 16
click at [0, 0] on input "file" at bounding box center [0, 0] width 0 height 0
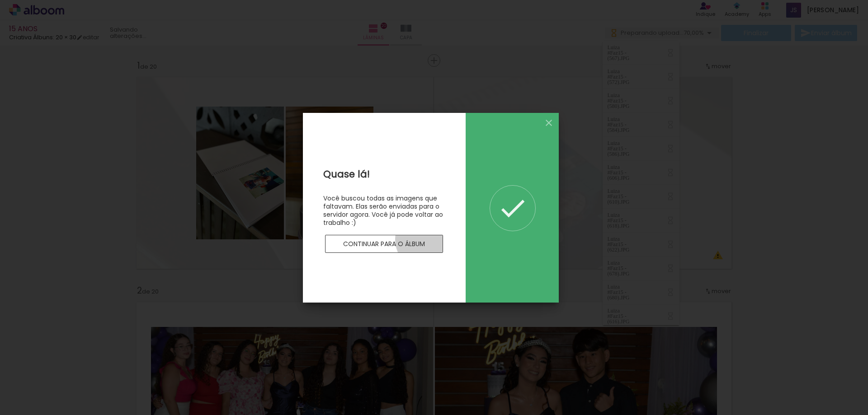
click at [428, 240] on paper-button "Continuar para o álbum" at bounding box center [384, 244] width 118 height 18
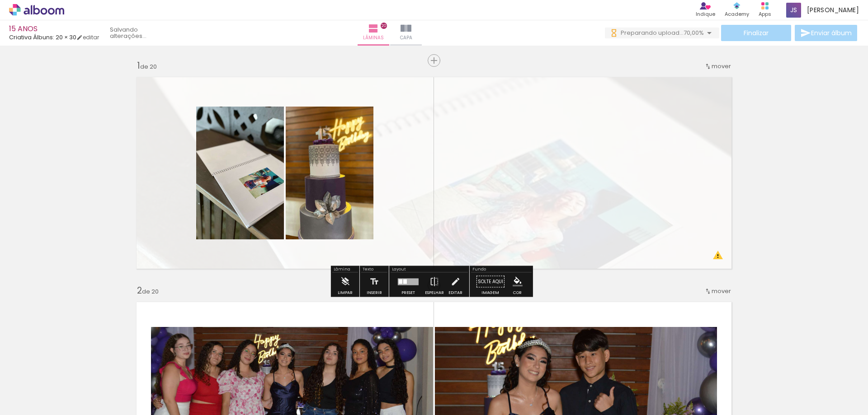
click at [706, 33] on iron-icon at bounding box center [709, 33] width 11 height 11
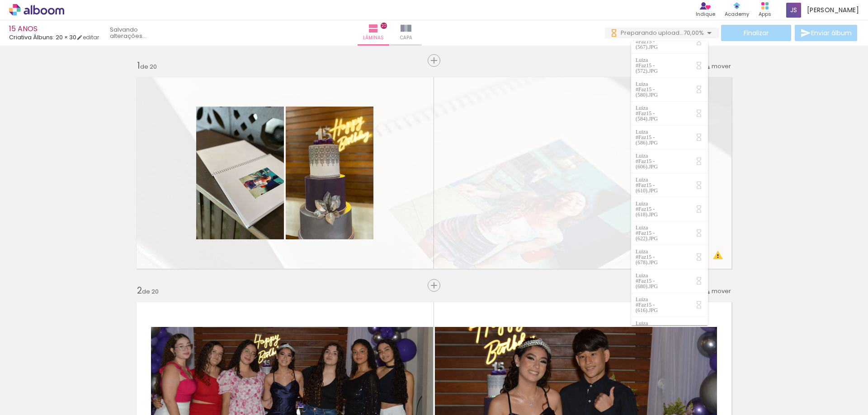
scroll to position [17, 0]
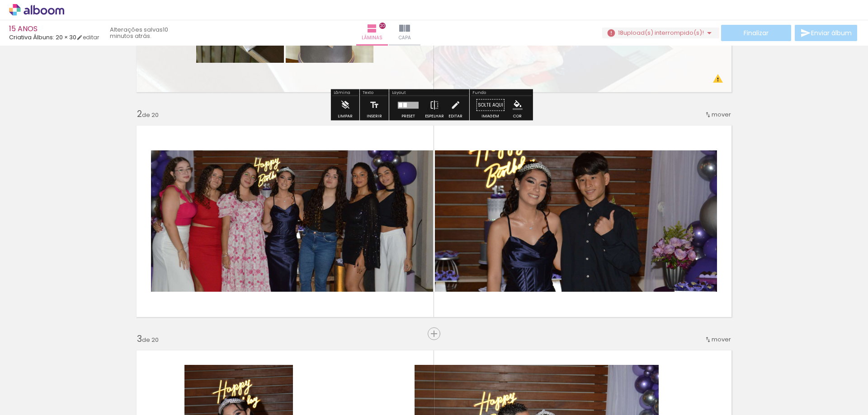
scroll to position [226, 0]
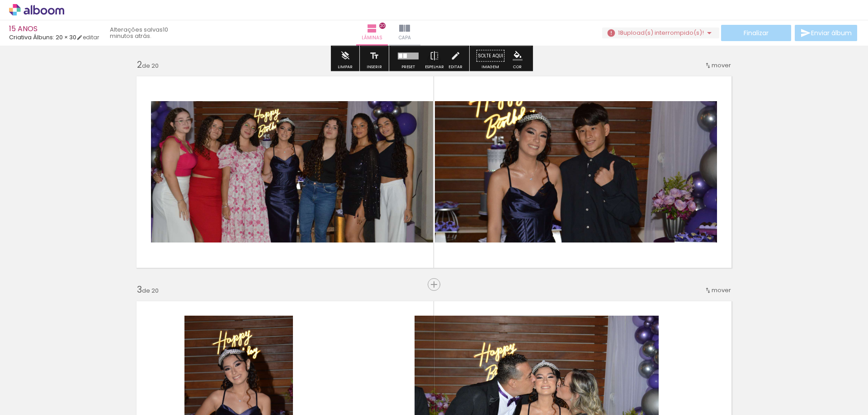
click at [687, 34] on span "upload(s) interrompido(s)!" at bounding box center [663, 32] width 80 height 9
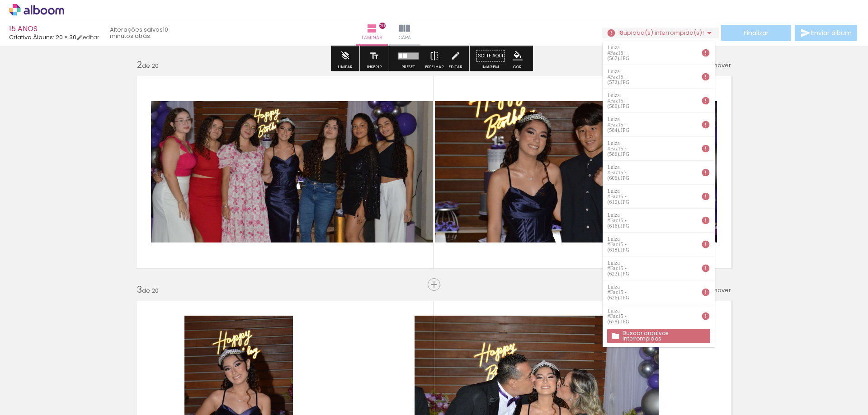
click at [0, 0] on slot "Buscar arquivos interrompidos" at bounding box center [0, 0] width 0 height 0
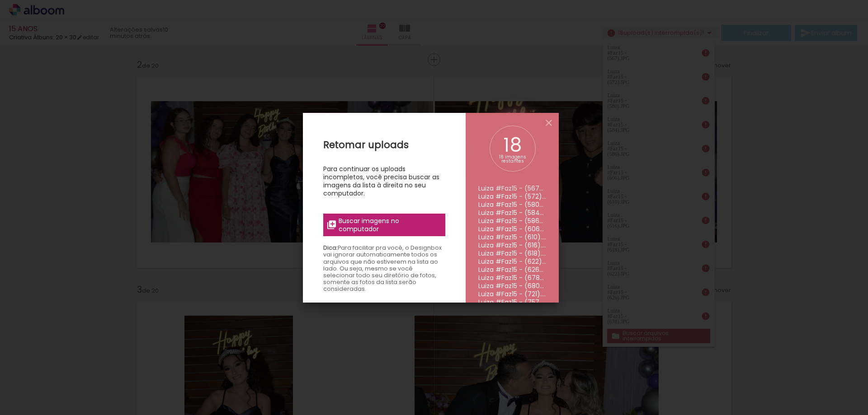
click at [395, 222] on span "Buscar imagens no computador" at bounding box center [389, 225] width 101 height 16
click at [0, 0] on input "file" at bounding box center [0, 0] width 0 height 0
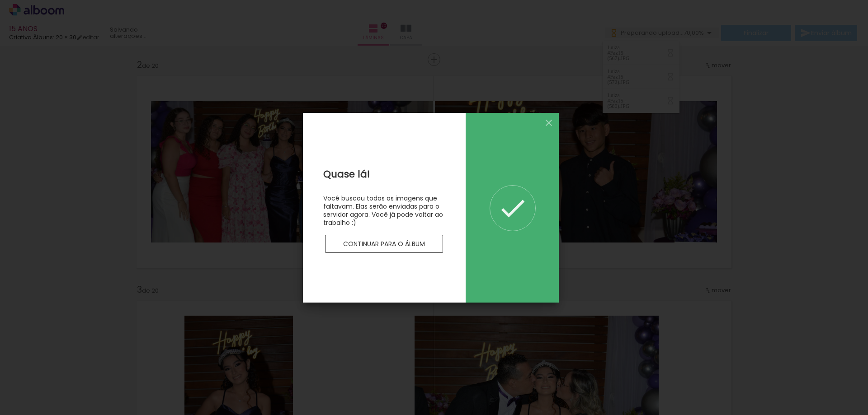
scroll to position [0, 0]
click at [0, 0] on slot "Continuar para o álbum" at bounding box center [0, 0] width 0 height 0
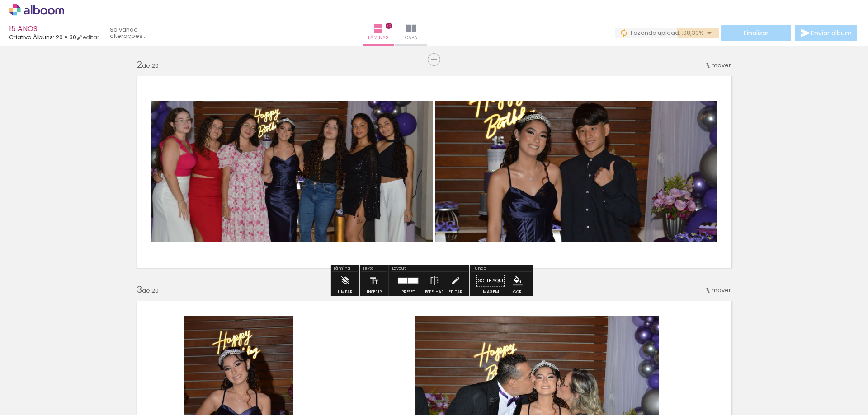
click at [704, 30] on iron-icon at bounding box center [709, 33] width 11 height 11
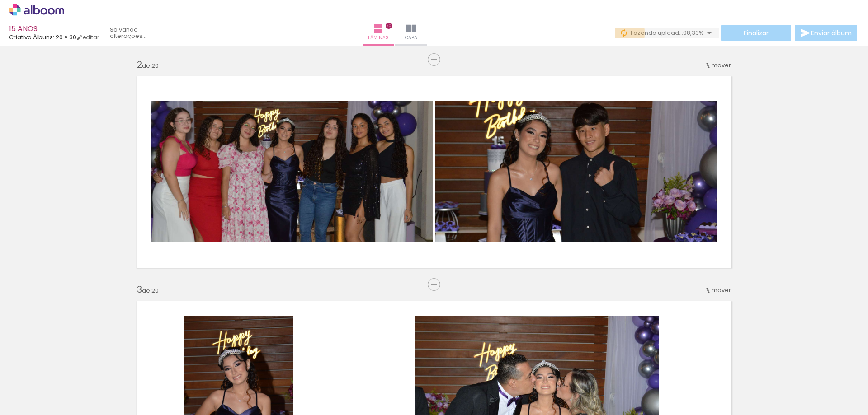
click at [621, 33] on iron-icon at bounding box center [623, 32] width 9 height 9
click at [705, 33] on iron-icon at bounding box center [709, 33] width 11 height 11
click at [825, 38] on paper-button "Enviar álbum" at bounding box center [826, 33] width 62 height 16
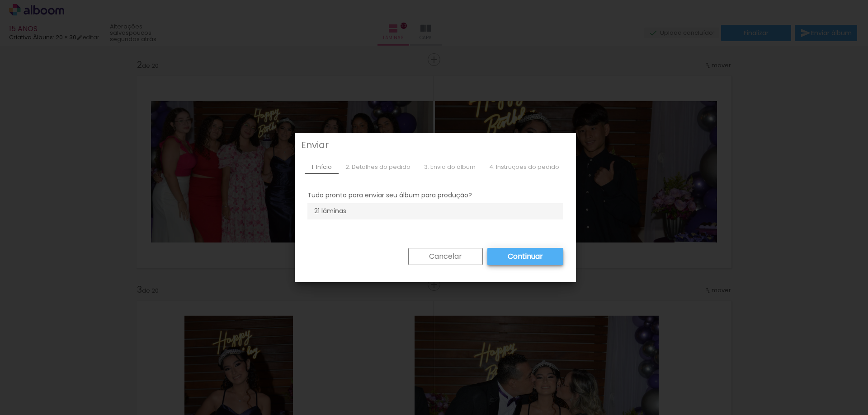
click at [0, 0] on slot "Continuar" at bounding box center [0, 0] width 0 height 0
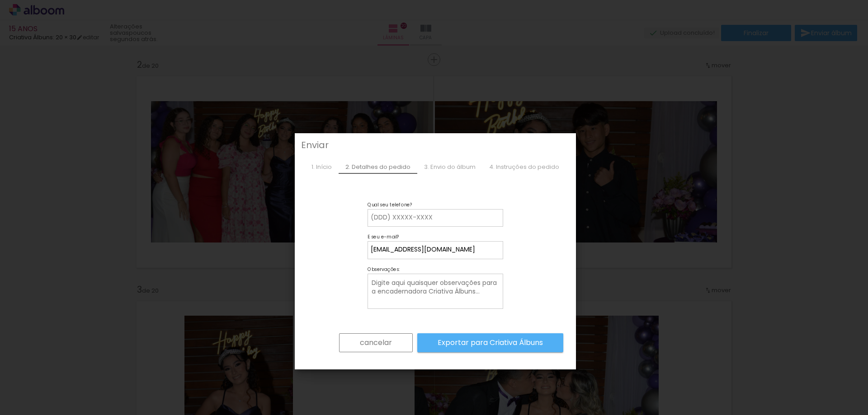
click at [464, 218] on input at bounding box center [435, 217] width 129 height 9
type input "11930712600"
type paper-input "11930712600"
click at [0, 0] on slot "Exportar para Criativa Álbuns" at bounding box center [0, 0] width 0 height 0
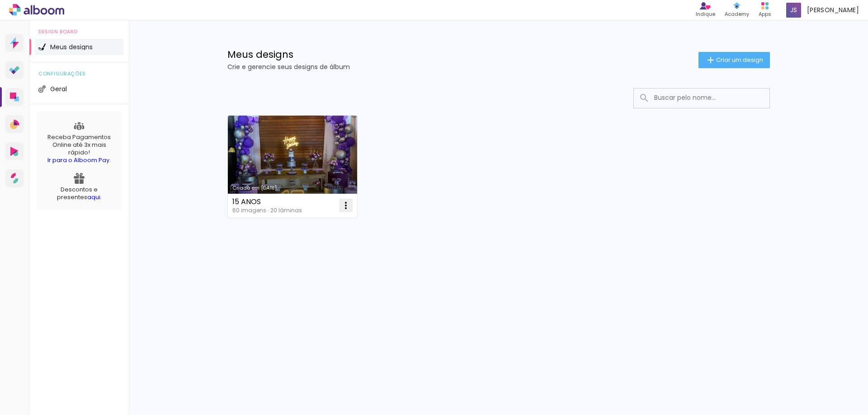
click at [345, 209] on iron-icon at bounding box center [345, 205] width 11 height 11
click at [319, 172] on link "Criado em [DATE]" at bounding box center [293, 167] width 130 height 102
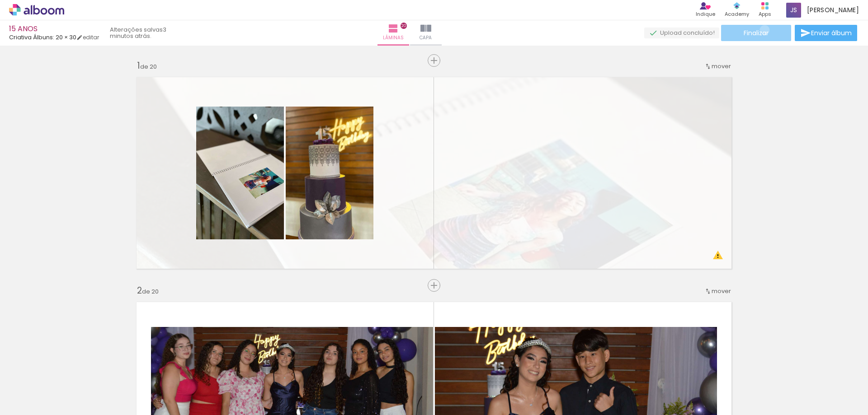
click at [761, 30] on span "Finalizar" at bounding box center [755, 33] width 25 height 6
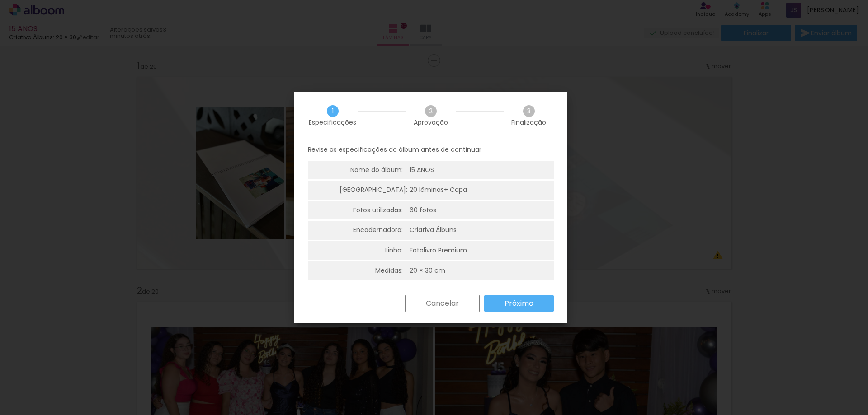
click at [0, 0] on slot "Próximo" at bounding box center [0, 0] width 0 height 0
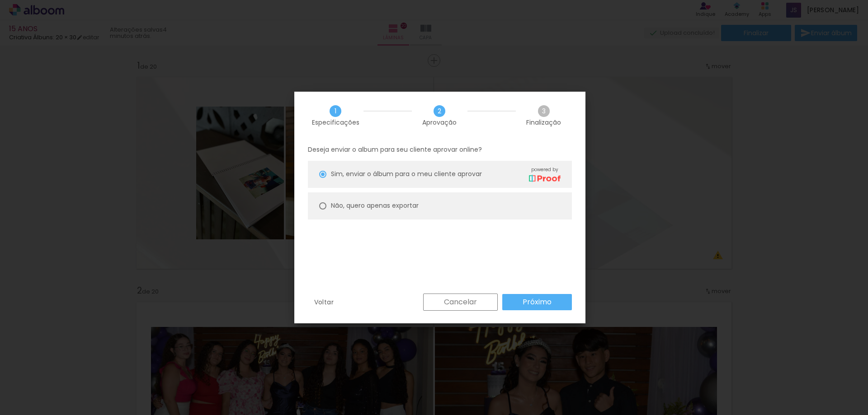
click at [0, 0] on slot "Não, quero apenas exportar" at bounding box center [0, 0] width 0 height 0
type paper-radio-button "on"
click at [0, 0] on slot "Próximo" at bounding box center [0, 0] width 0 height 0
type input "Alta, 300 DPI"
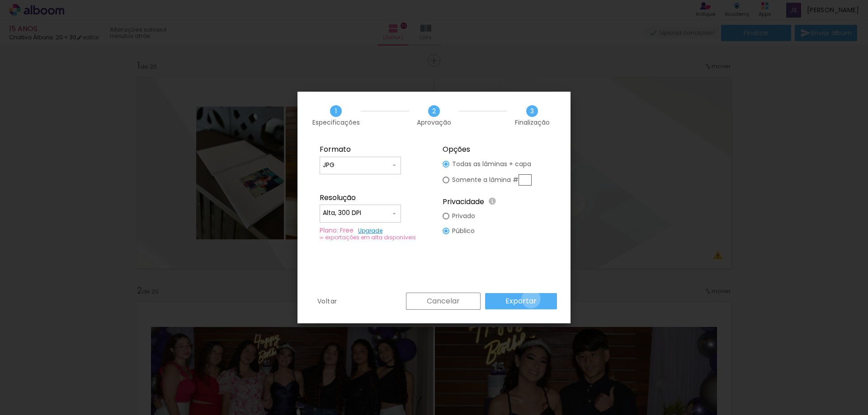
click at [0, 0] on slot "Exportar" at bounding box center [0, 0] width 0 height 0
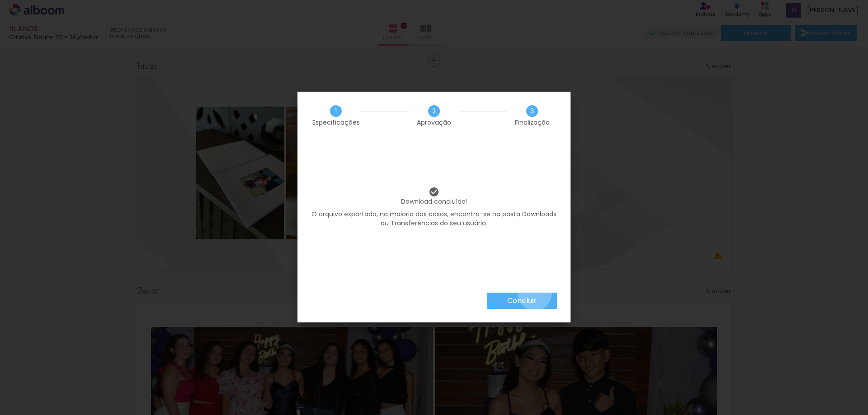
click at [534, 294] on paper-button "Concluir" at bounding box center [522, 301] width 70 height 16
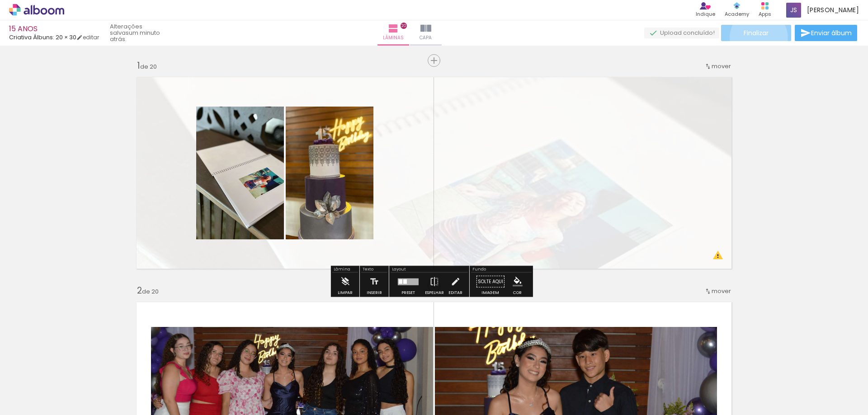
click at [755, 36] on span "Finalizar" at bounding box center [755, 33] width 25 height 6
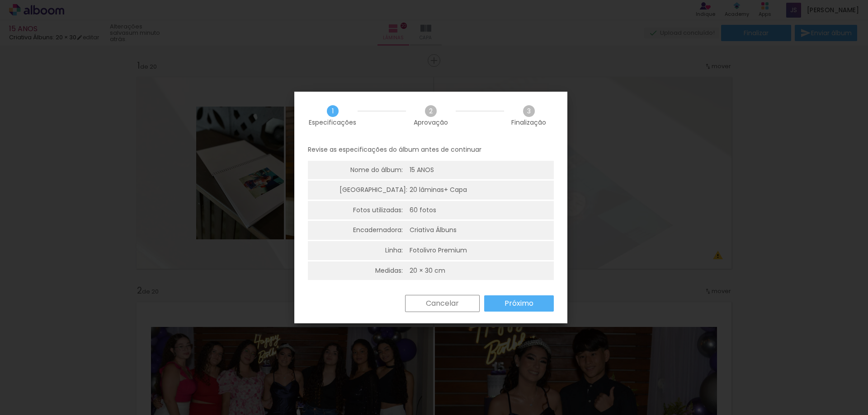
click at [0, 0] on slot "Próximo" at bounding box center [0, 0] width 0 height 0
click at [0, 0] on paper-button "Próximo" at bounding box center [0, 0] width 0 height 0
type input "Alta, 300 DPI"
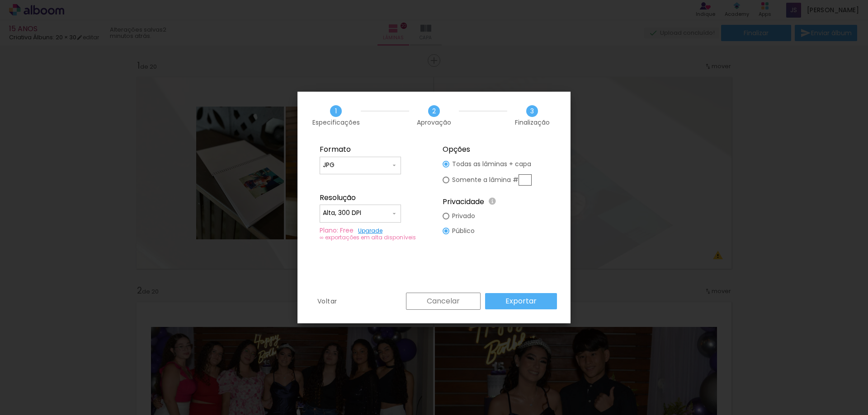
click at [393, 169] on span at bounding box center [393, 165] width 7 height 9
click at [377, 180] on paper-item "PDF" at bounding box center [360, 182] width 81 height 18
type input "PDF"
click at [0, 0] on slot "Exportar" at bounding box center [0, 0] width 0 height 0
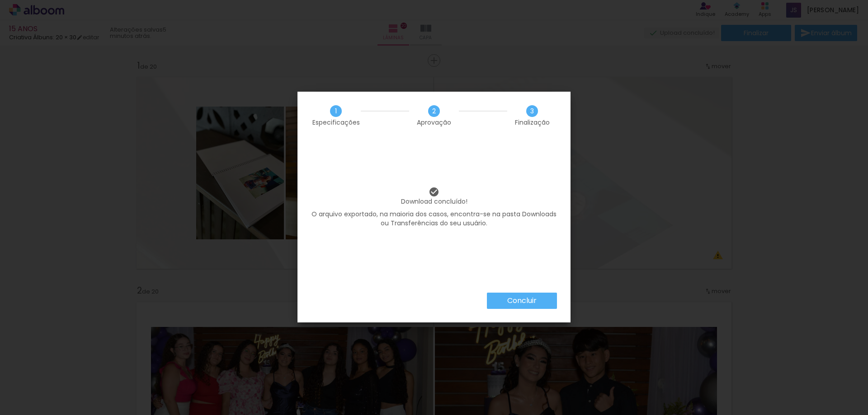
click at [513, 310] on div "Concluir" at bounding box center [433, 308] width 273 height 30
click at [0, 0] on slot "Concluir" at bounding box center [0, 0] width 0 height 0
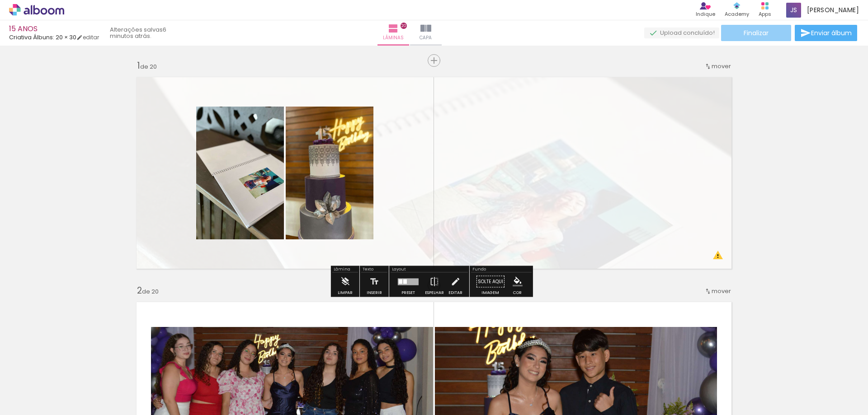
click at [769, 31] on paper-button "Finalizar" at bounding box center [756, 33] width 70 height 16
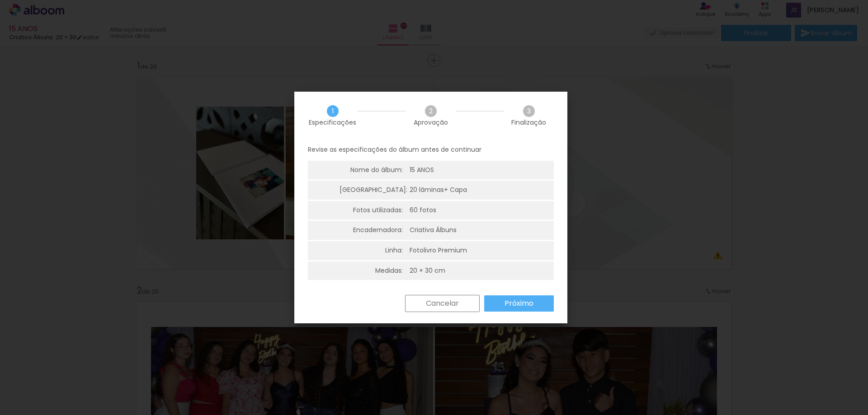
click at [0, 0] on slot "Próximo" at bounding box center [0, 0] width 0 height 0
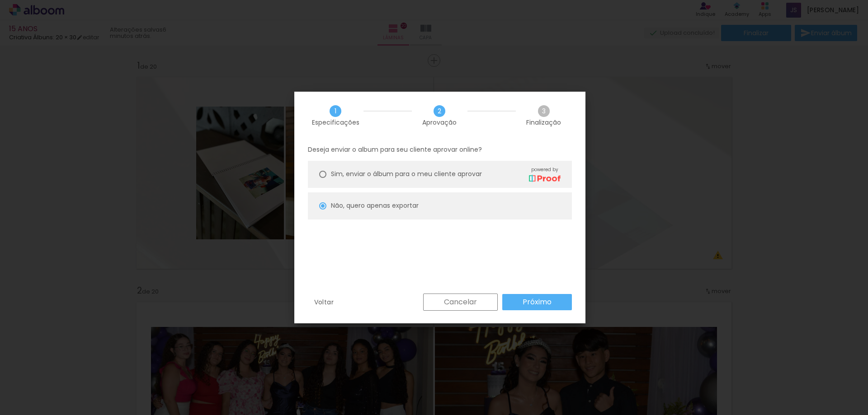
click at [324, 167] on paper-radio-button "Sim, enviar o álbum para o meu cliente aprovar powered by" at bounding box center [440, 174] width 264 height 27
type paper-radio-button "on"
click at [0, 0] on slot "Próximo" at bounding box center [0, 0] width 0 height 0
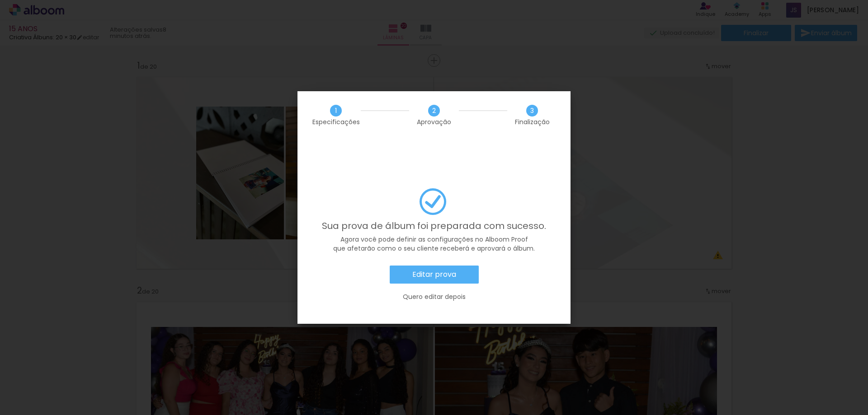
click at [0, 0] on slot "Editar prova" at bounding box center [0, 0] width 0 height 0
